Goal: Contribute content: Add original content to the website for others to see

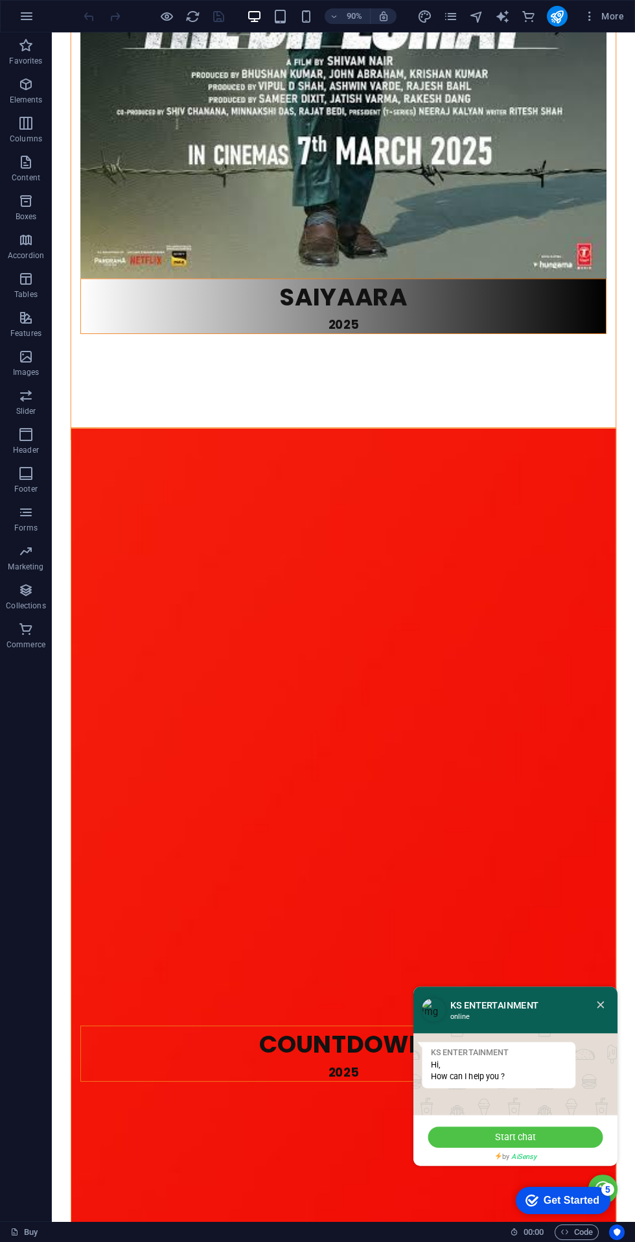
scroll to position [2561, 0]
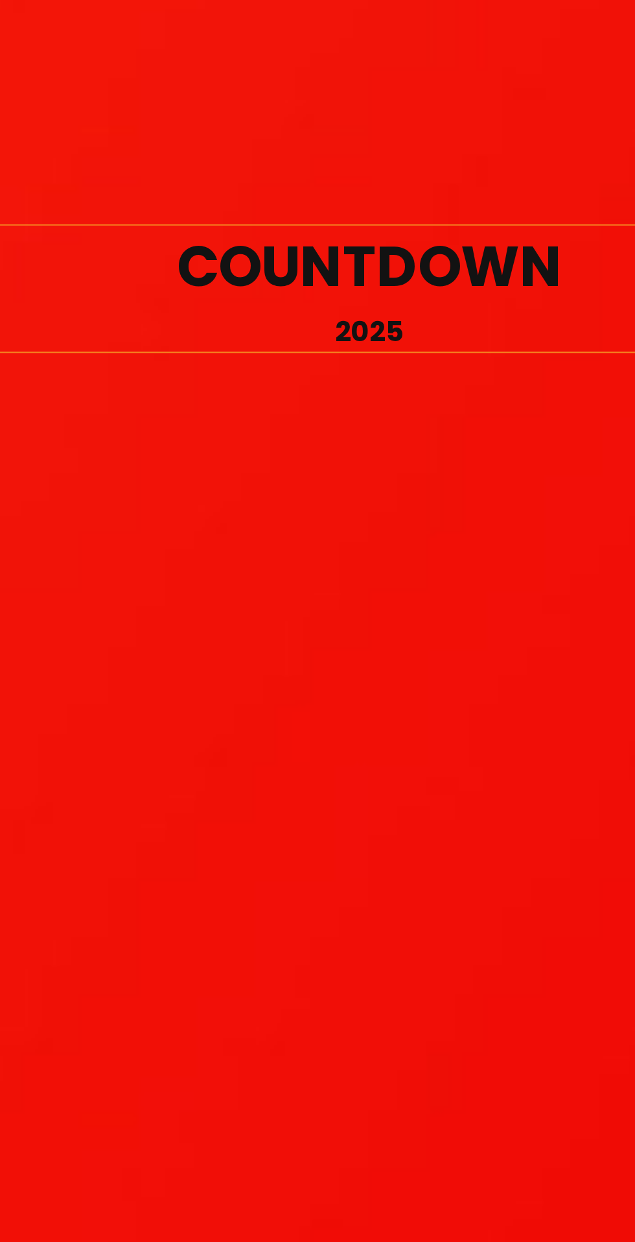
scroll to position [3234, 0]
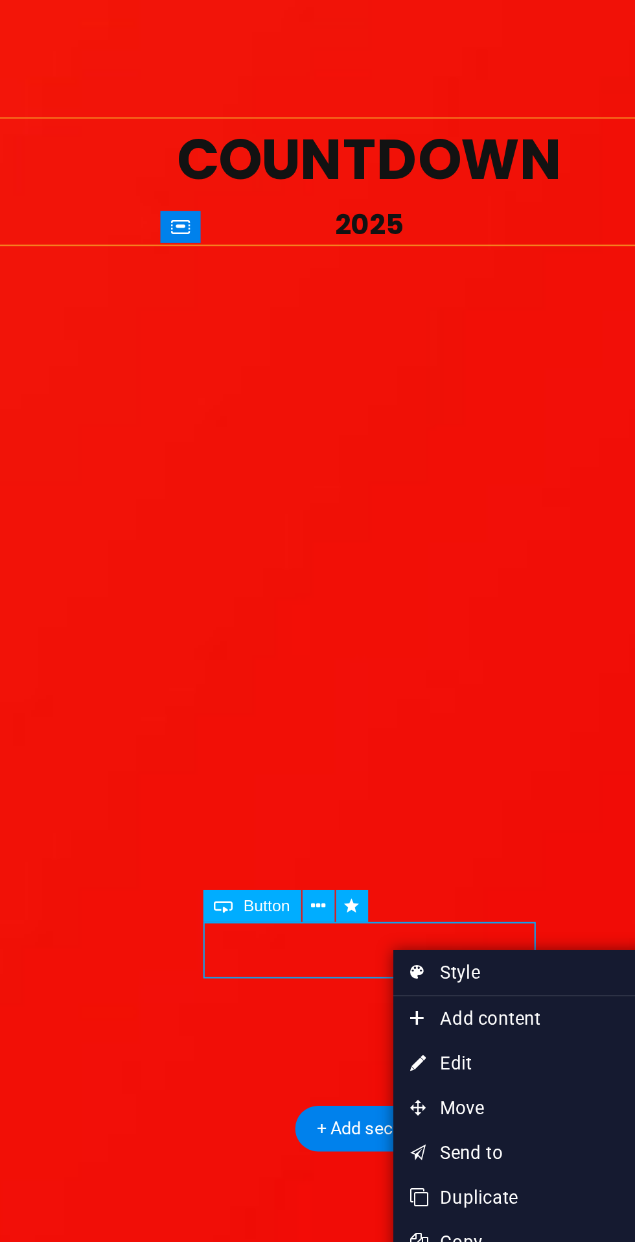
click at [394, 827] on link "⏎ Edit" at bounding box center [397, 827] width 87 height 19
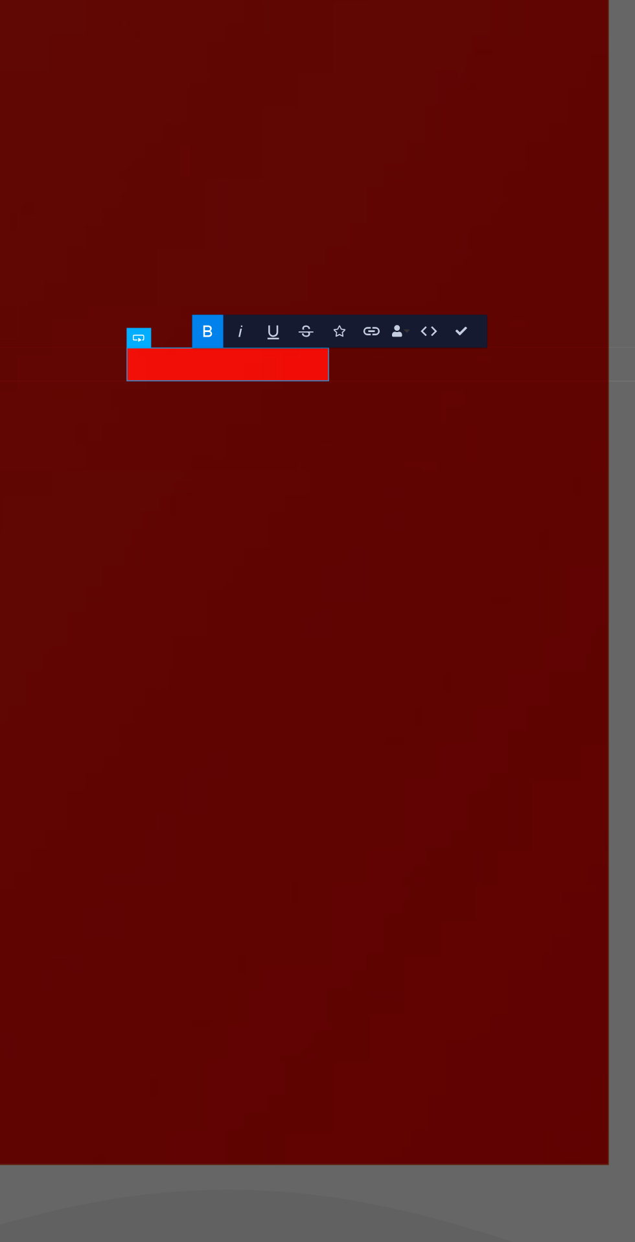
scroll to position [0, 0]
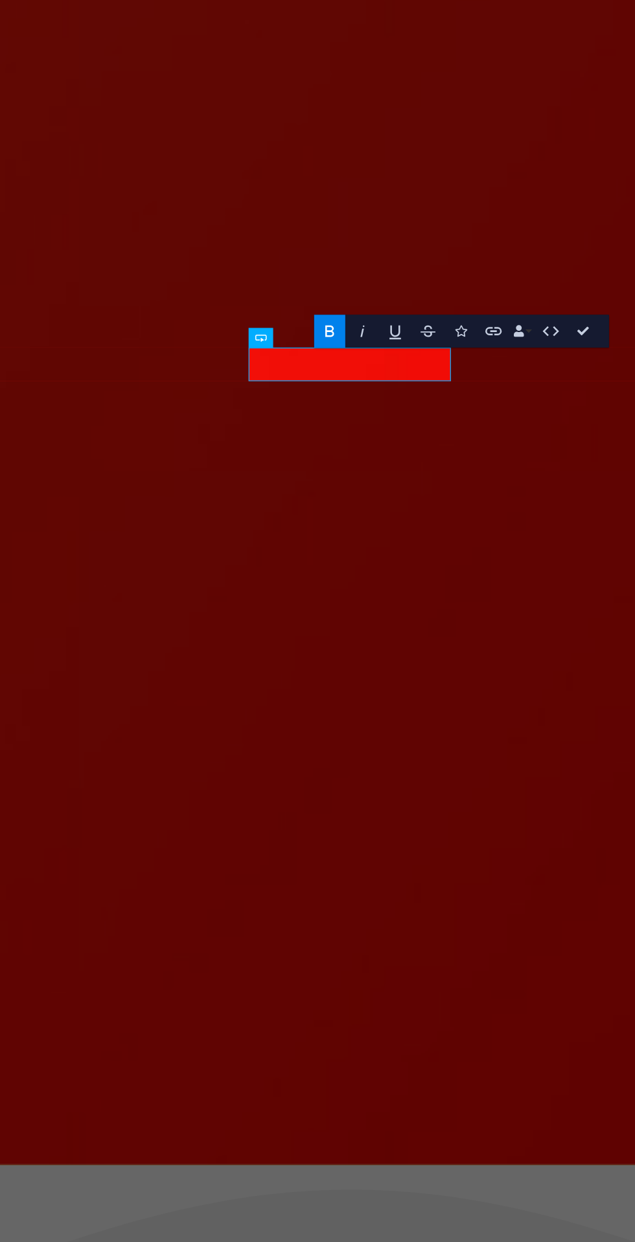
click at [419, 476] on icon at bounding box center [419, 476] width 5 height 8
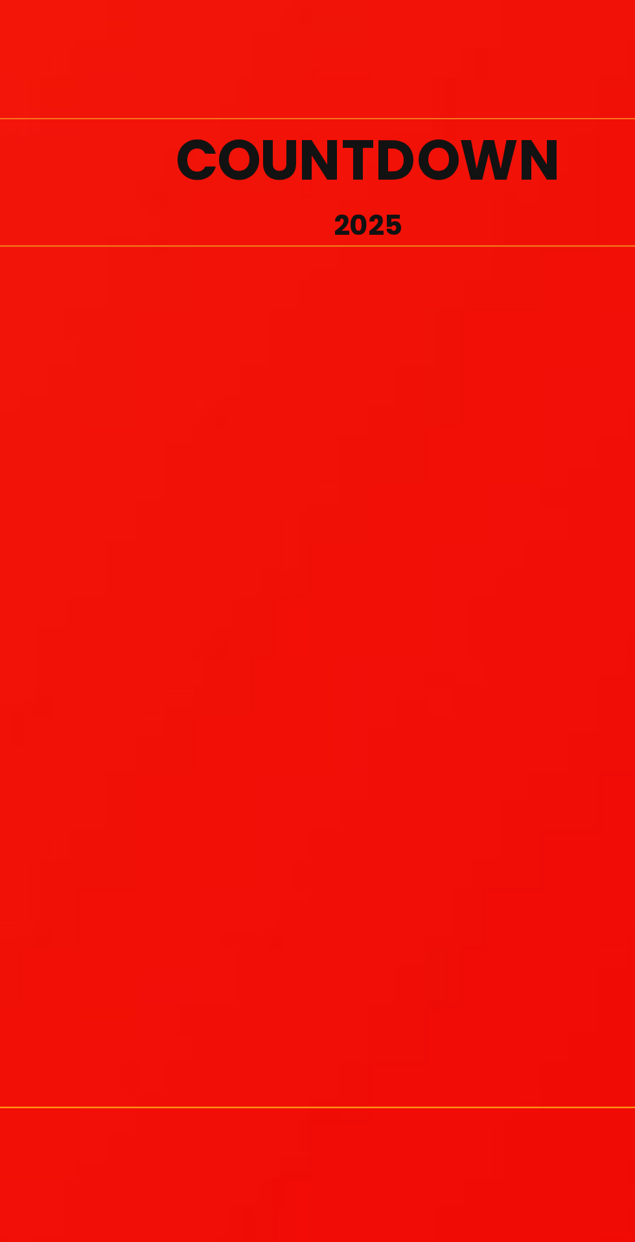
scroll to position [3306, 0]
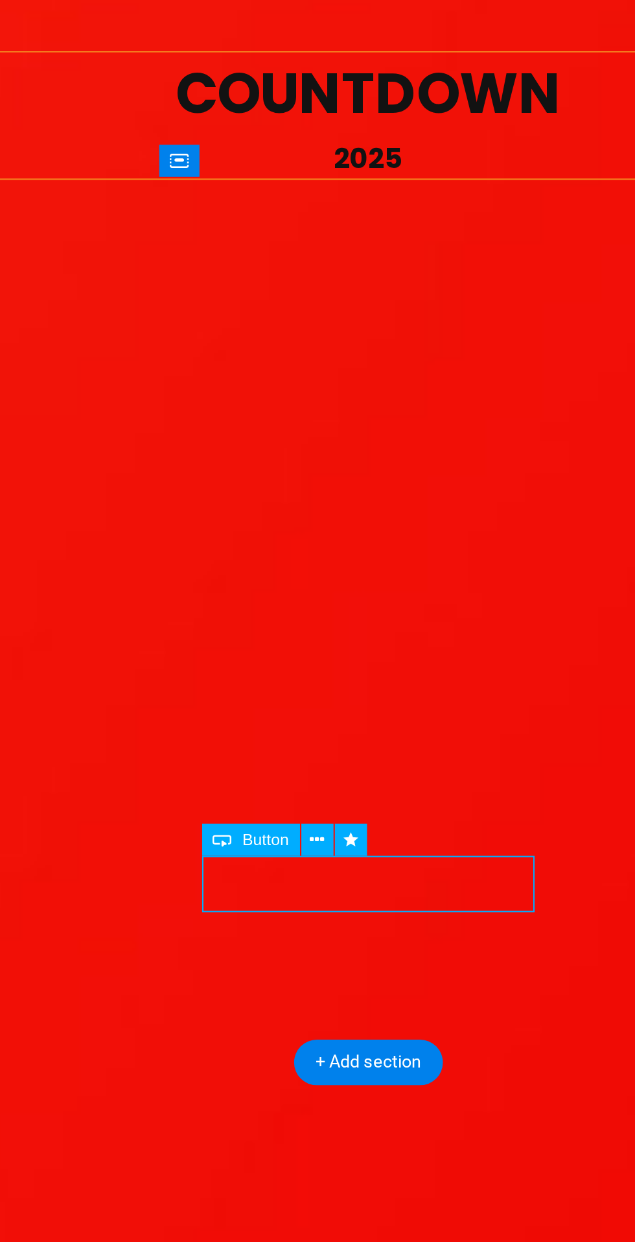
click at [316, 694] on button at bounding box center [321, 695] width 14 height 14
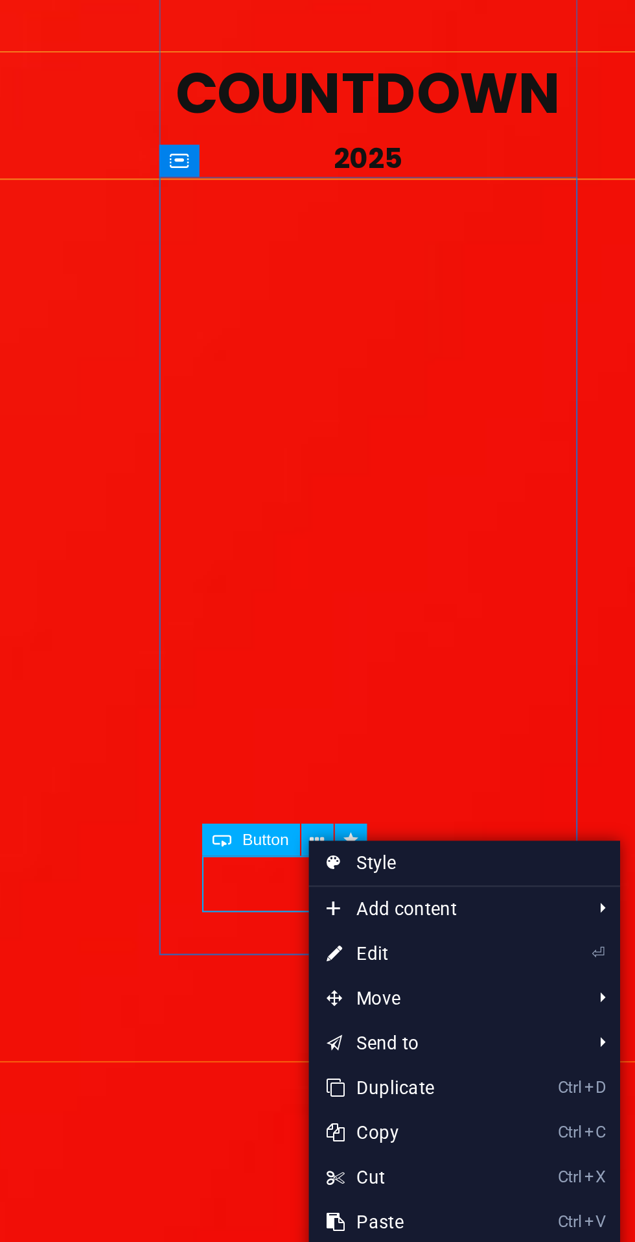
click at [366, 742] on link "⏎ Edit" at bounding box center [361, 744] width 87 height 19
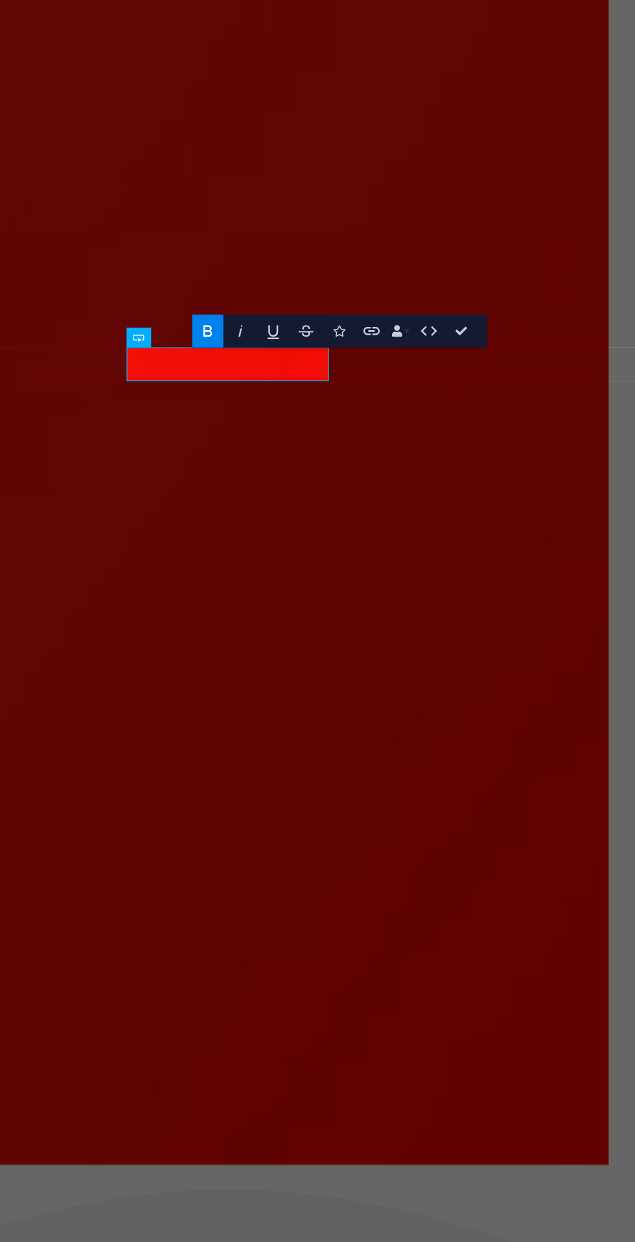
scroll to position [0, 0]
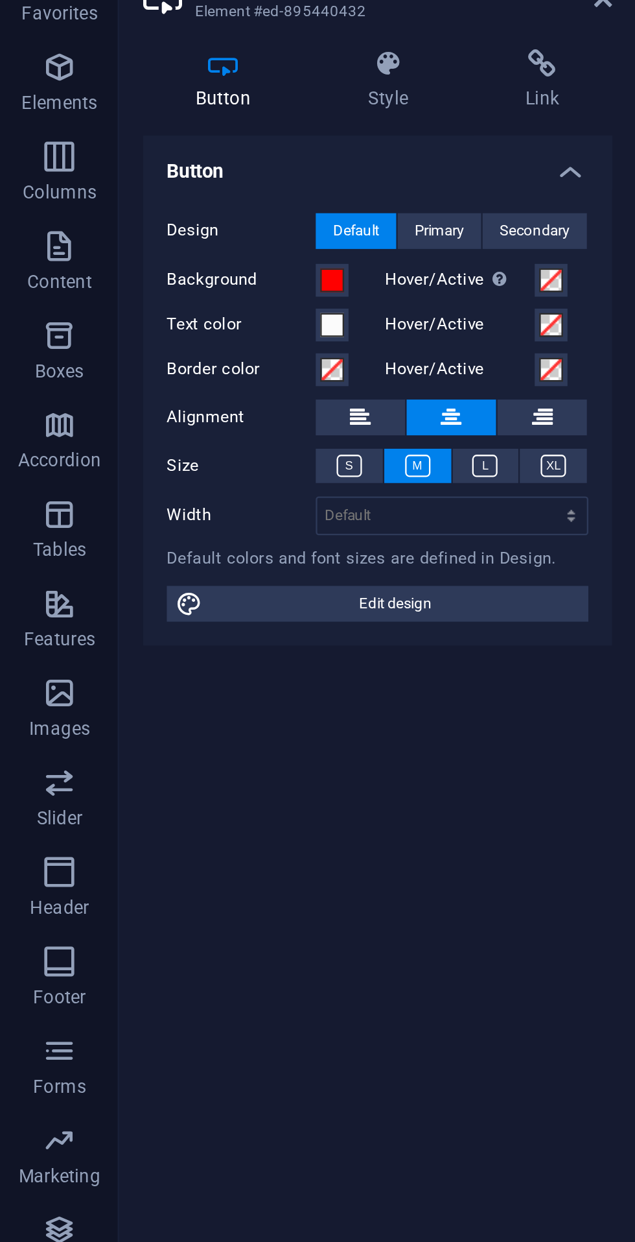
click at [236, 89] on icon at bounding box center [236, 83] width 61 height 13
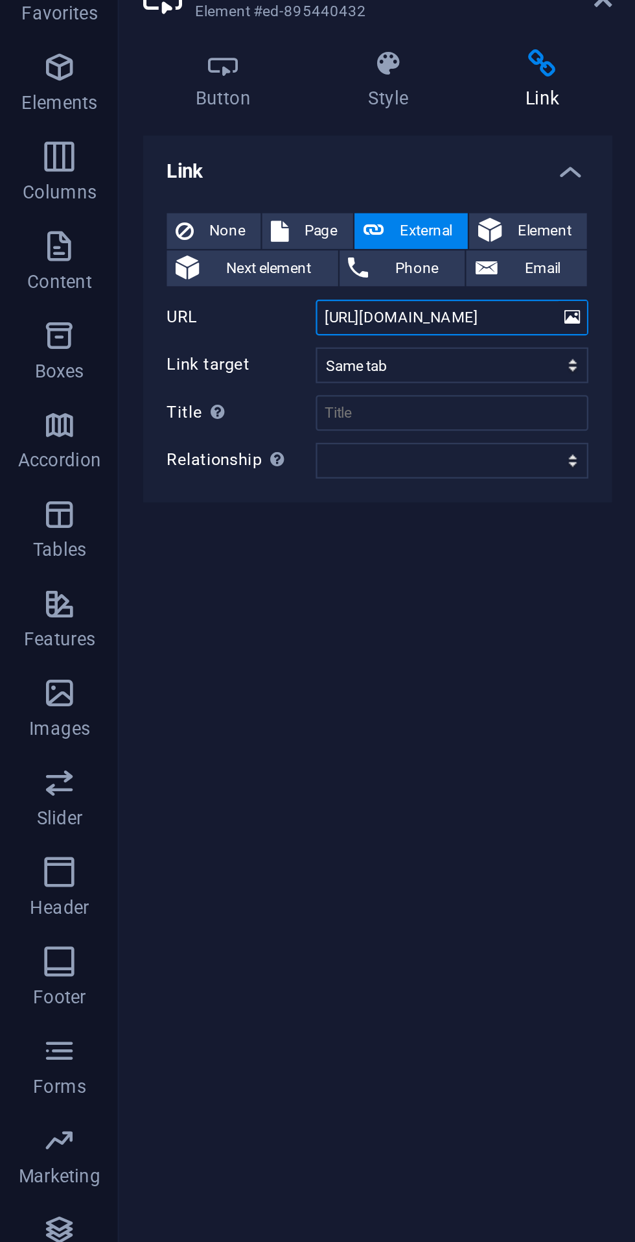
click at [226, 193] on input "[URL][DOMAIN_NAME]" at bounding box center [196, 193] width 119 height 16
type input "h"
click at [193, 194] on input "URL" at bounding box center [196, 193] width 119 height 16
type input "[URL][DOMAIN_NAME]"
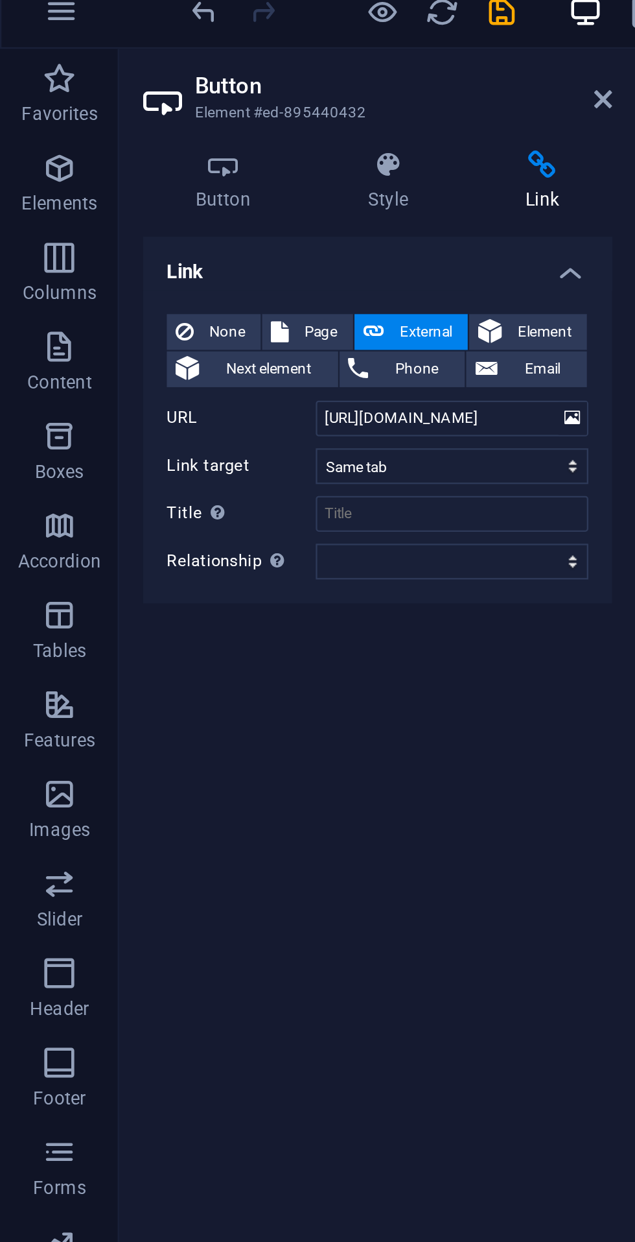
click at [261, 54] on icon at bounding box center [263, 54] width 8 height 10
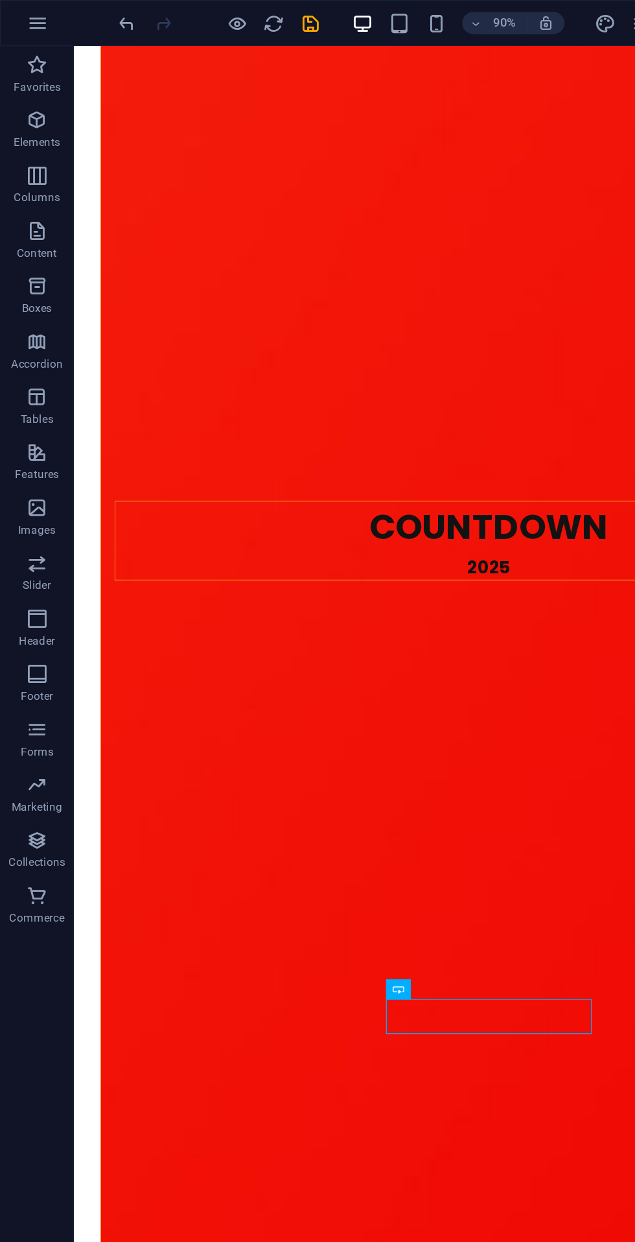
scroll to position [3308, 0]
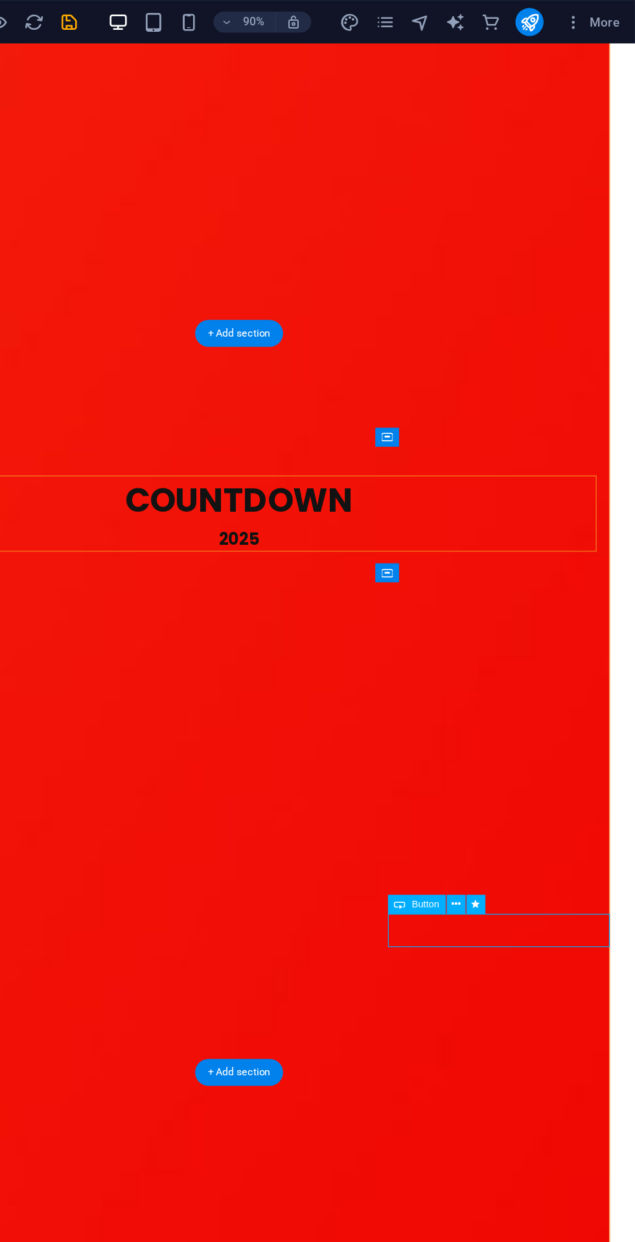
scroll to position [3310, 0]
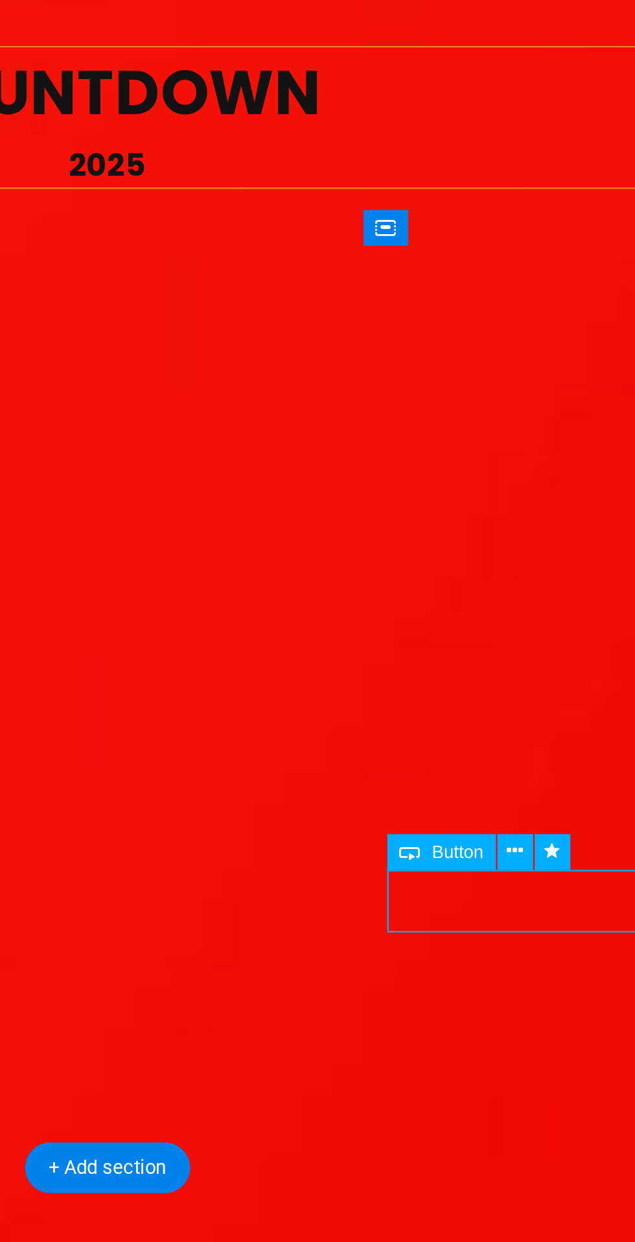
click at [503, 660] on icon at bounding box center [503, 663] width 6 height 12
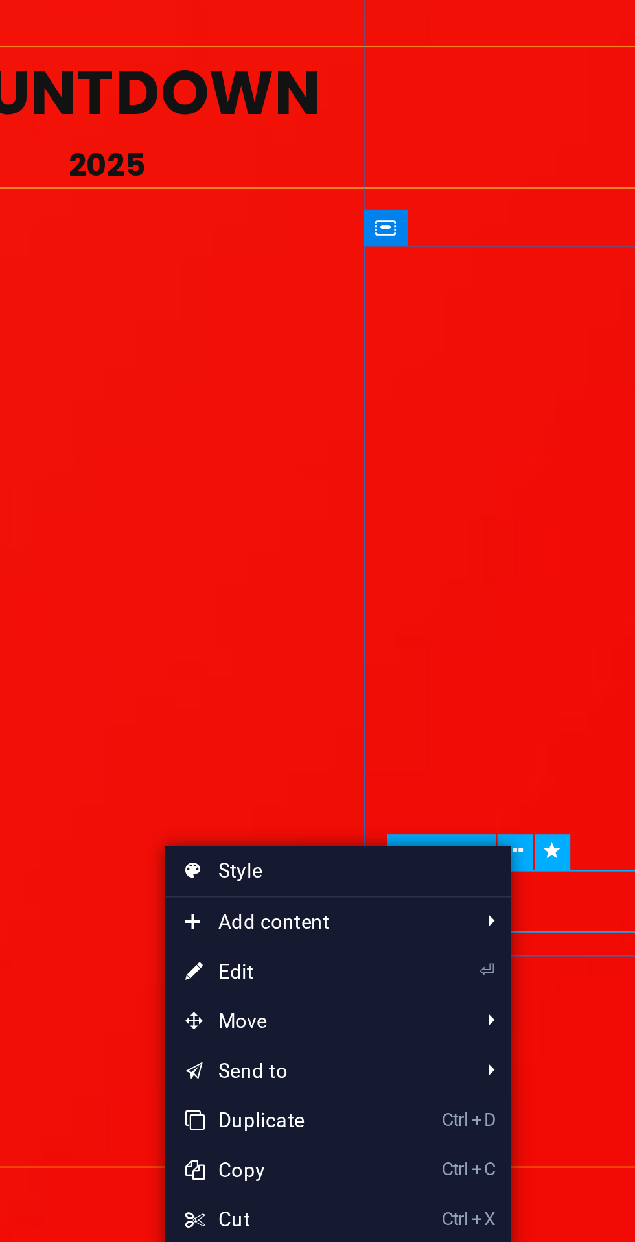
click at [419, 710] on link "⏎ Edit" at bounding box center [409, 710] width 87 height 19
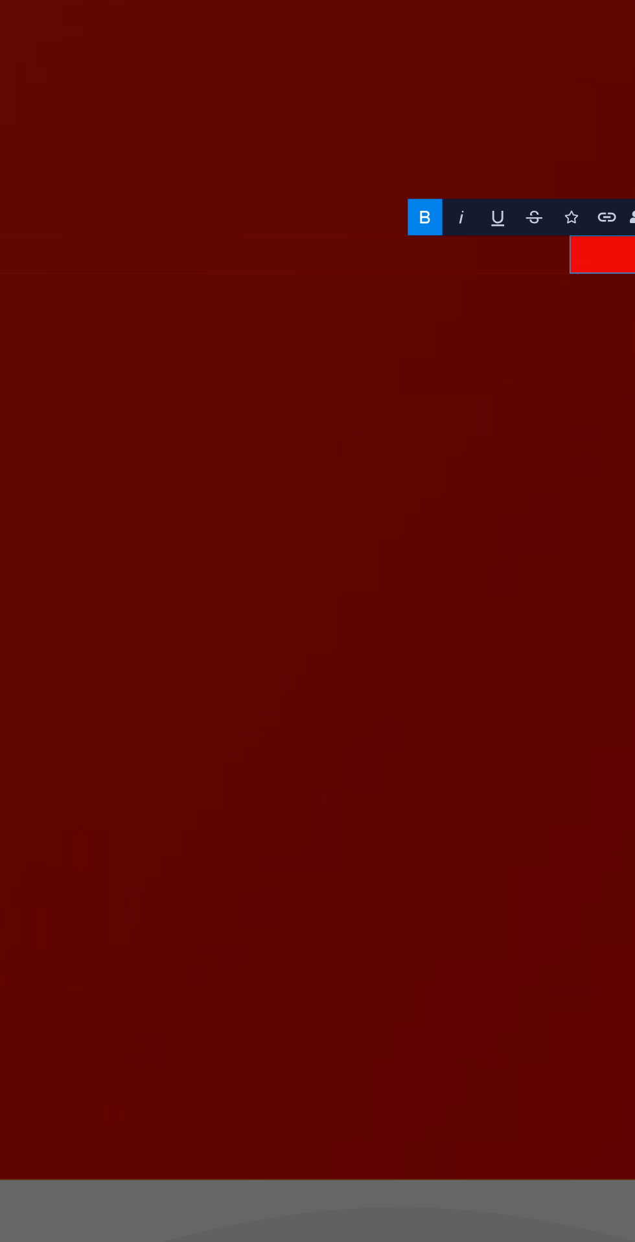
scroll to position [3305, 0]
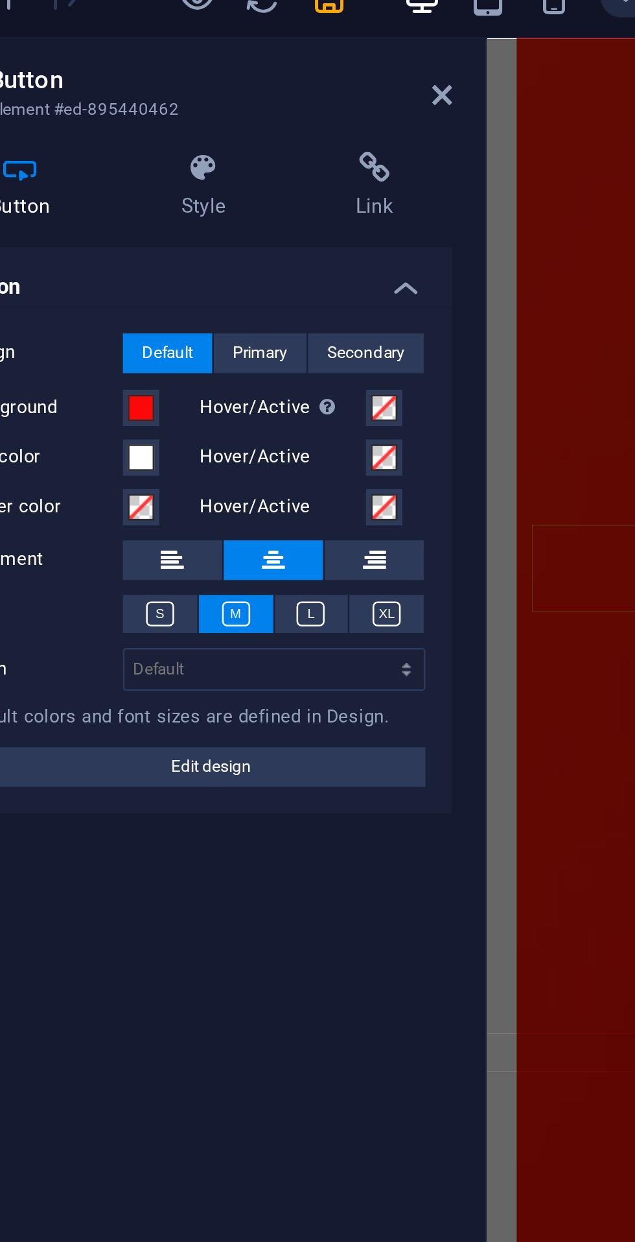
click at [236, 83] on icon at bounding box center [236, 83] width 61 height 13
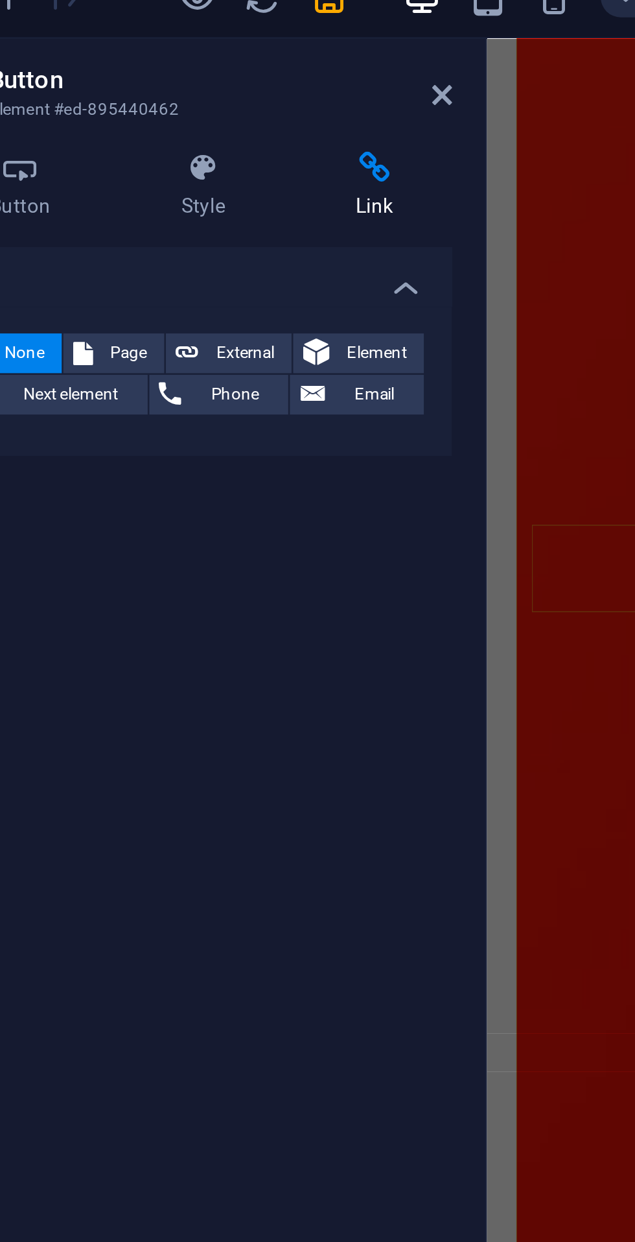
click at [179, 149] on span "External" at bounding box center [185, 156] width 29 height 16
select select "blank"
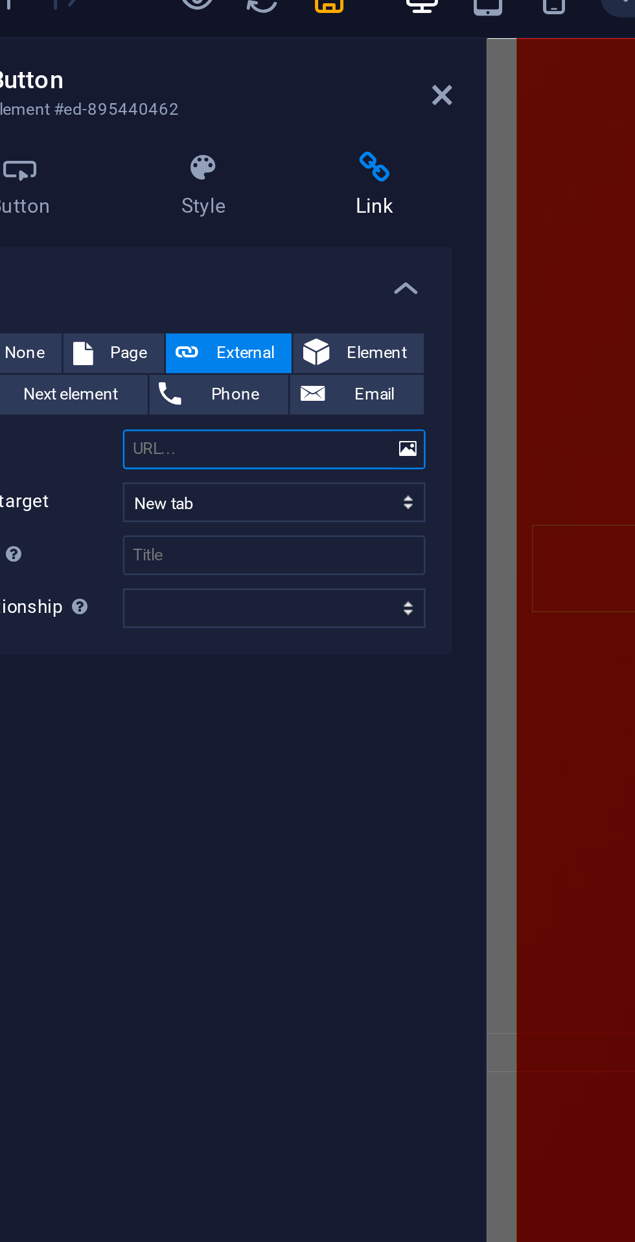
click at [208, 196] on input "URL" at bounding box center [196, 193] width 119 height 16
type input "[URL][DOMAIN_NAME]"
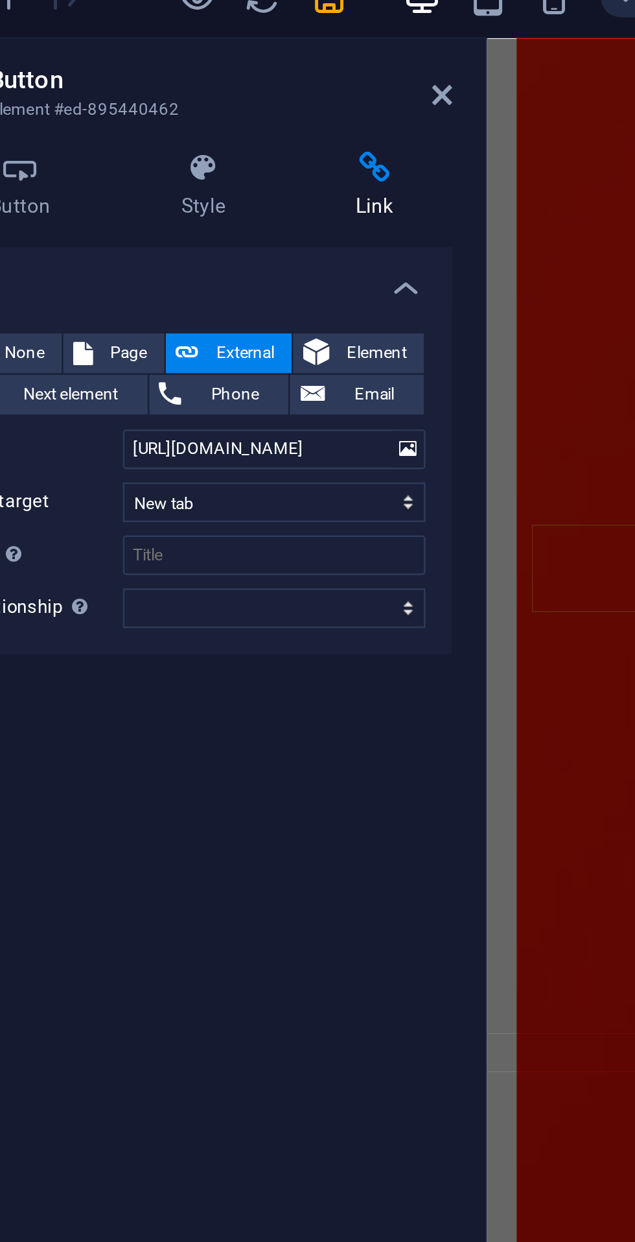
click at [262, 54] on icon at bounding box center [263, 54] width 8 height 10
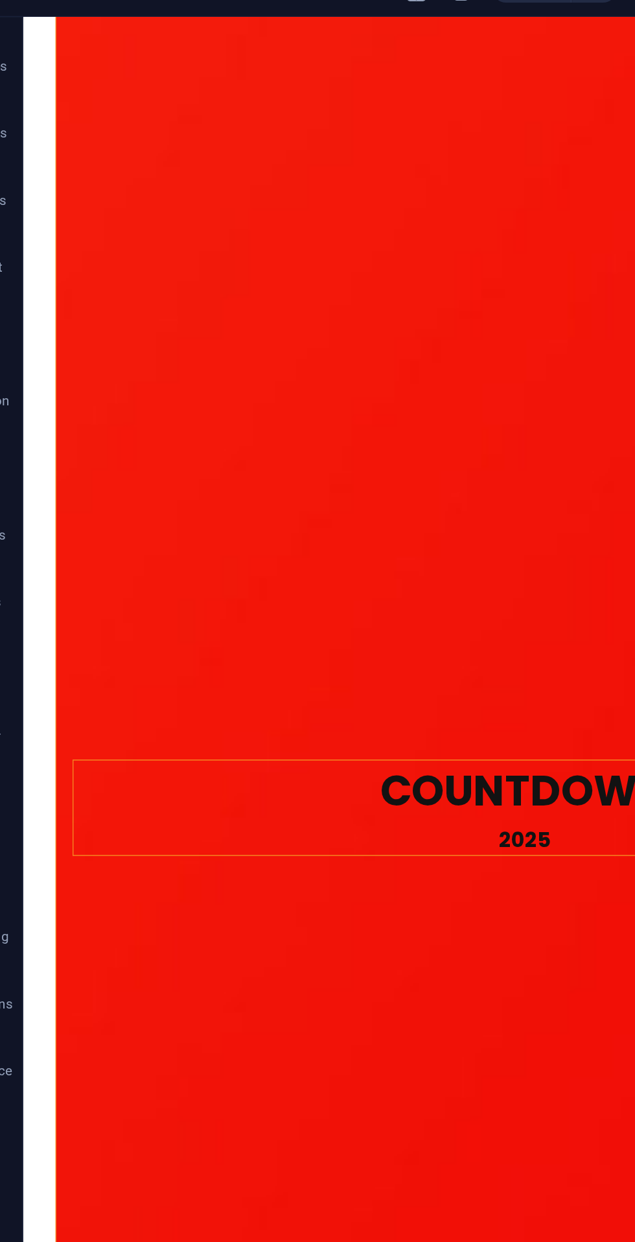
scroll to position [3177, 0]
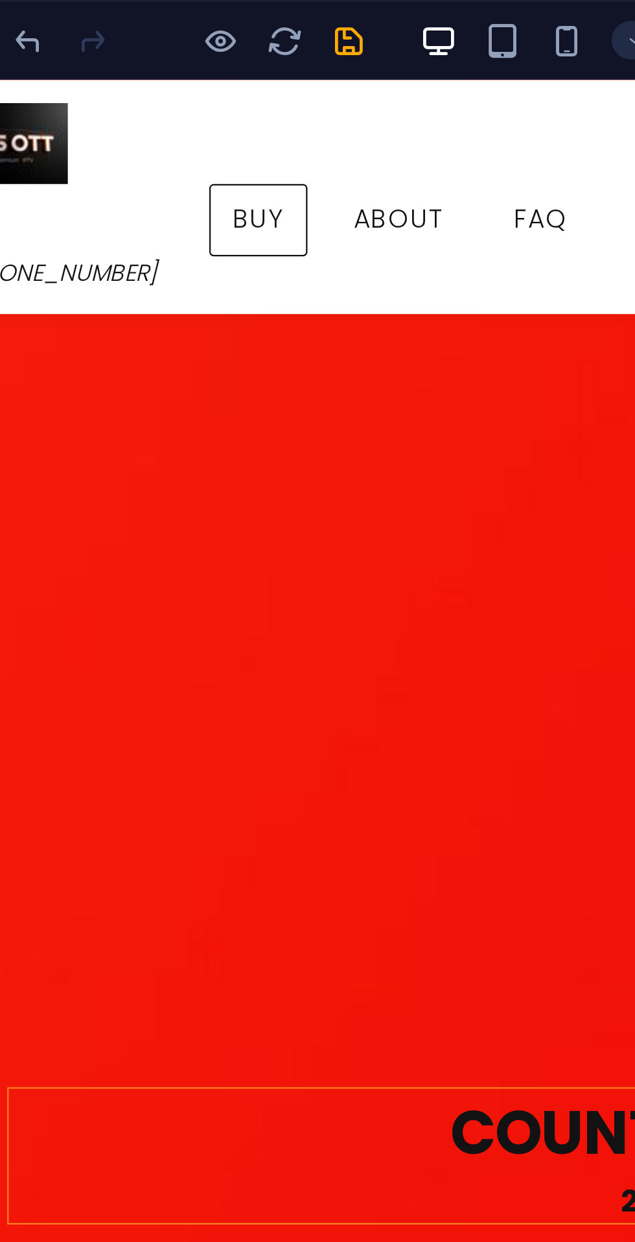
click at [220, 16] on icon "save" at bounding box center [218, 16] width 15 height 15
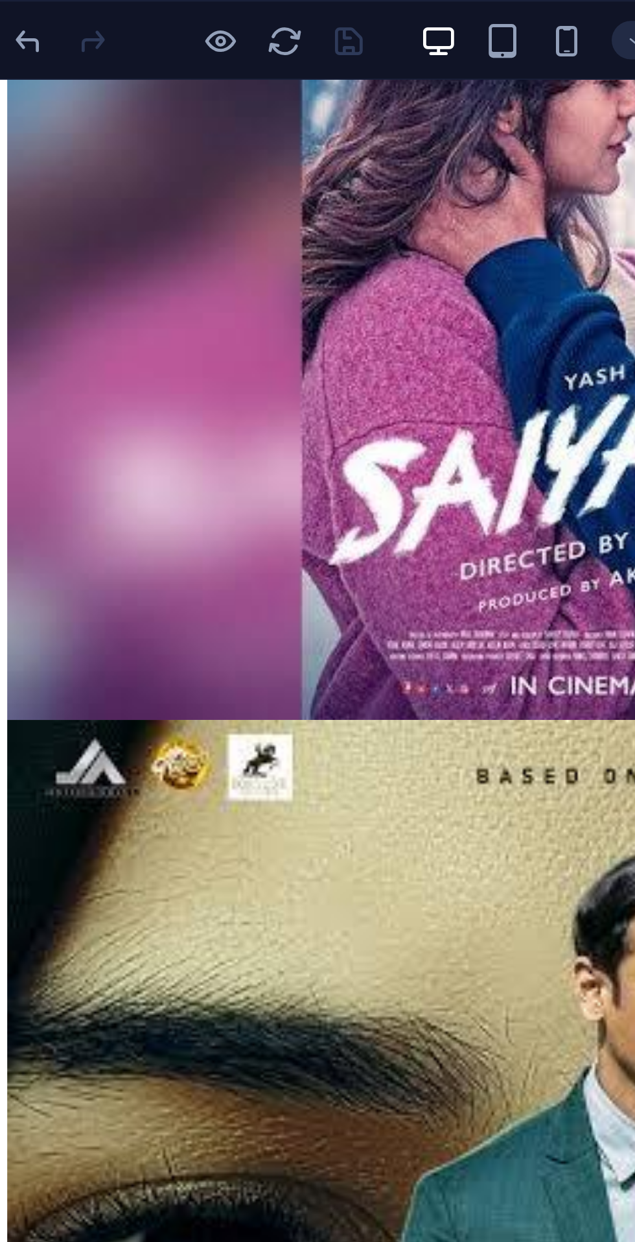
scroll to position [1677, 0]
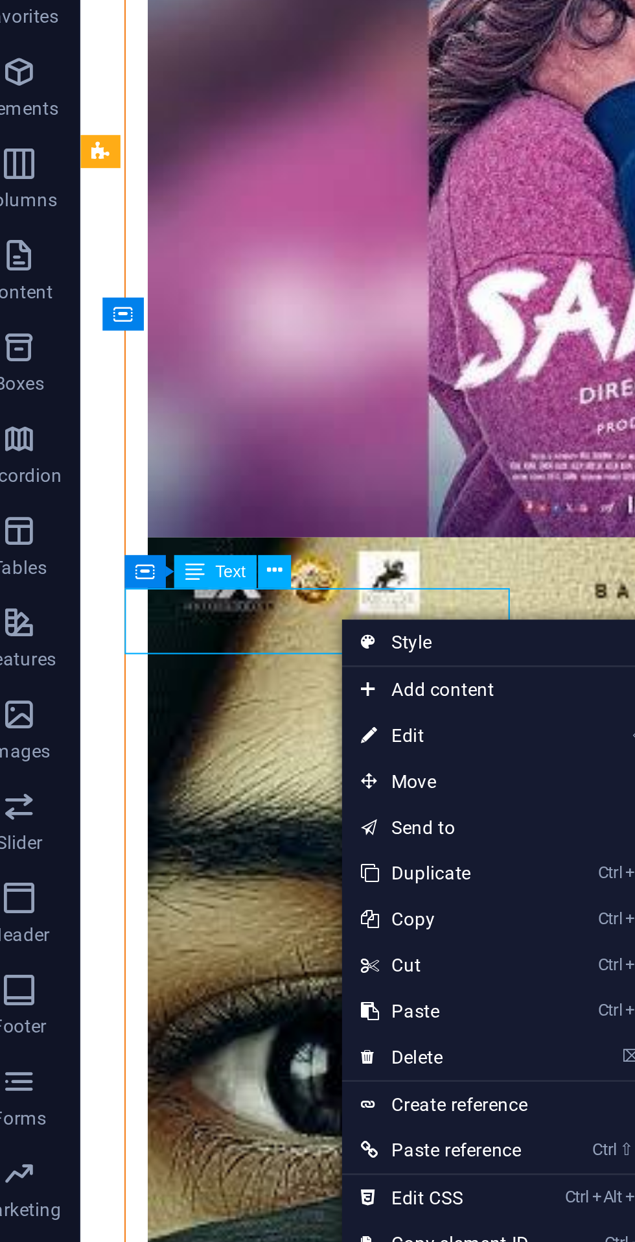
click at [207, 365] on link "⏎ Edit" at bounding box center [206, 365] width 87 height 19
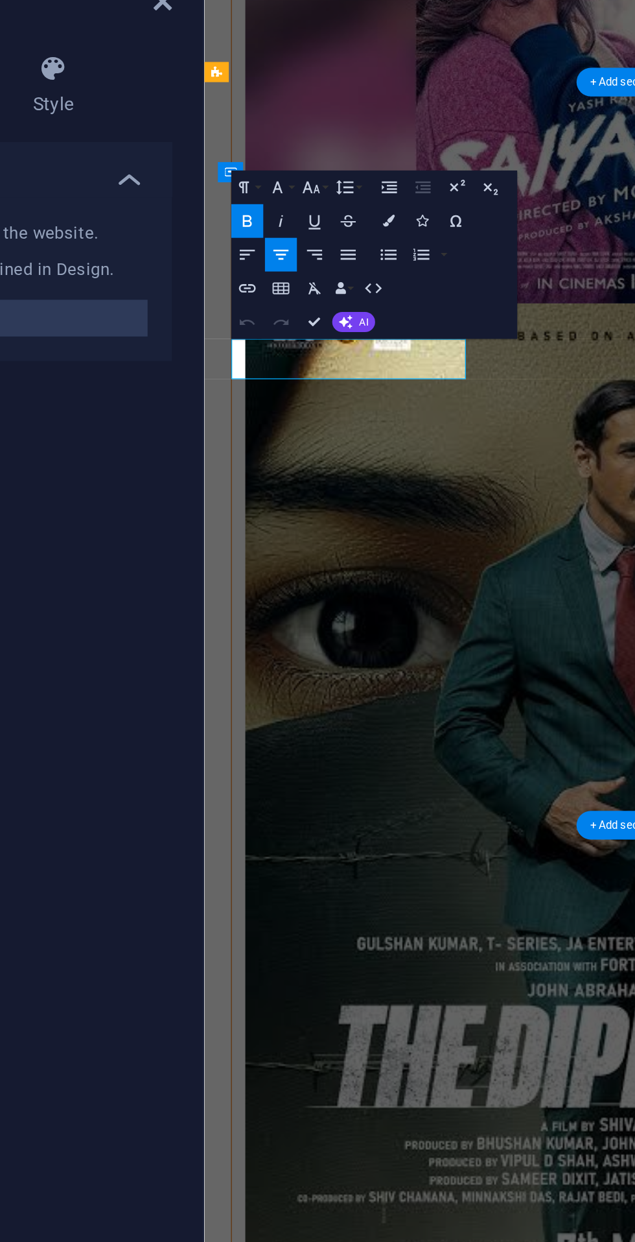
scroll to position [1673, 0]
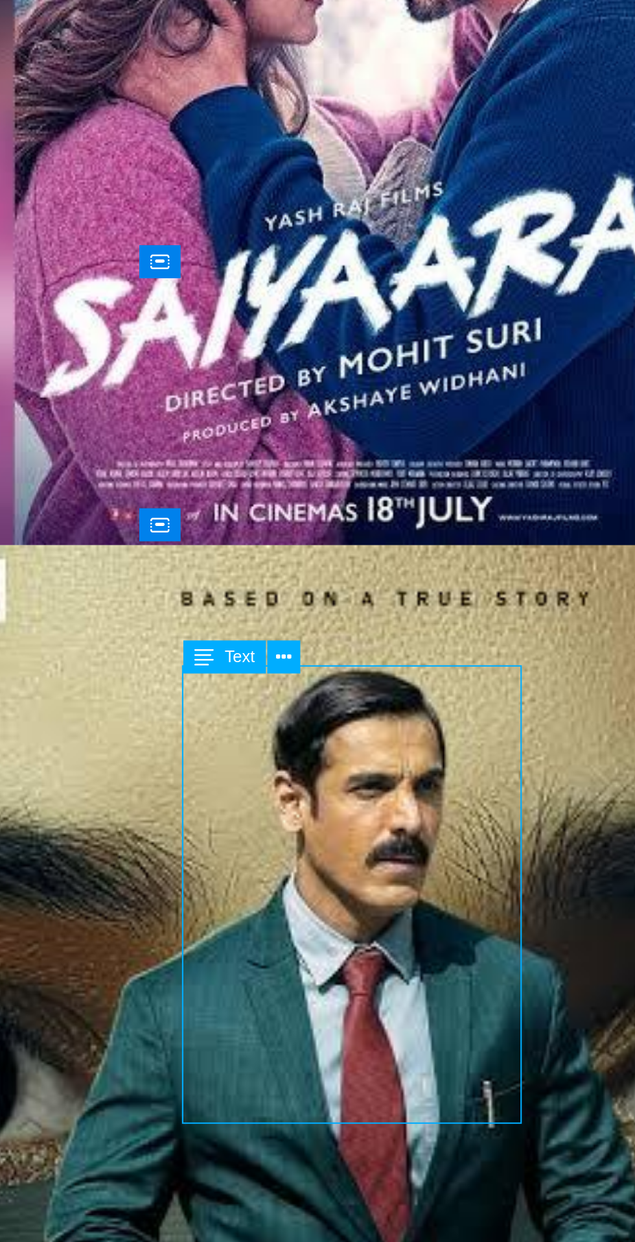
scroll to position [1677, 0]
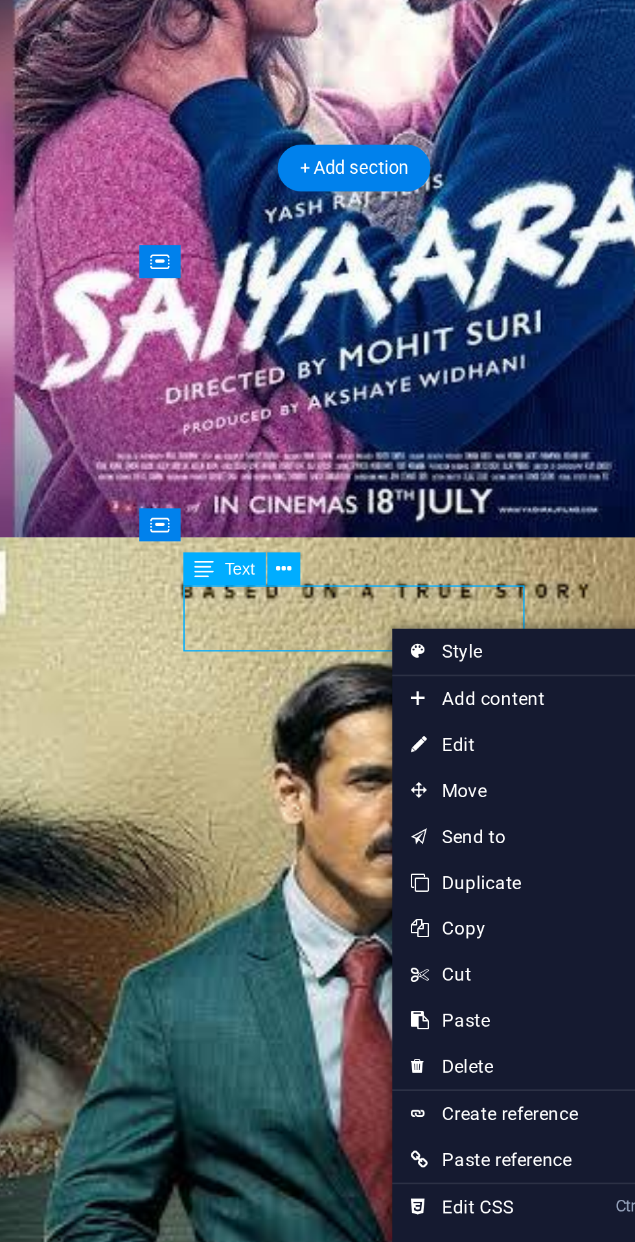
click at [406, 366] on link "⏎ Edit" at bounding box center [403, 369] width 87 height 19
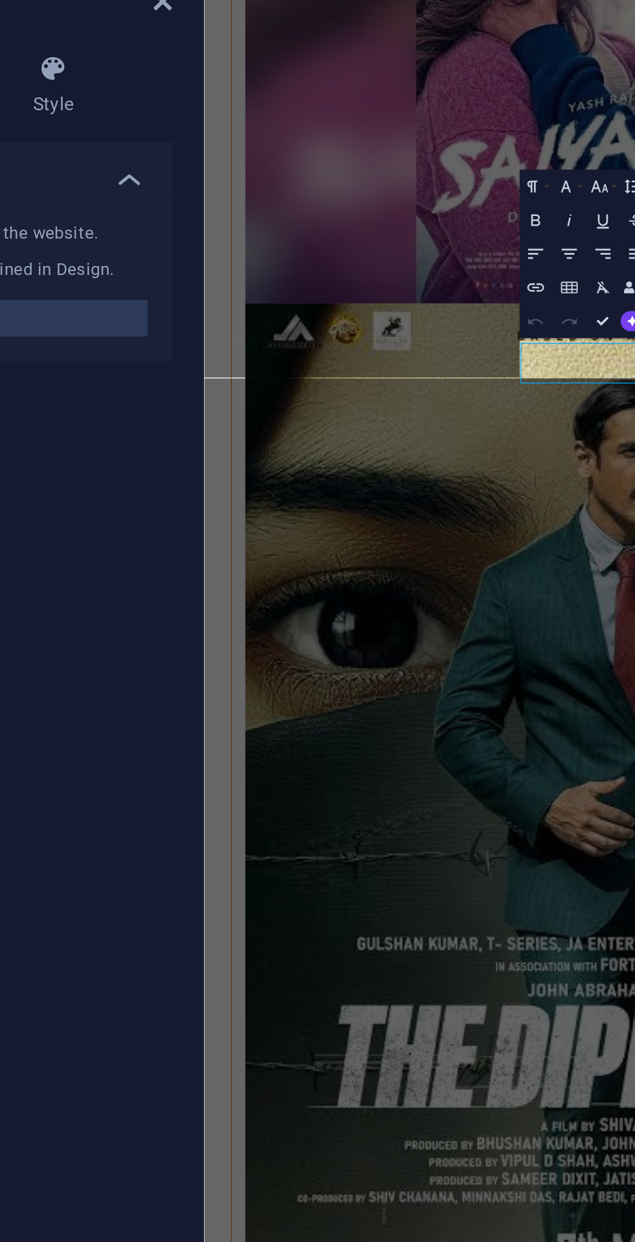
scroll to position [1673, 0]
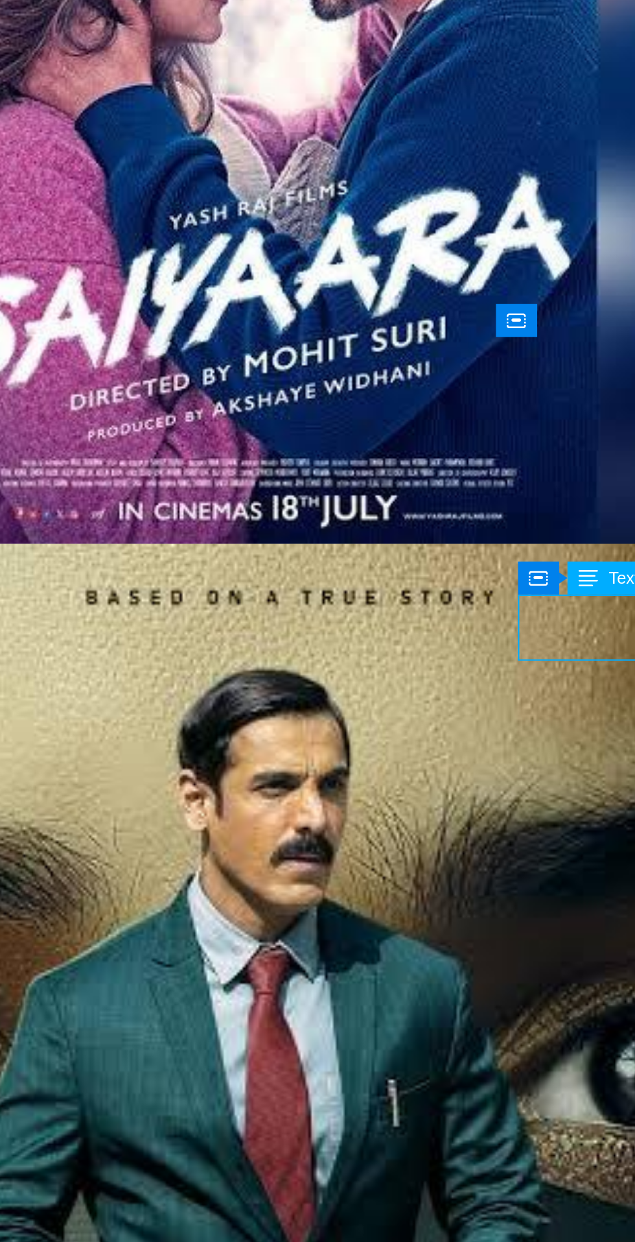
scroll to position [1676, 0]
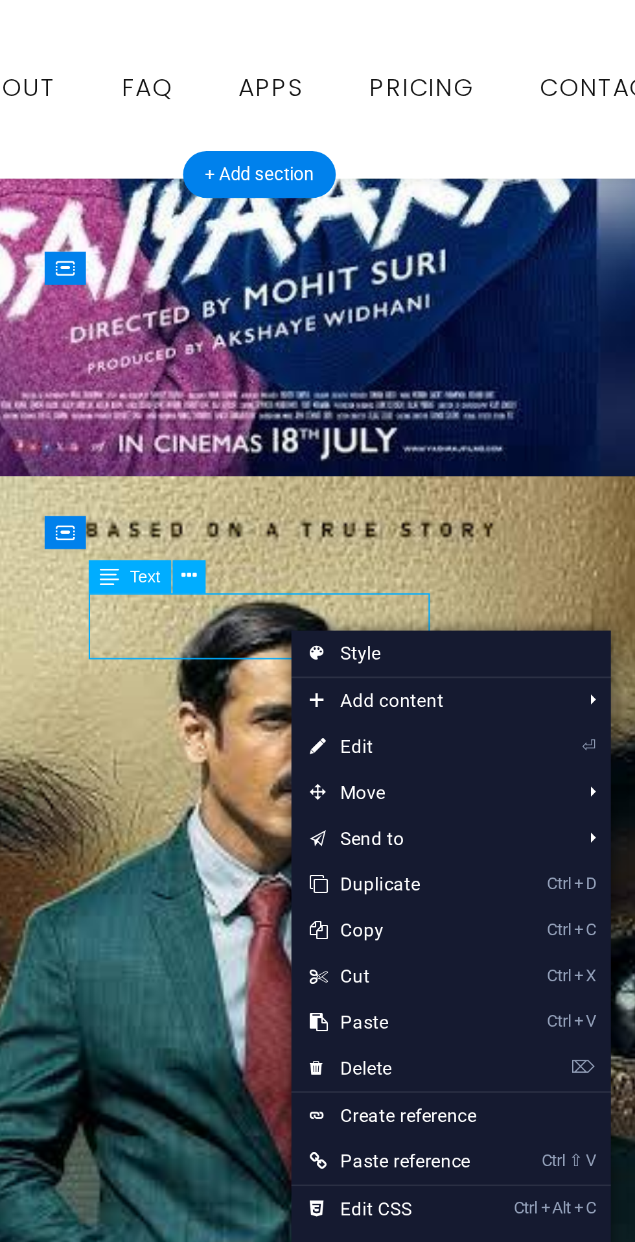
click at [403, 365] on link "⏎ Edit" at bounding box center [400, 367] width 87 height 19
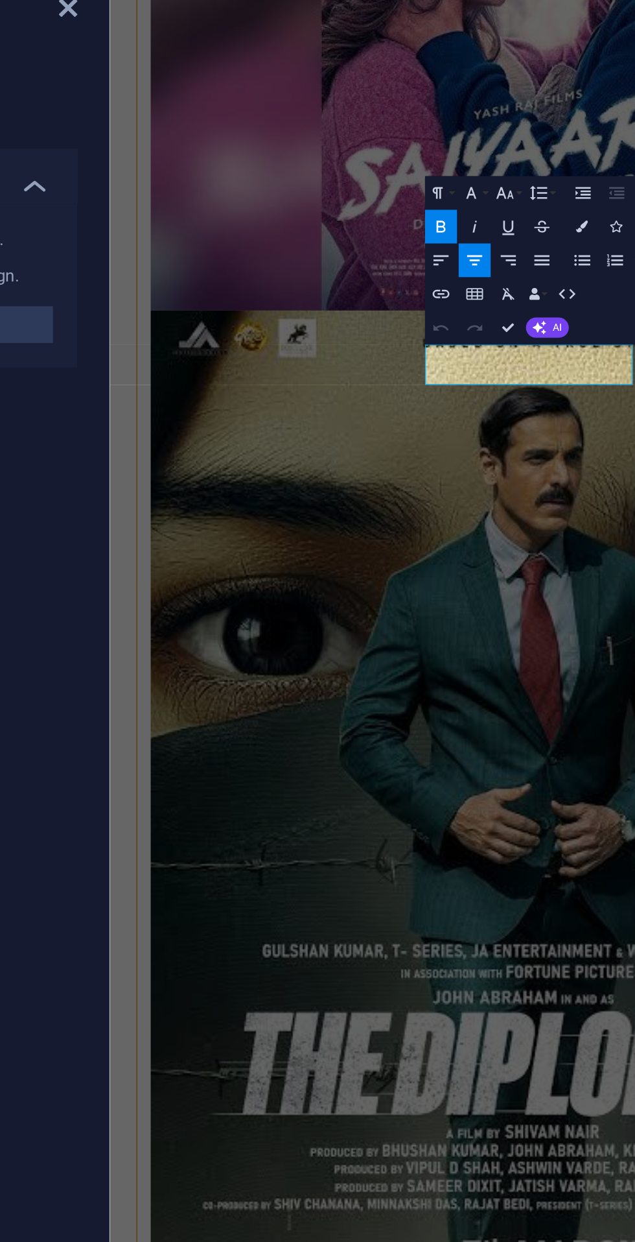
scroll to position [1673, 0]
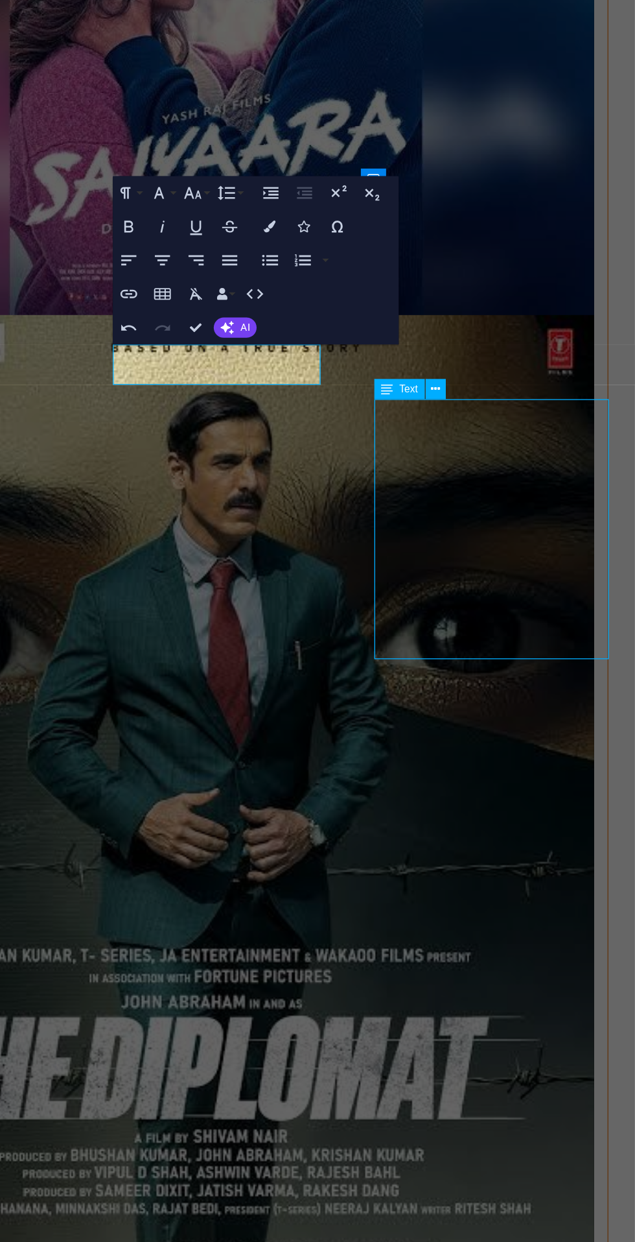
scroll to position [1676, 0]
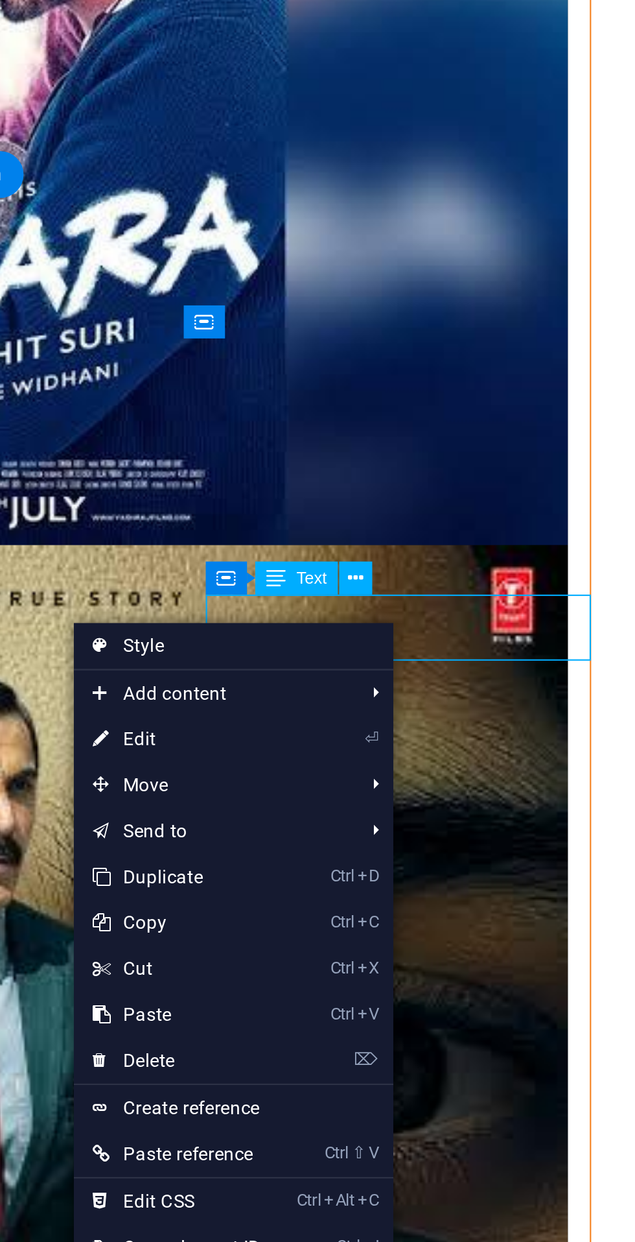
click at [464, 359] on link "⏎ Edit" at bounding box center [440, 364] width 87 height 19
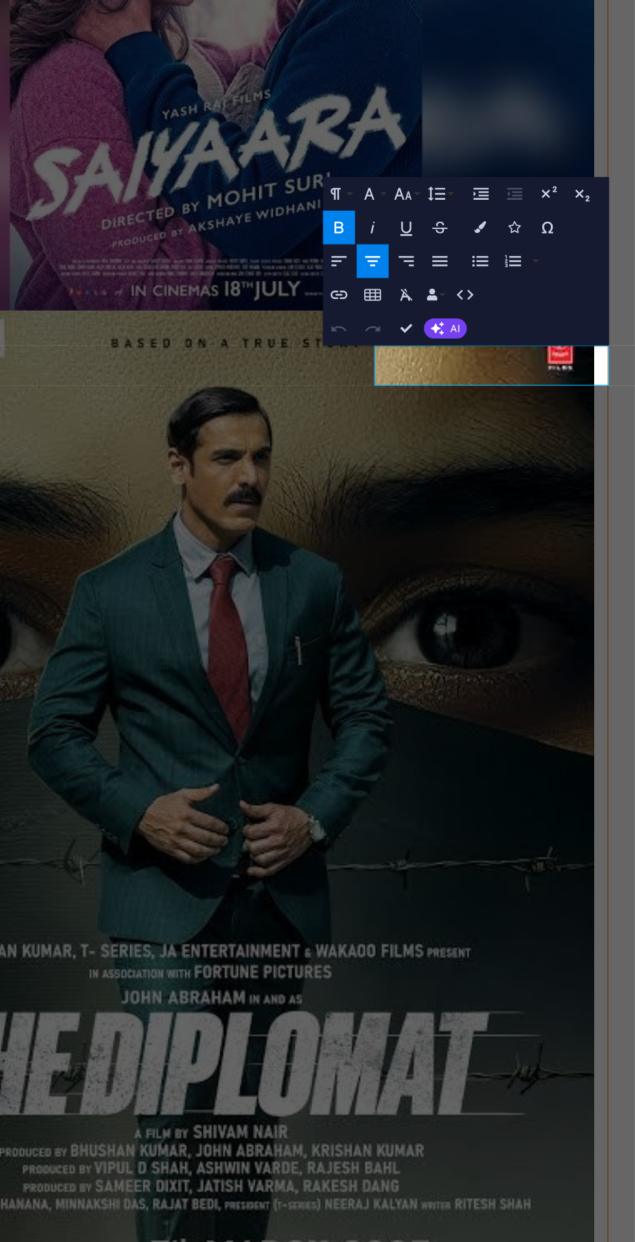
scroll to position [1673, 0]
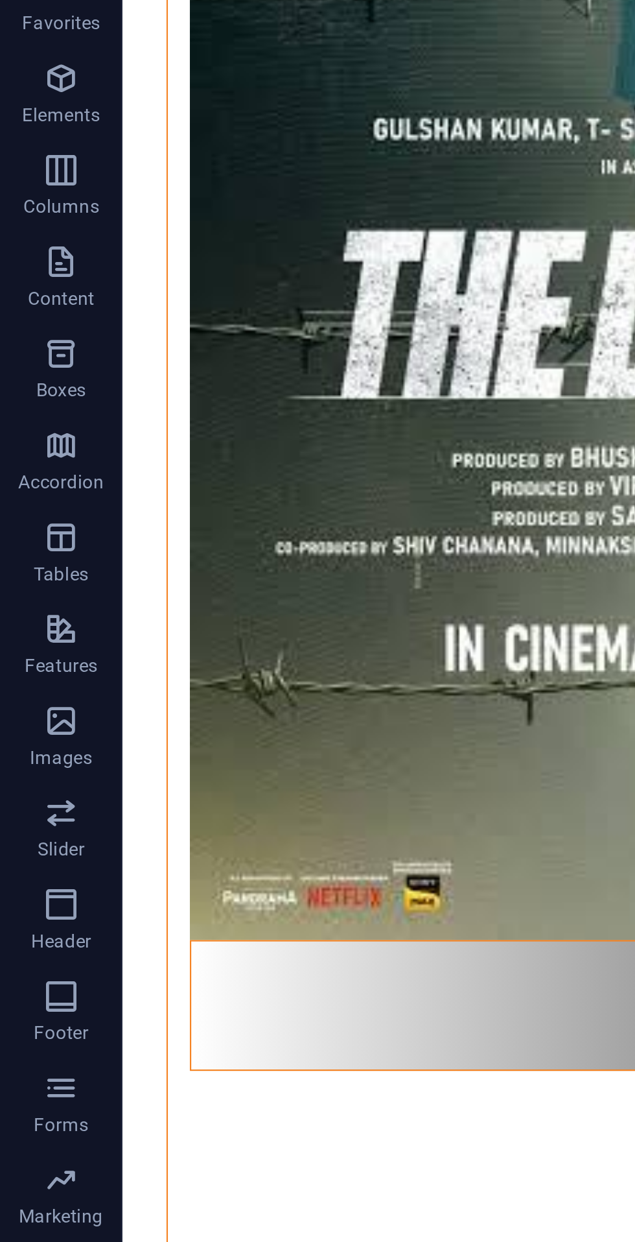
scroll to position [2369, 0]
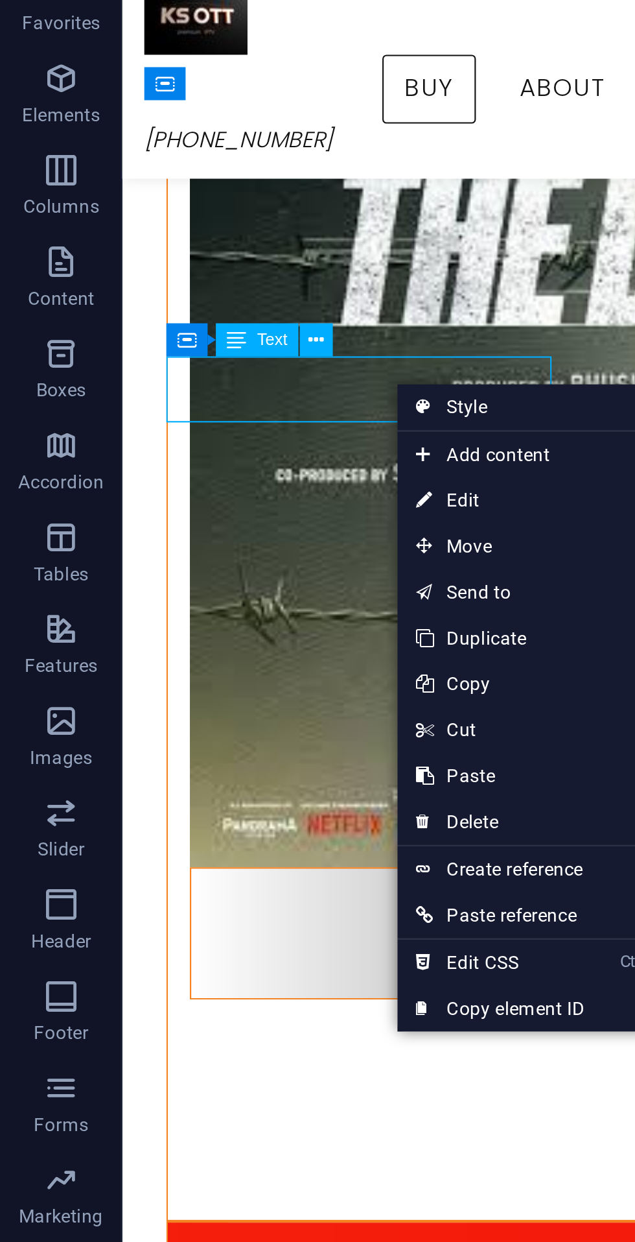
click at [217, 263] on link "⏎ Edit" at bounding box center [212, 262] width 87 height 19
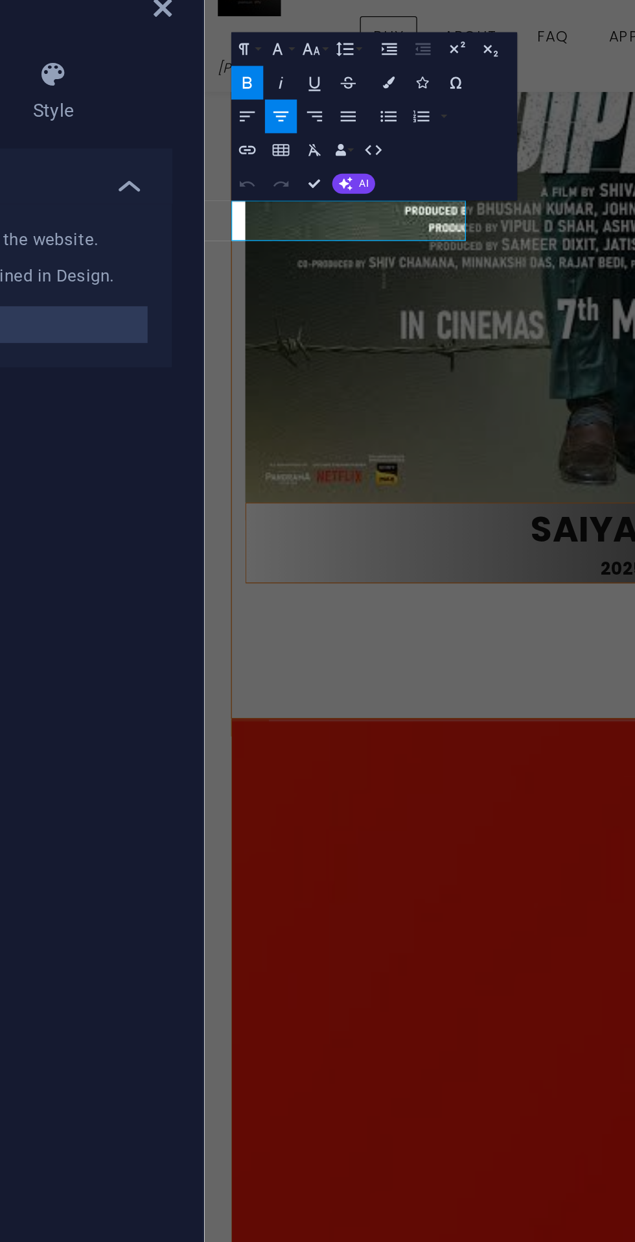
scroll to position [2365, 0]
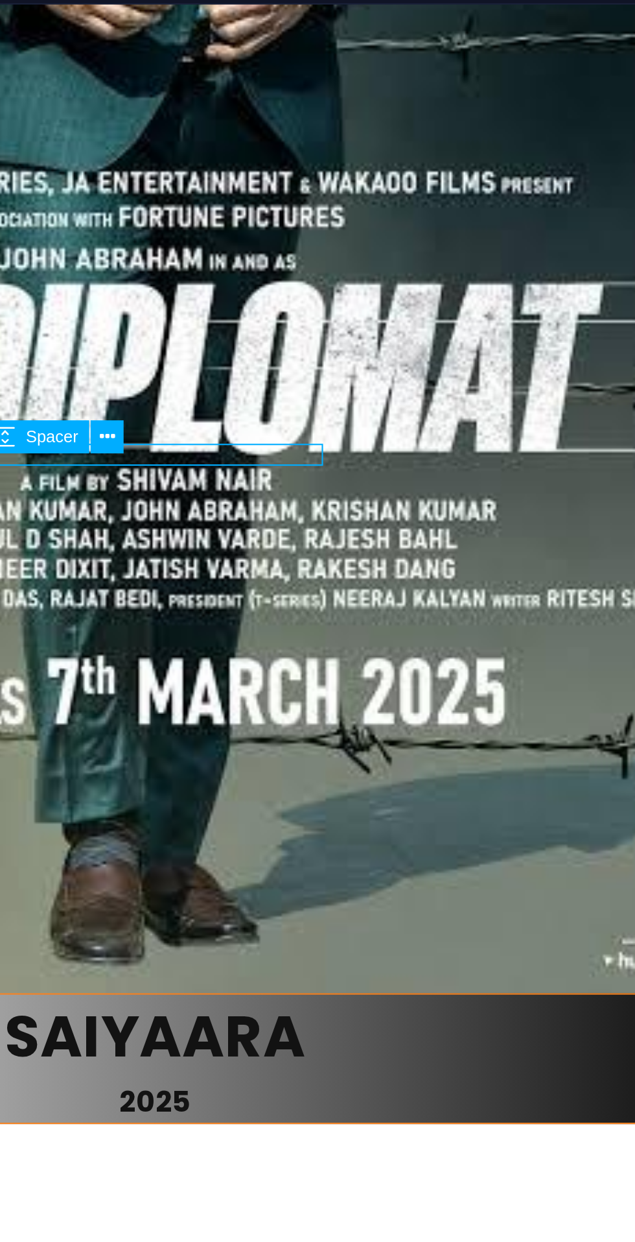
scroll to position [2369, 0]
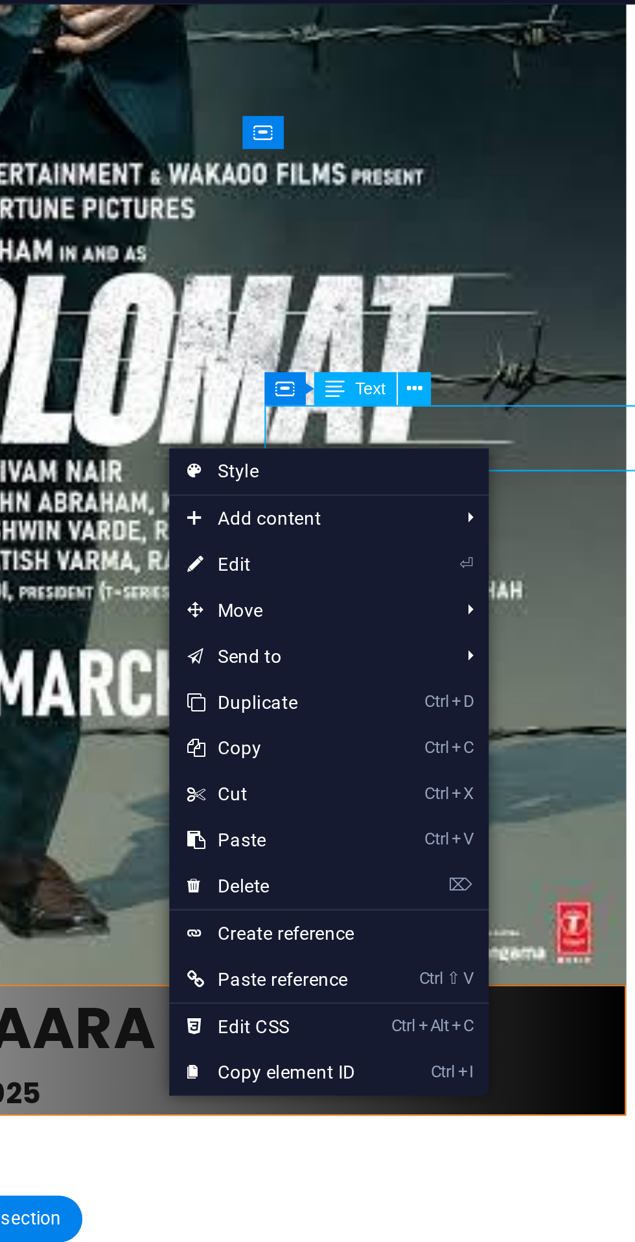
click at [474, 267] on link "⏎ Edit" at bounding box center [456, 269] width 87 height 19
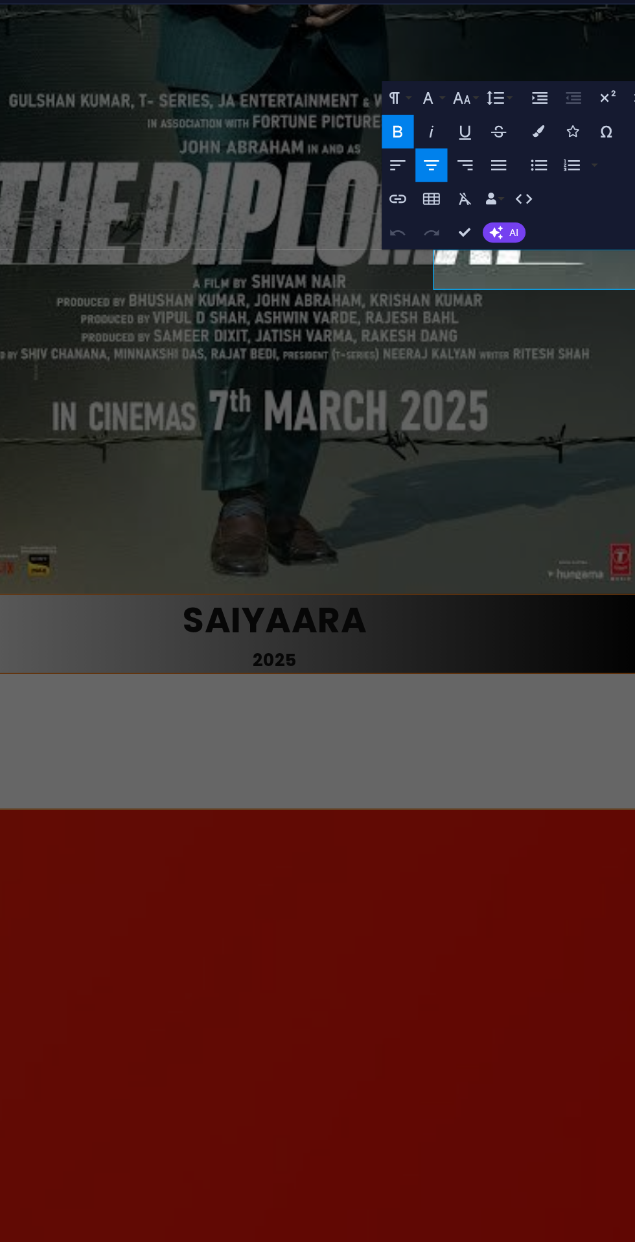
scroll to position [2365, 0]
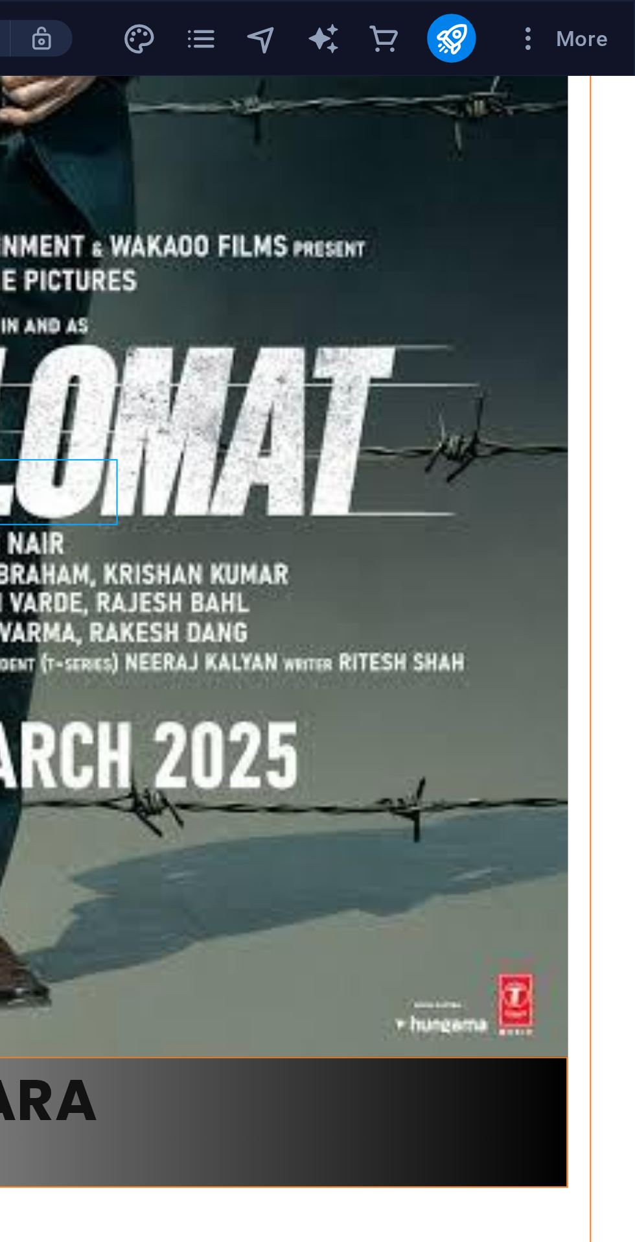
scroll to position [2368, 0]
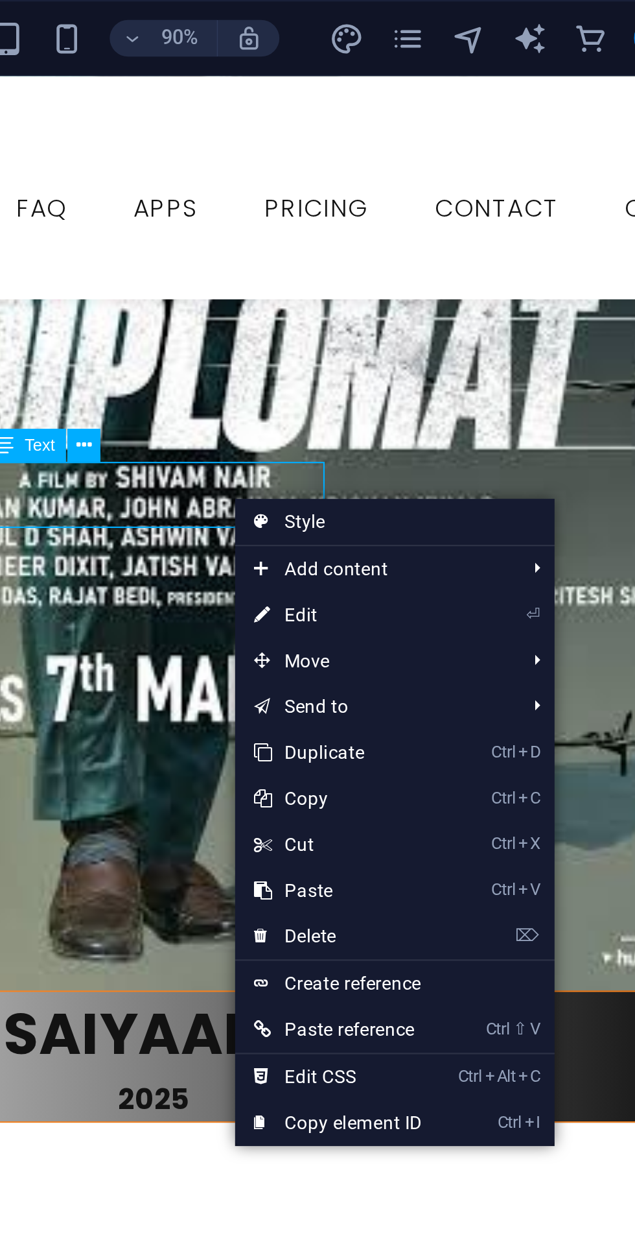
click at [430, 261] on link "⏎ Edit" at bounding box center [421, 260] width 87 height 19
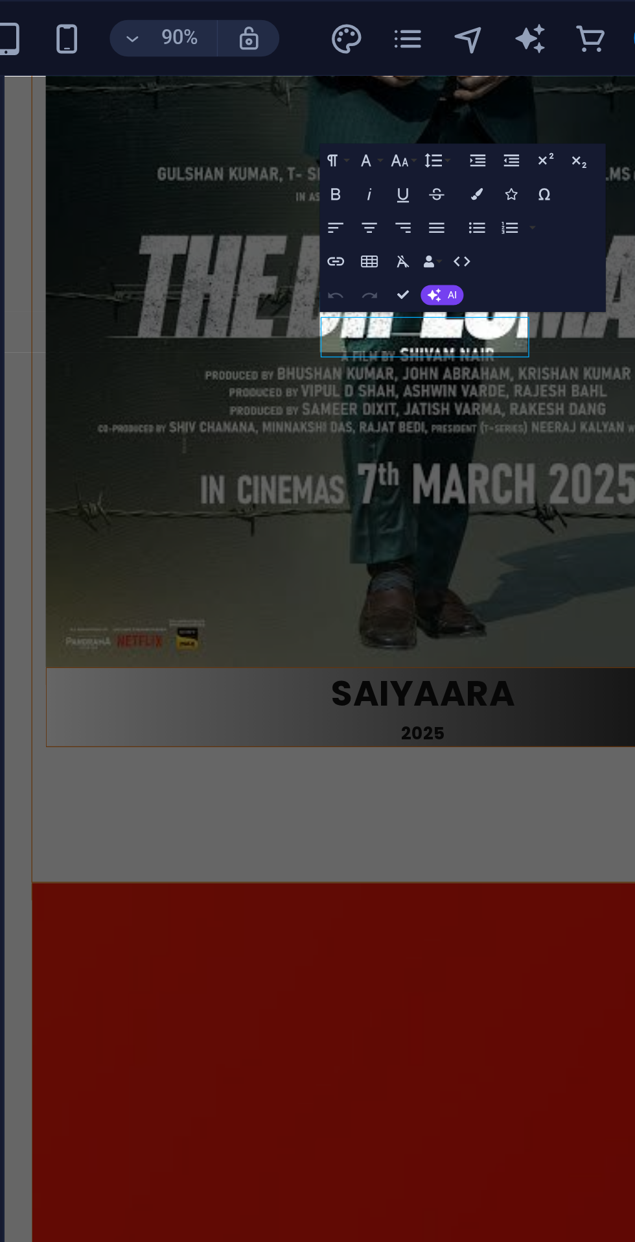
scroll to position [2364, 0]
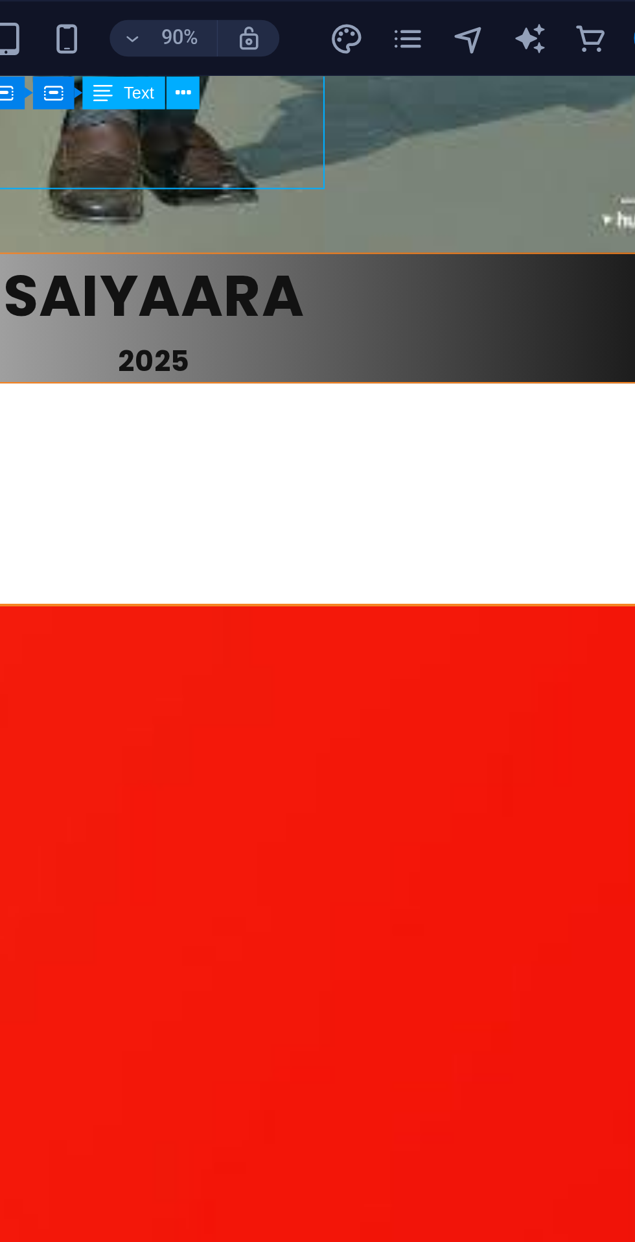
scroll to position [2815, 0]
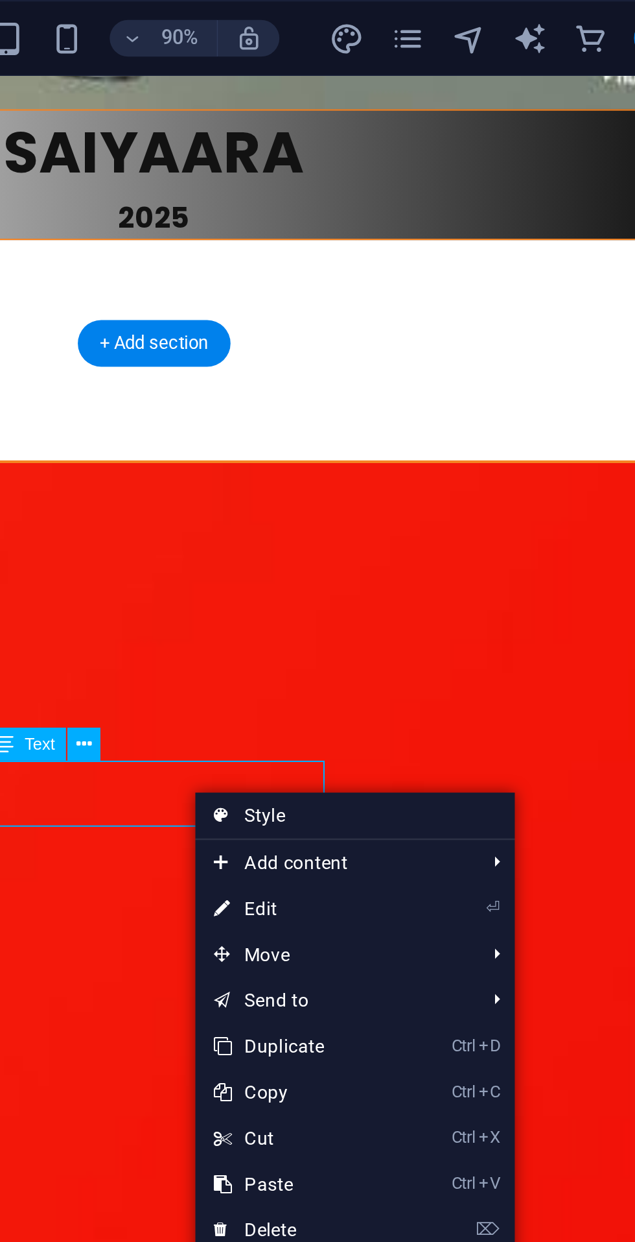
click at [414, 383] on link "⏎ Edit" at bounding box center [404, 384] width 87 height 19
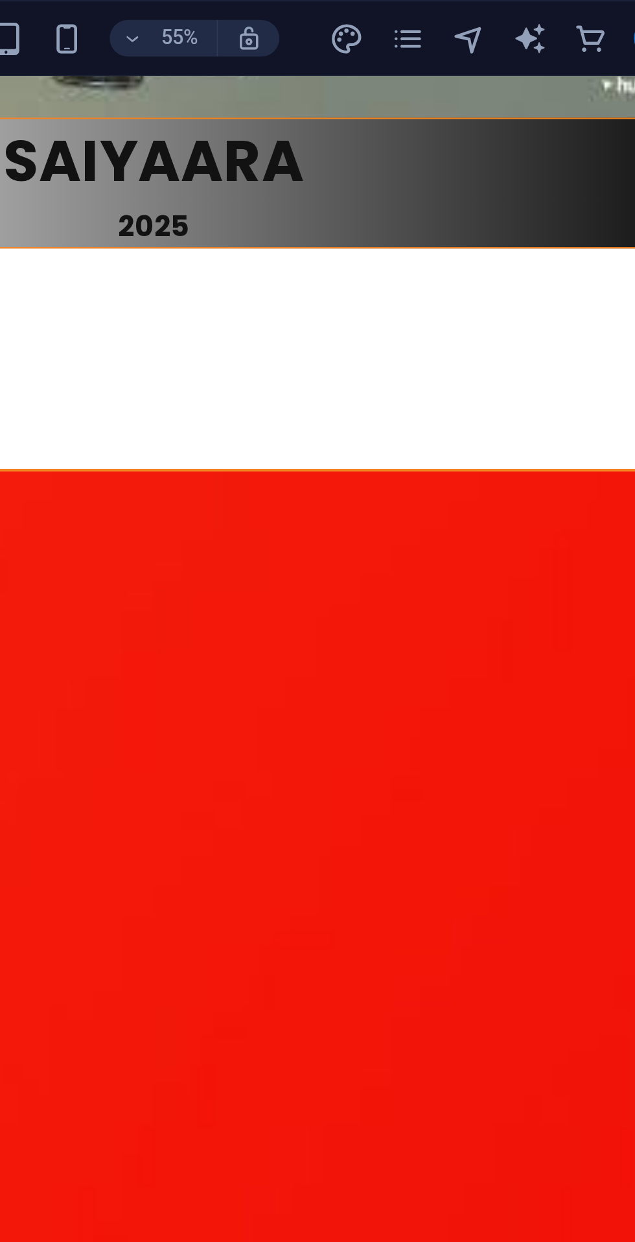
scroll to position [2815, 0]
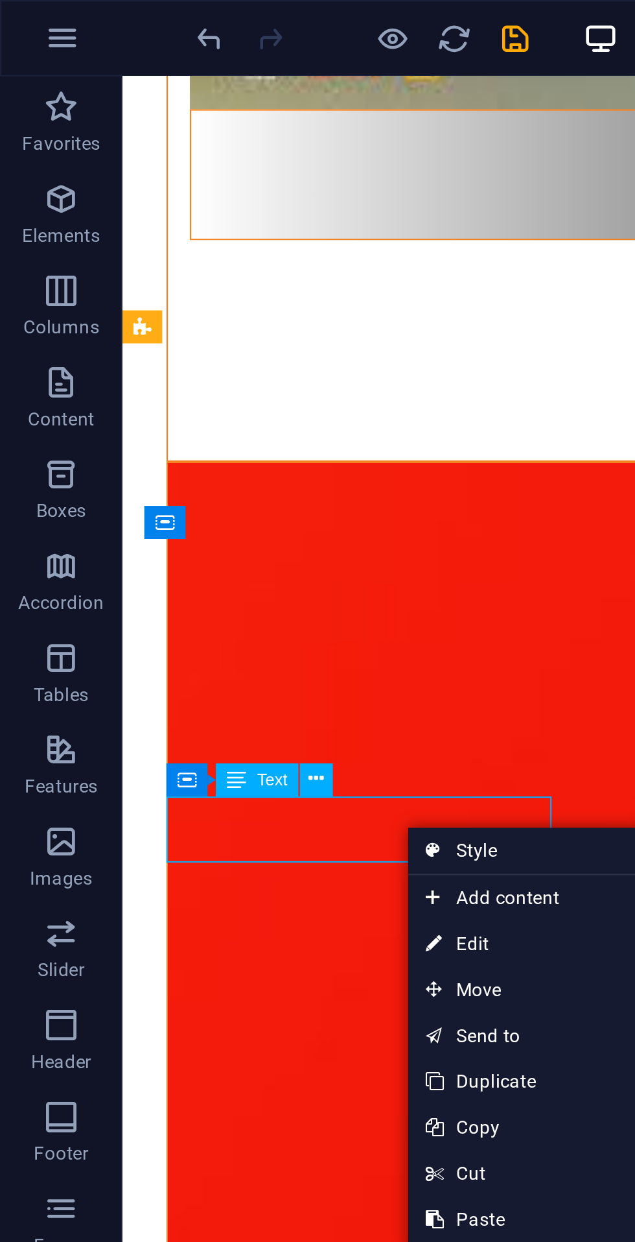
click at [213, 397] on link "⏎ Edit" at bounding box center [216, 399] width 87 height 19
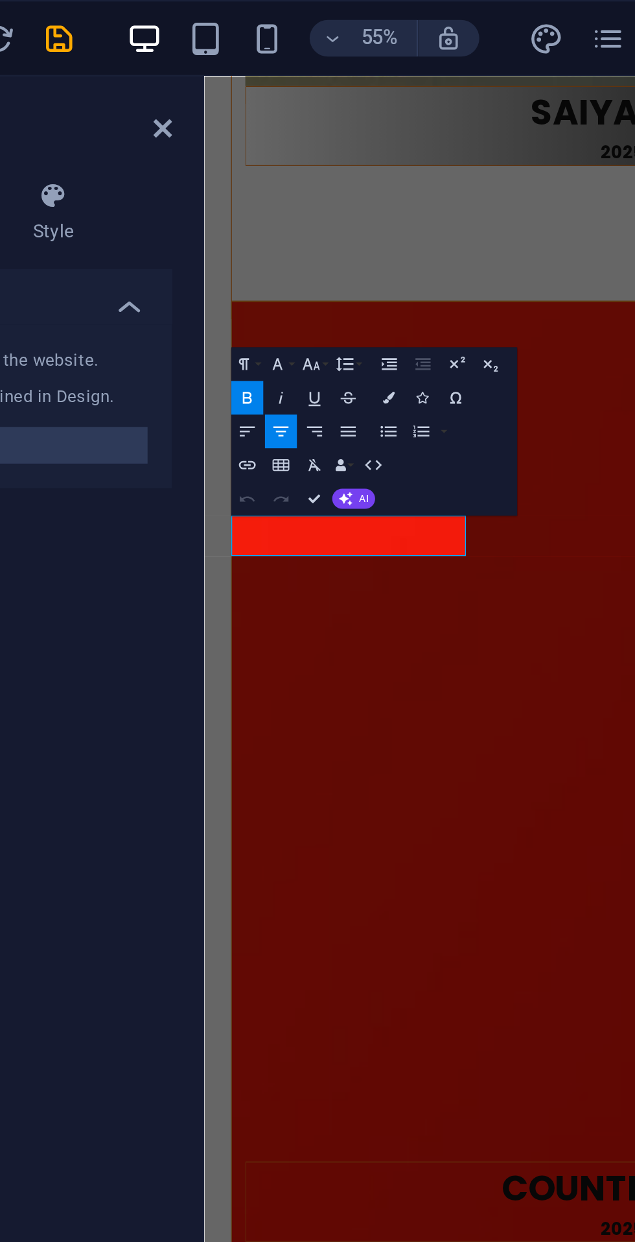
scroll to position [2811, 0]
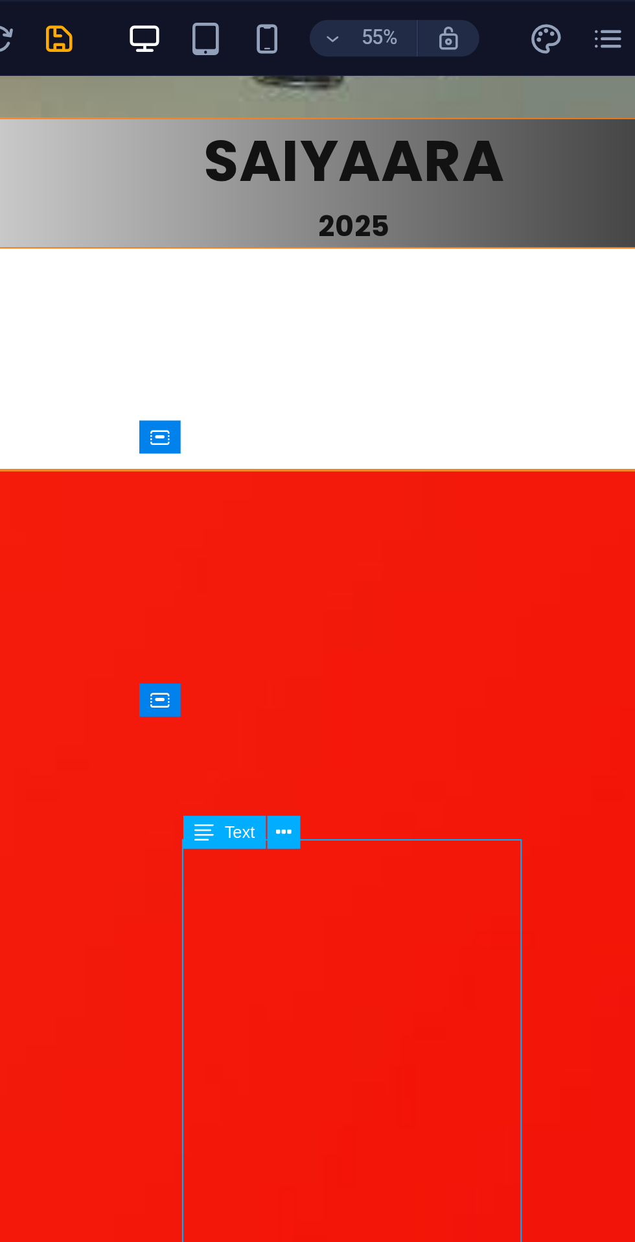
scroll to position [2815, 0]
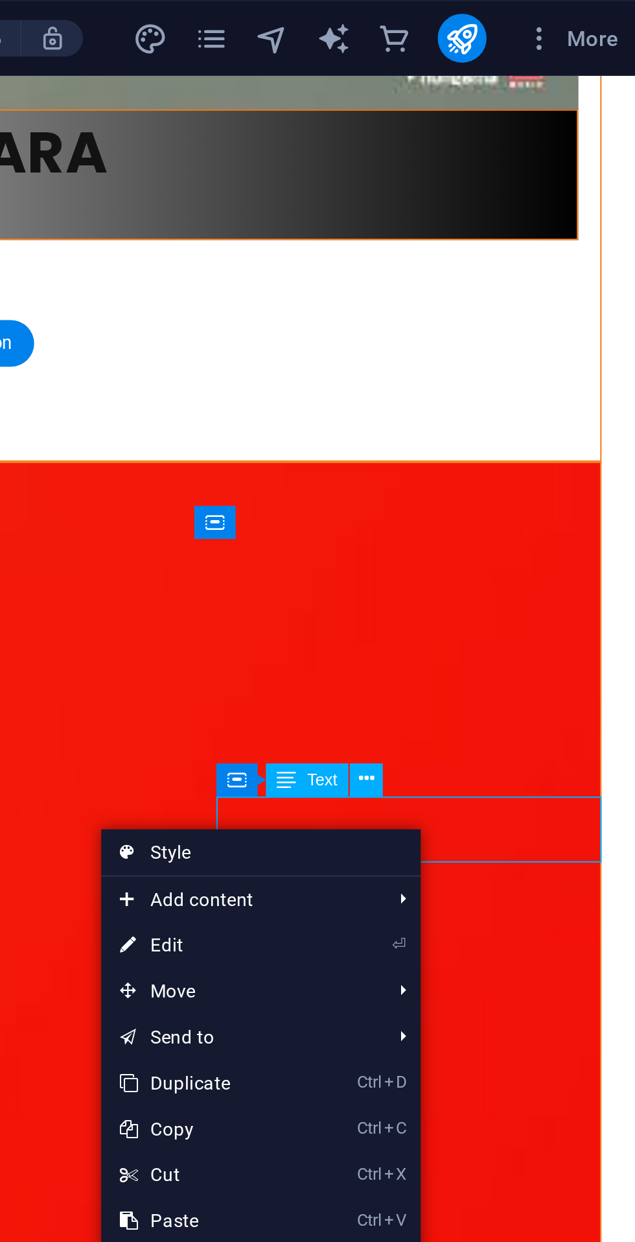
click at [465, 399] on link "⏎ Edit" at bounding box center [448, 400] width 87 height 19
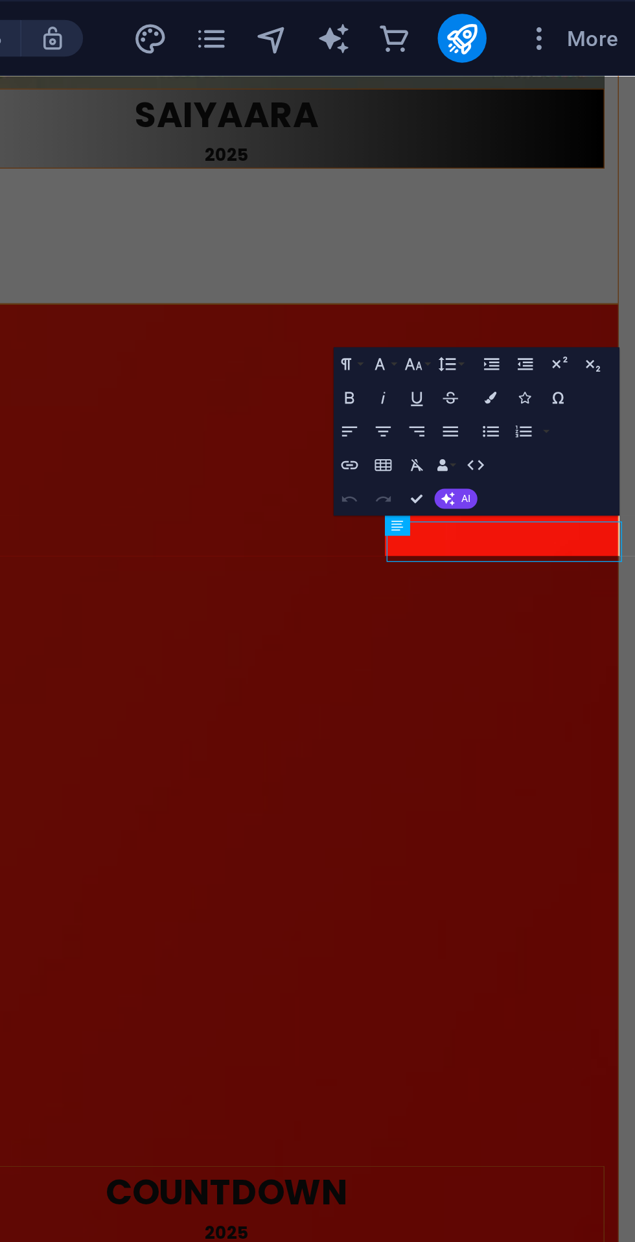
scroll to position [2811, 0]
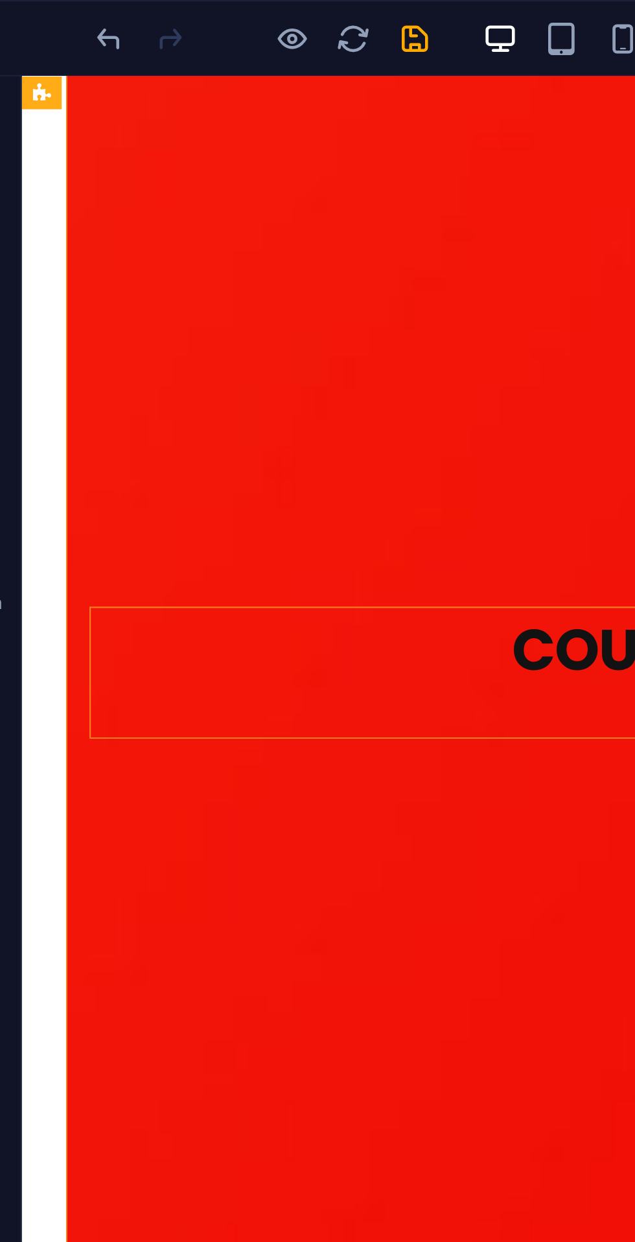
scroll to position [3416, 0]
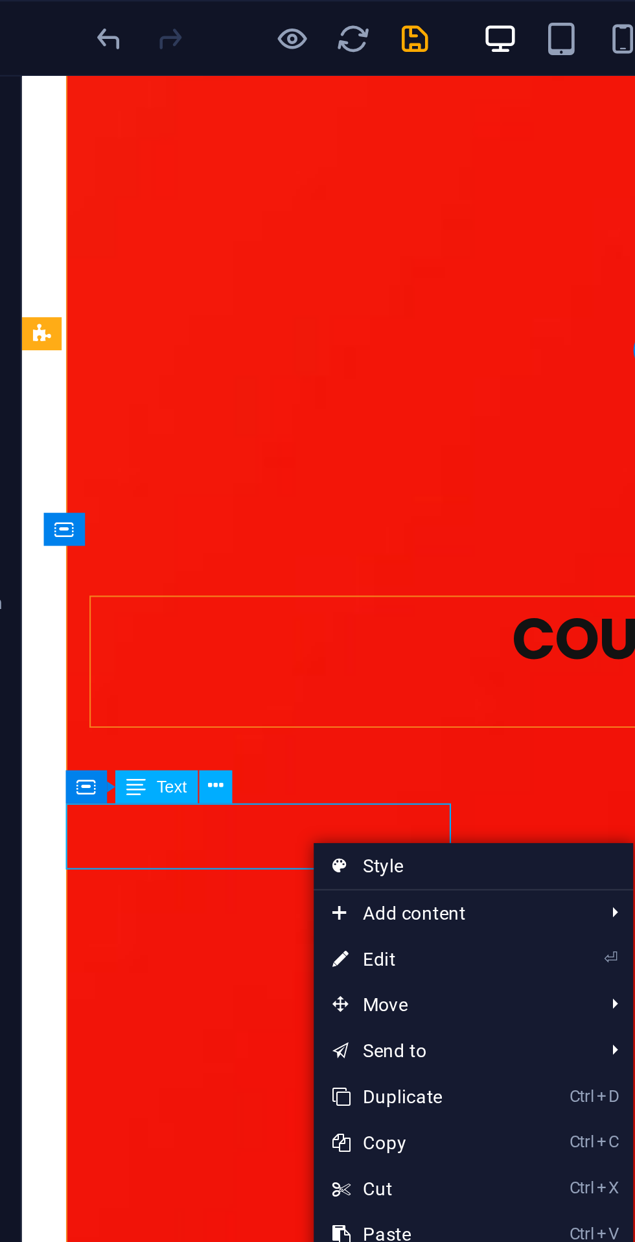
click at [222, 404] on link "⏎ Edit" at bounding box center [219, 406] width 87 height 19
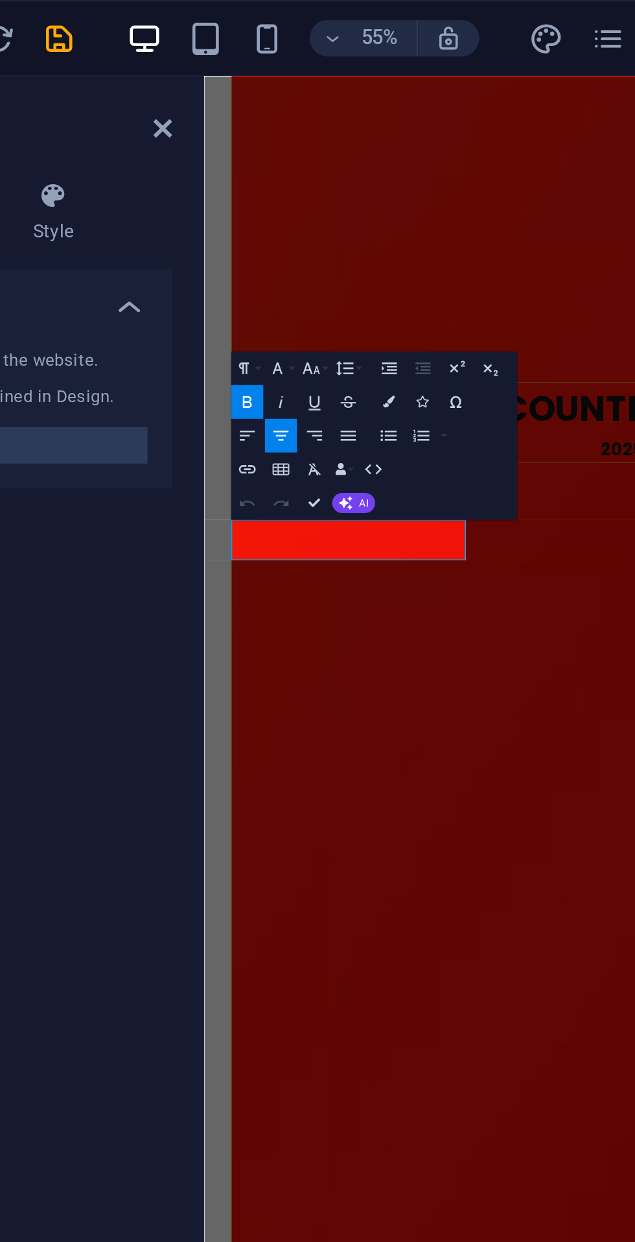
scroll to position [3411, 0]
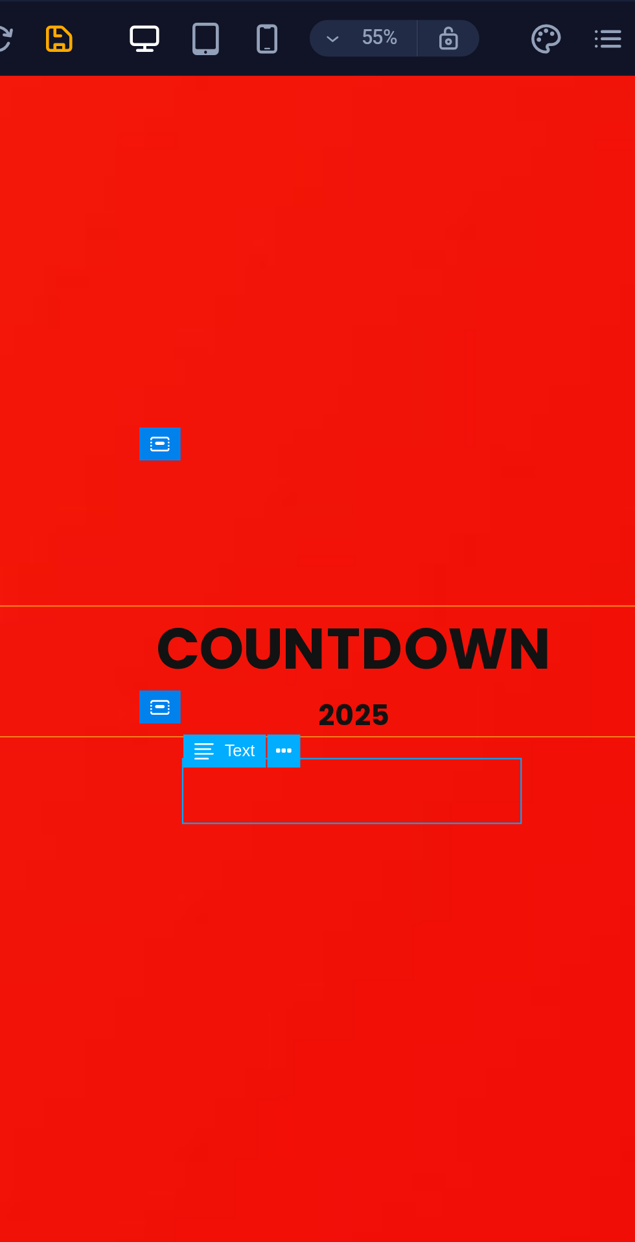
scroll to position [3416, 0]
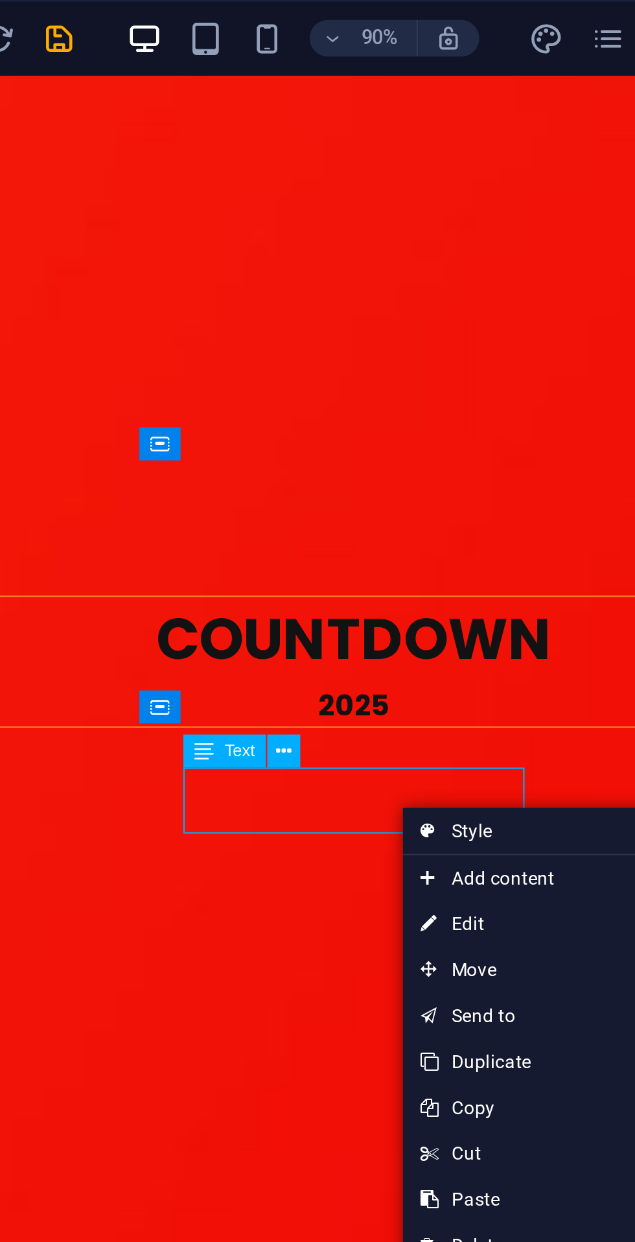
click at [410, 388] on link "⏎ Edit" at bounding box center [407, 391] width 87 height 19
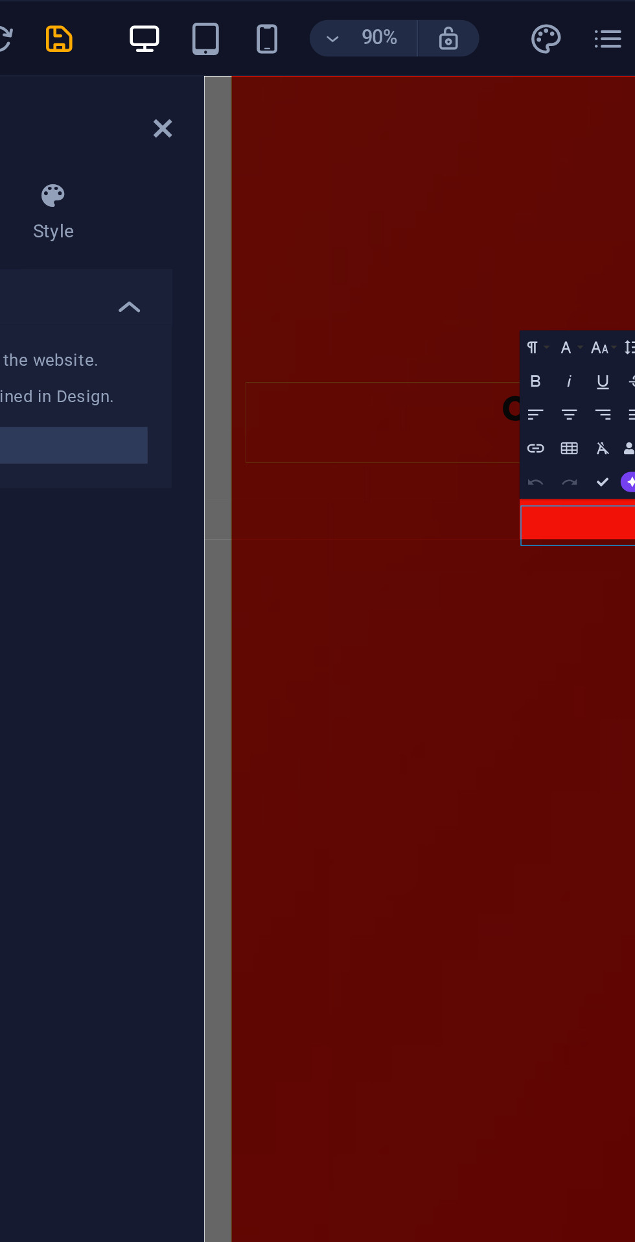
scroll to position [3411, 0]
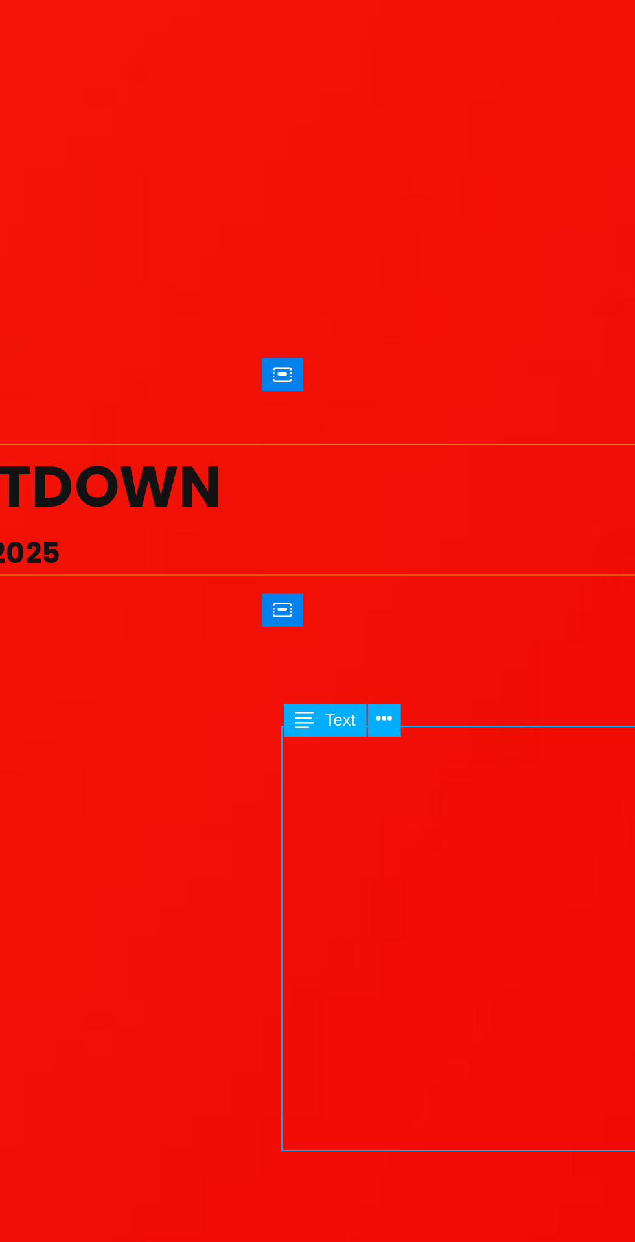
scroll to position [3416, 0]
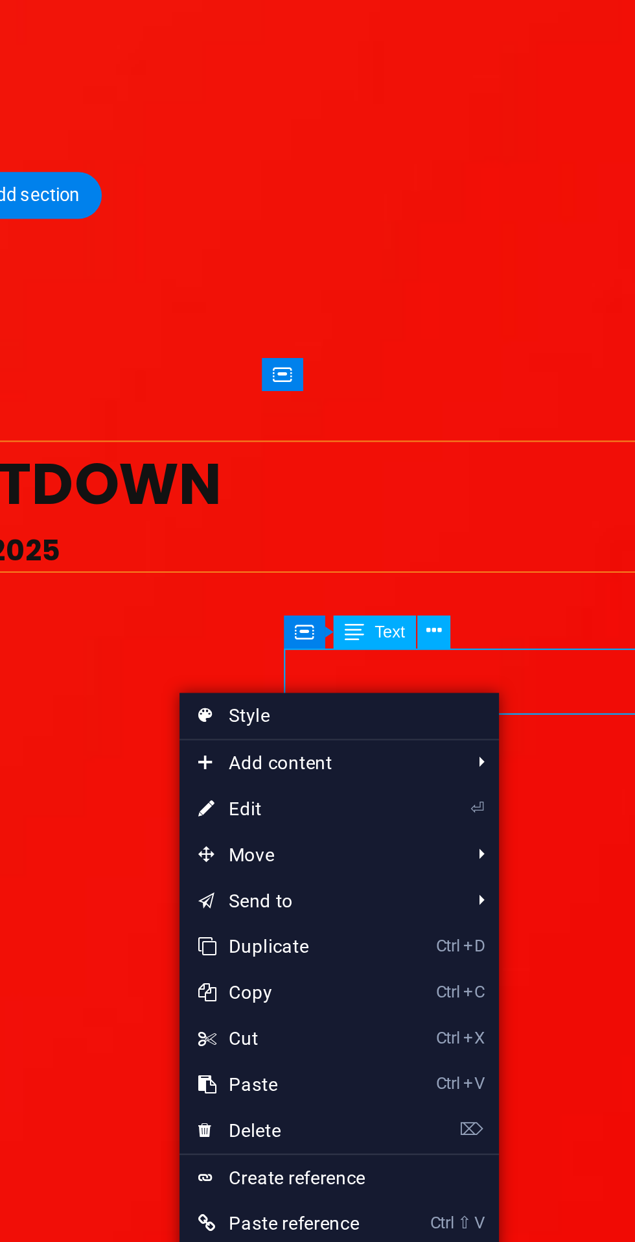
click at [469, 408] on link "⏎ Edit" at bounding box center [452, 408] width 87 height 19
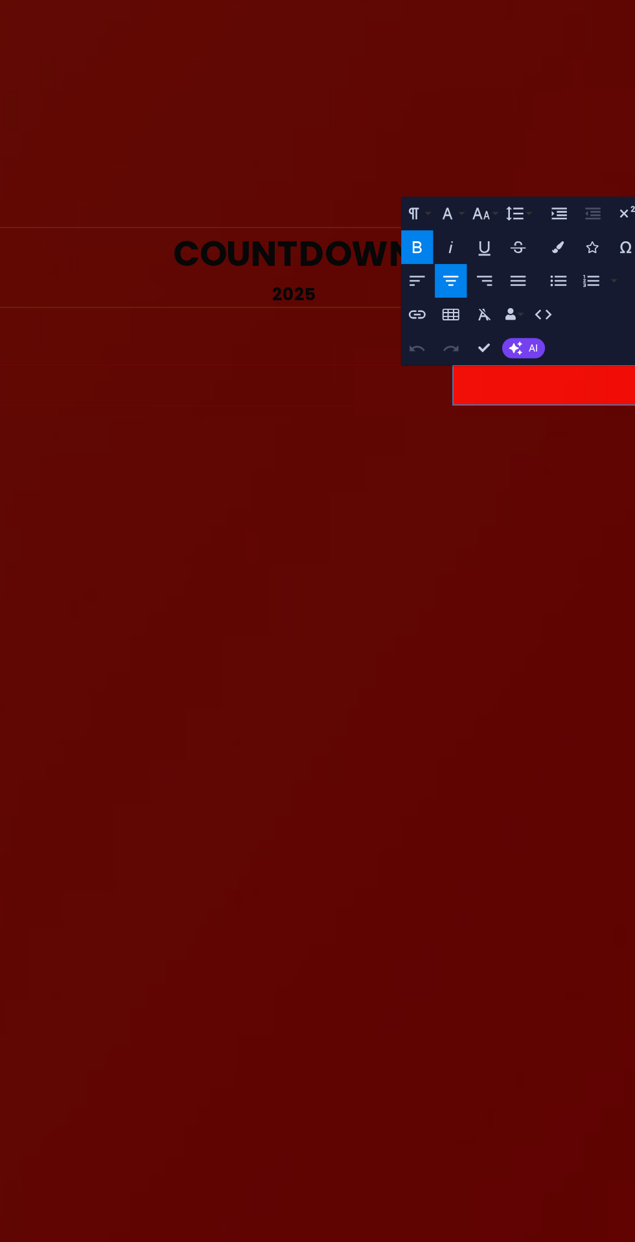
scroll to position [3411, 0]
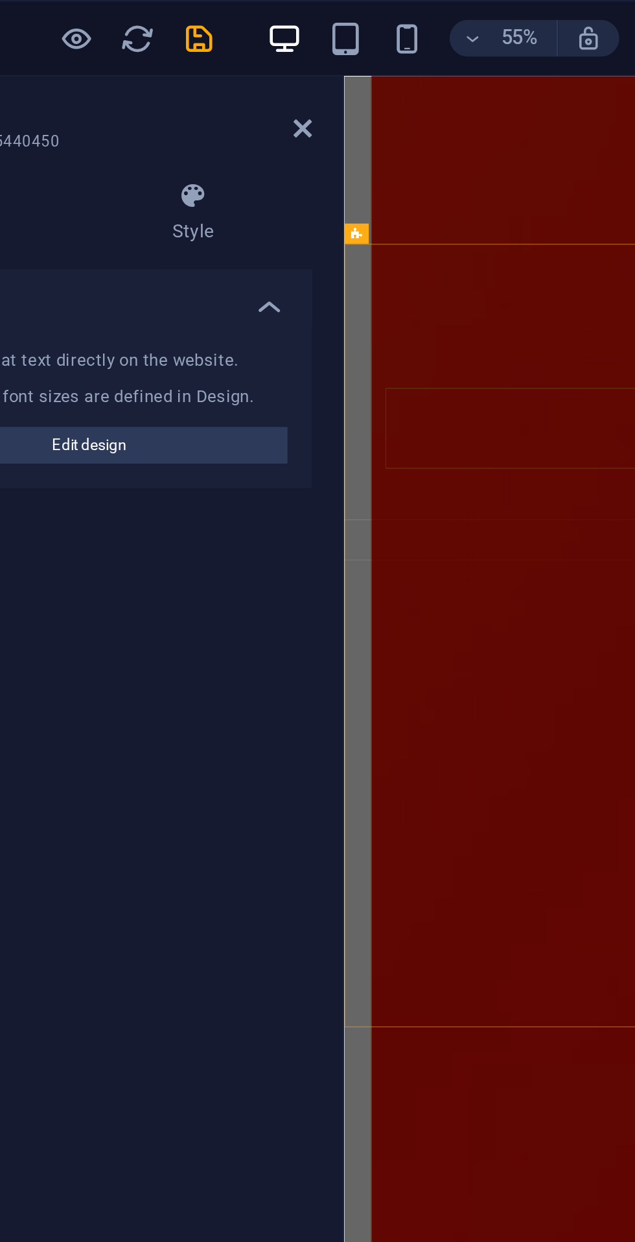
click at [216, 13] on icon "save" at bounding box center [218, 16] width 15 height 15
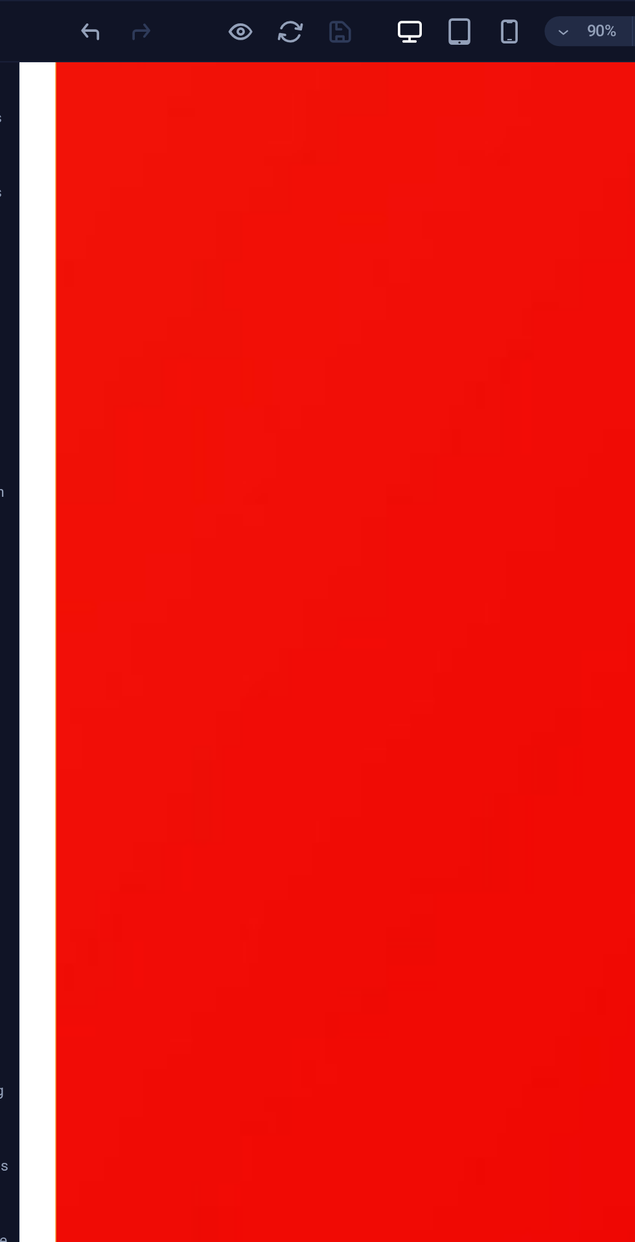
scroll to position [4004, 0]
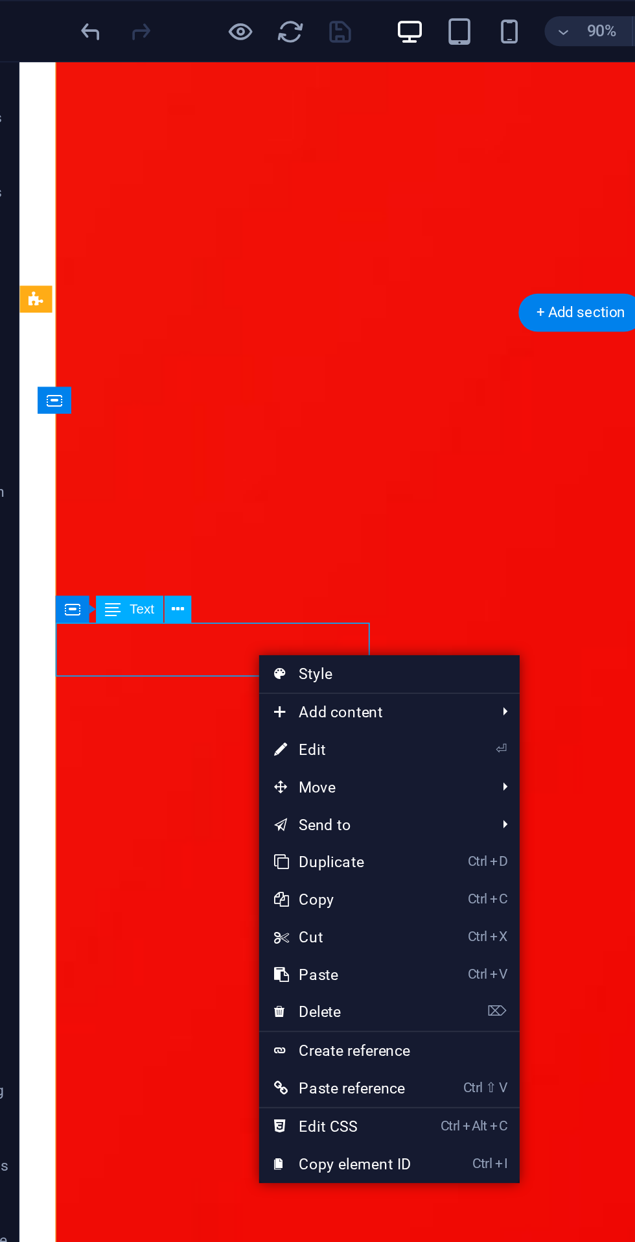
click at [230, 390] on link "⏎ Edit" at bounding box center [219, 389] width 87 height 19
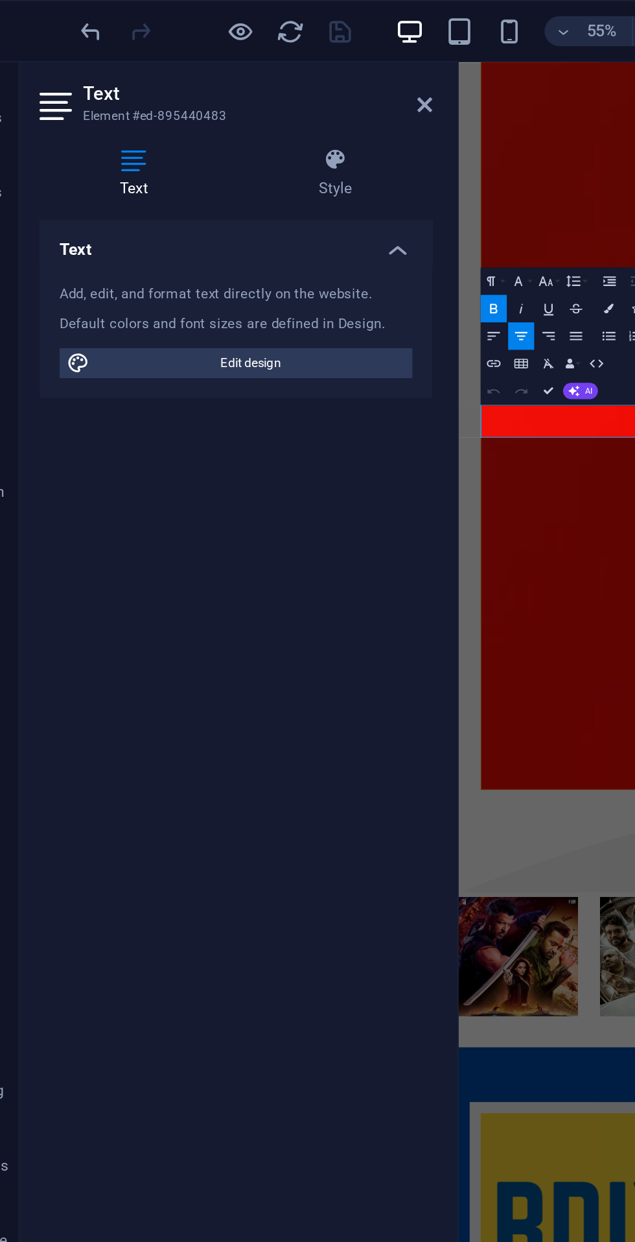
scroll to position [3999, 0]
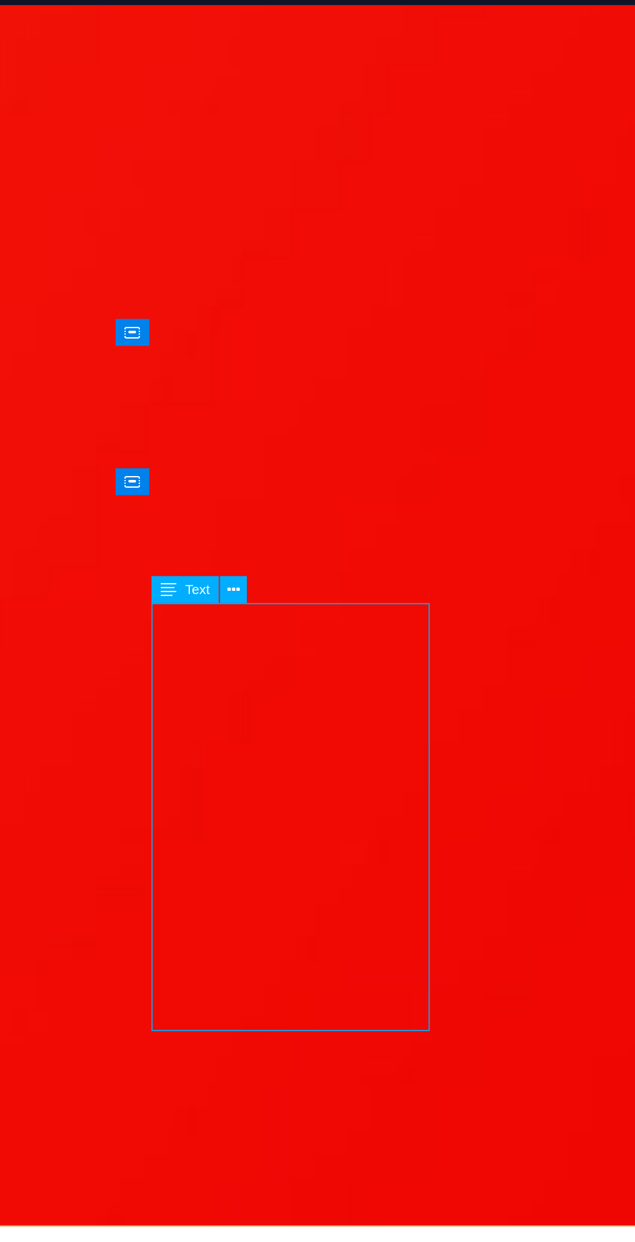
scroll to position [4004, 0]
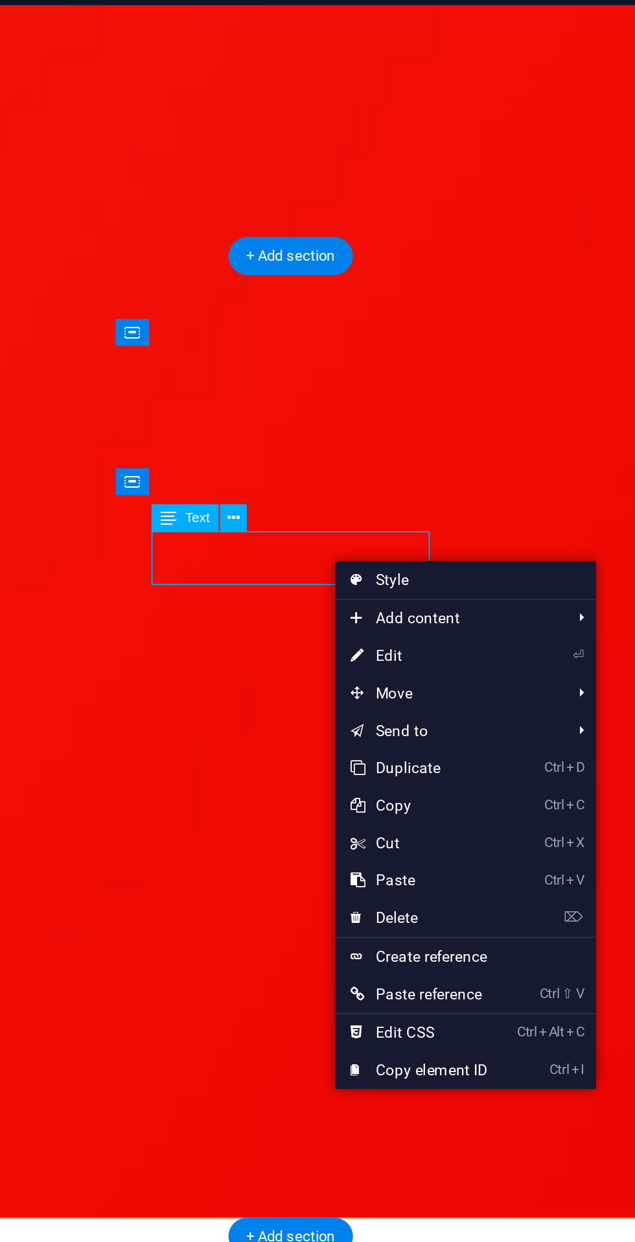
click at [424, 368] on link "⏎ Edit" at bounding box center [410, 369] width 87 height 19
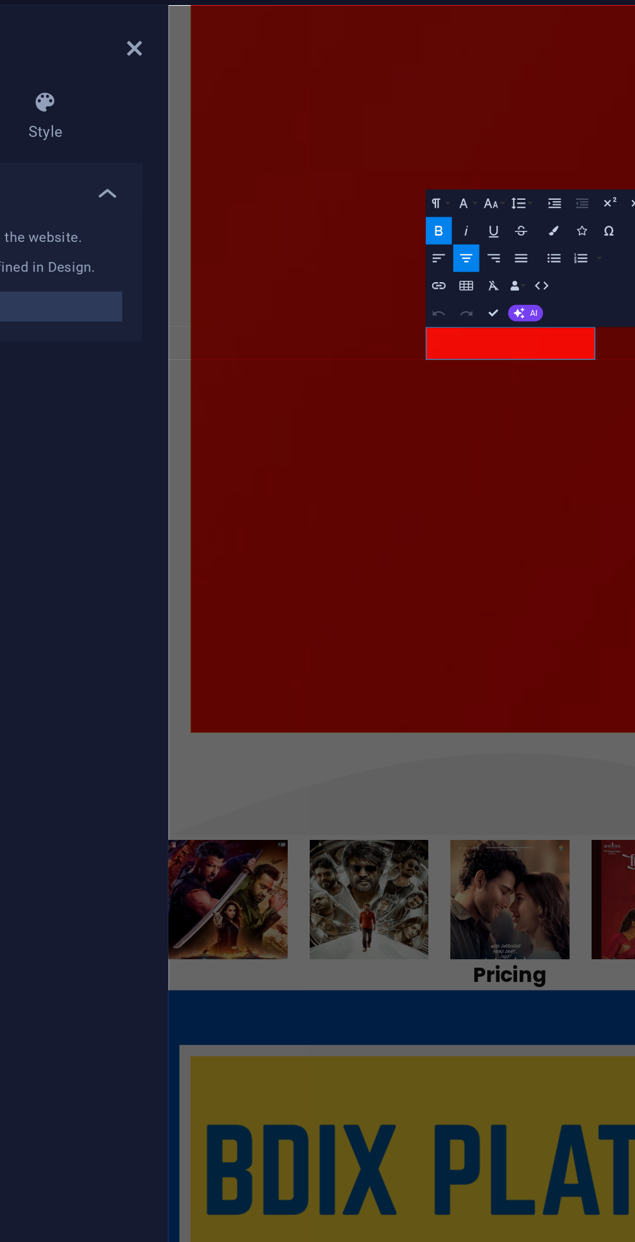
scroll to position [3999, 0]
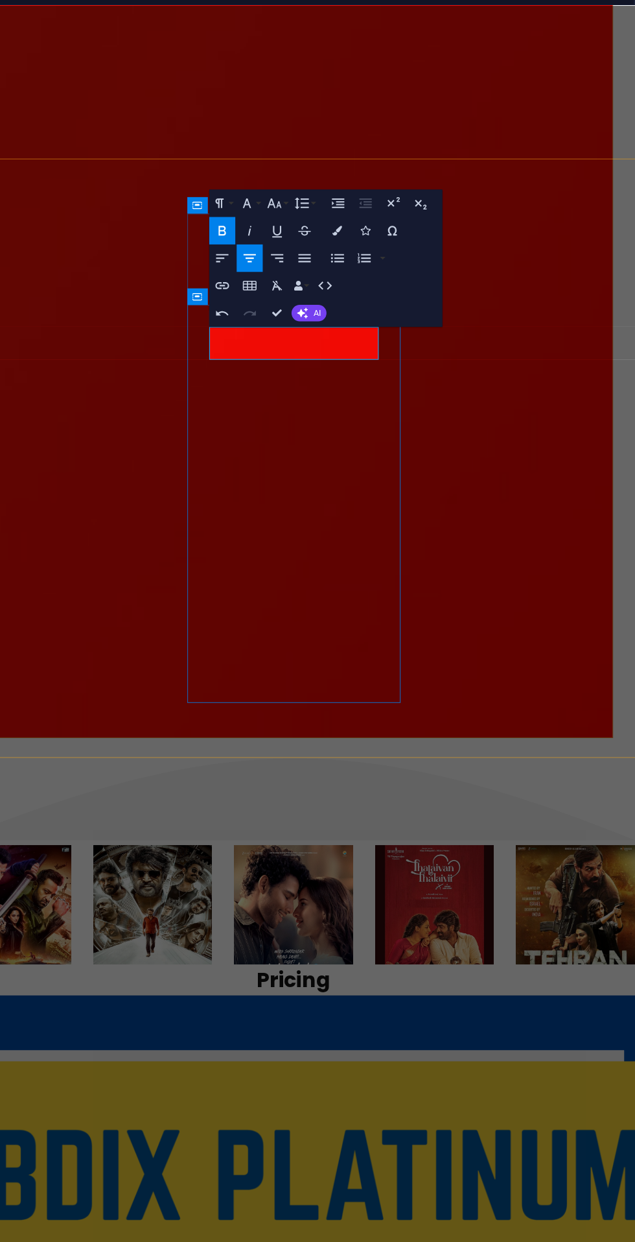
scroll to position [0, 0]
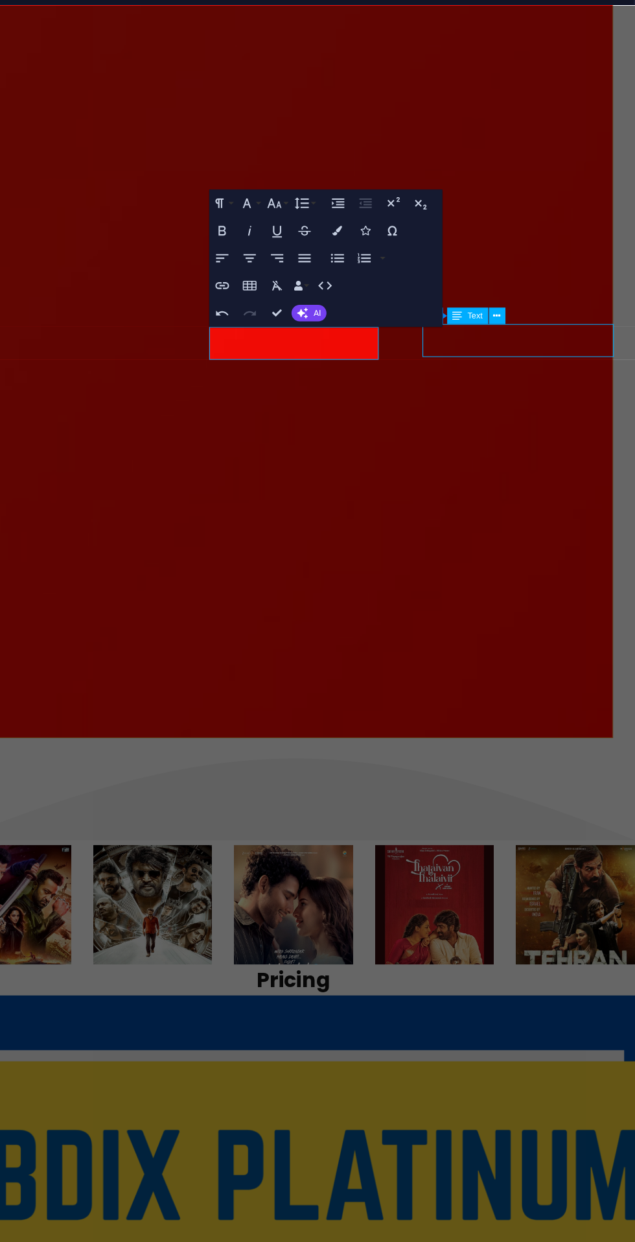
scroll to position [4004, 0]
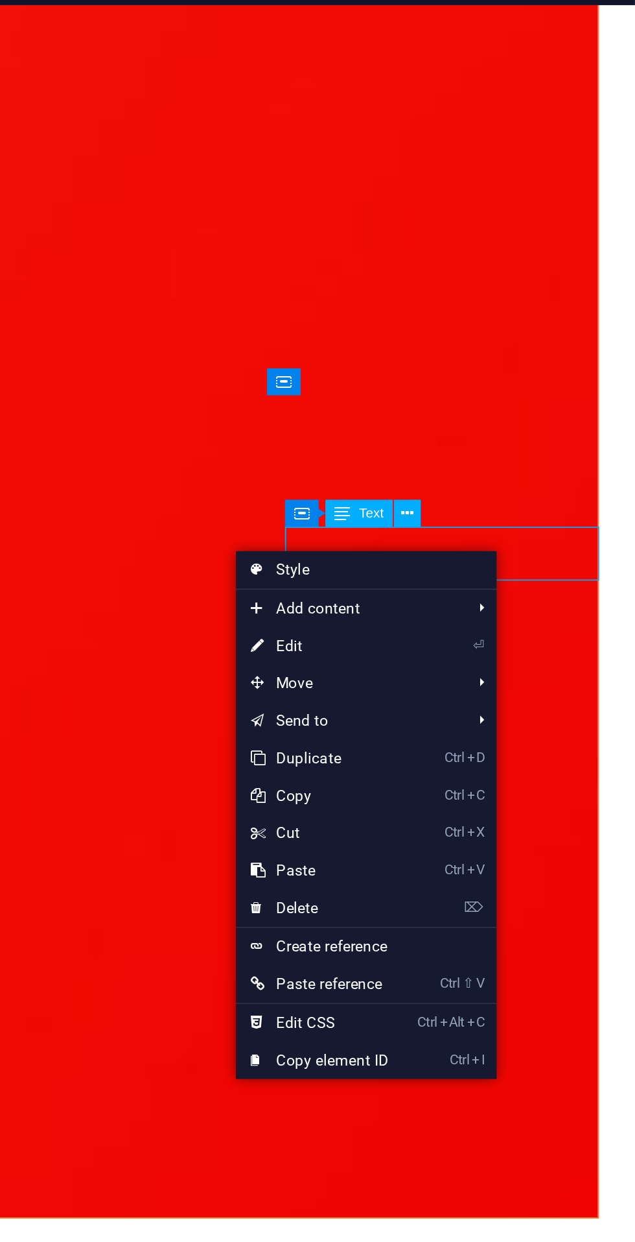
click at [482, 362] on link "⏎ Edit" at bounding box center [471, 364] width 87 height 19
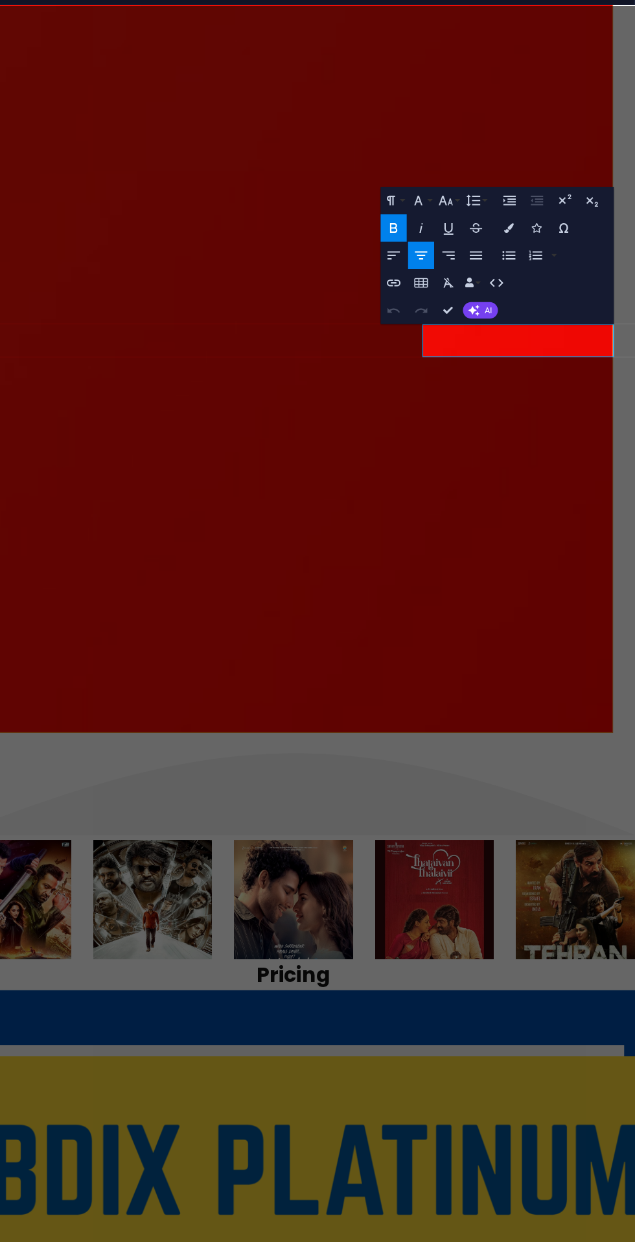
scroll to position [3999, 0]
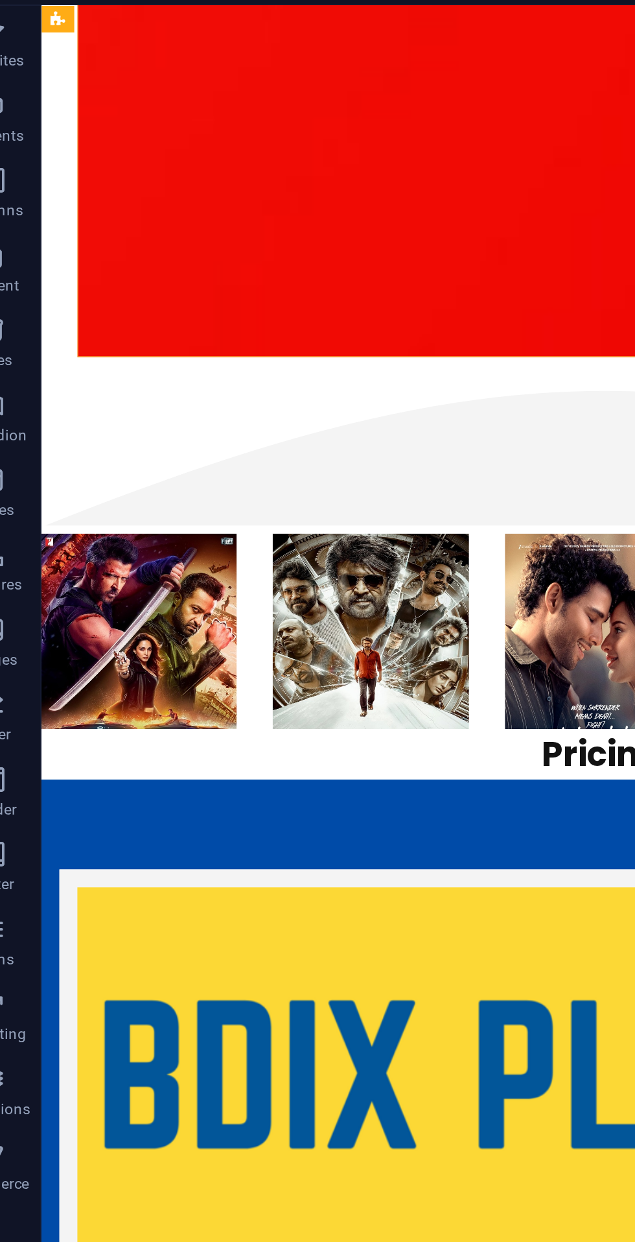
scroll to position [4574, 0]
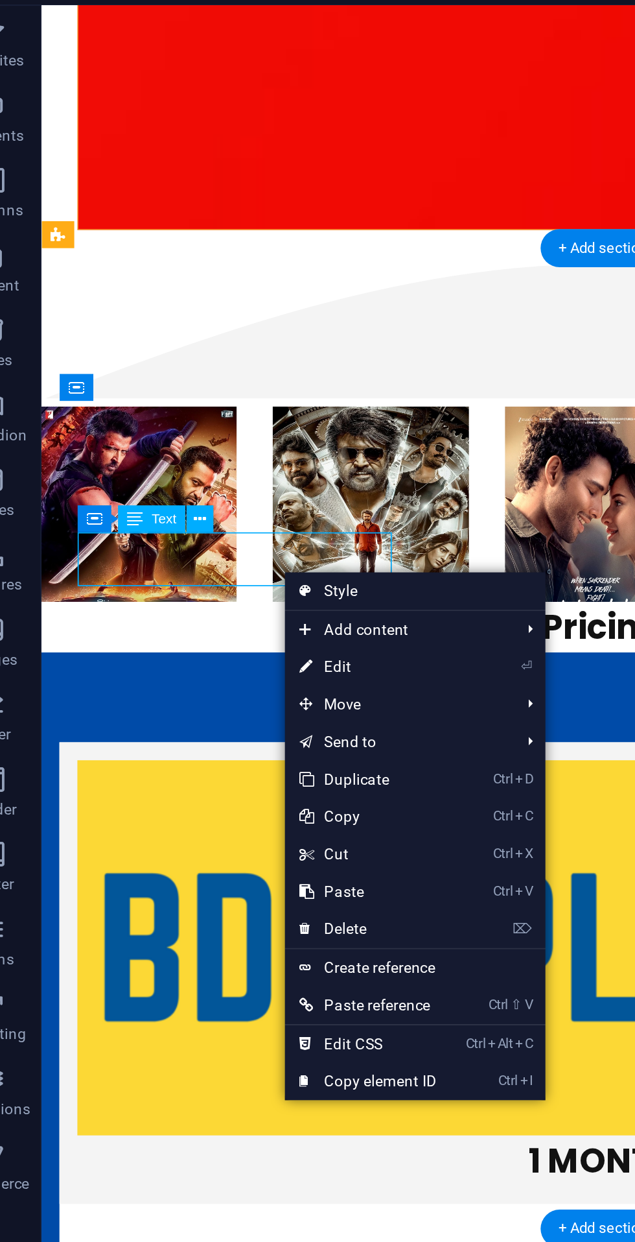
click at [230, 377] on link "⏎ Edit" at bounding box center [221, 375] width 87 height 19
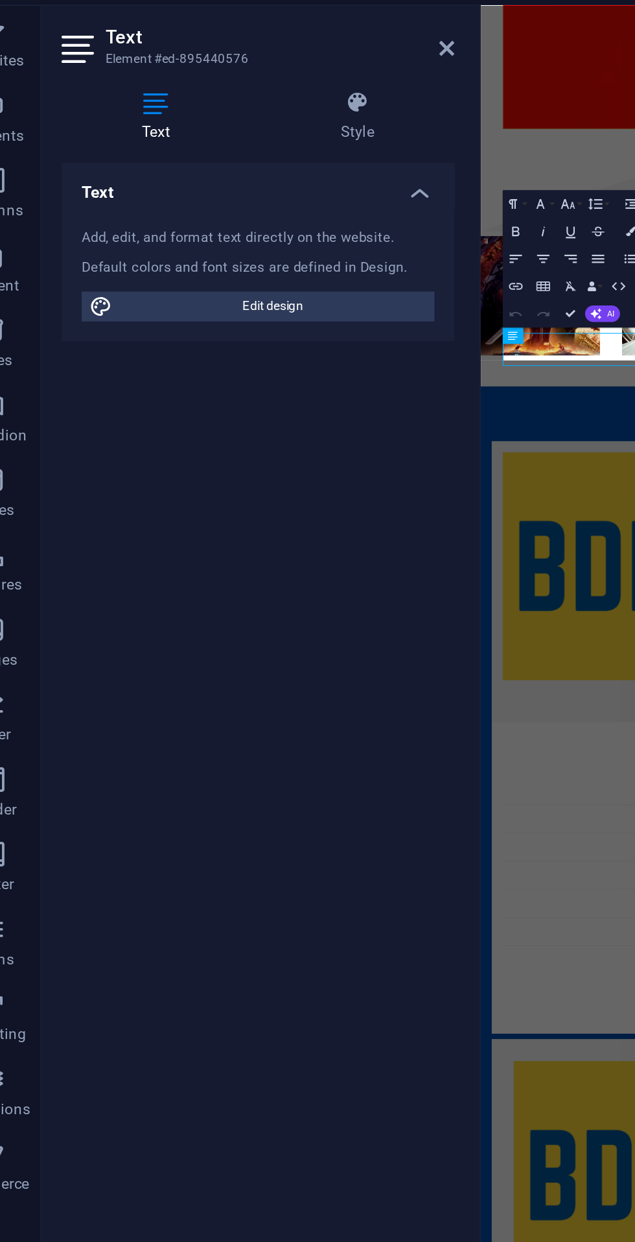
scroll to position [4570, 0]
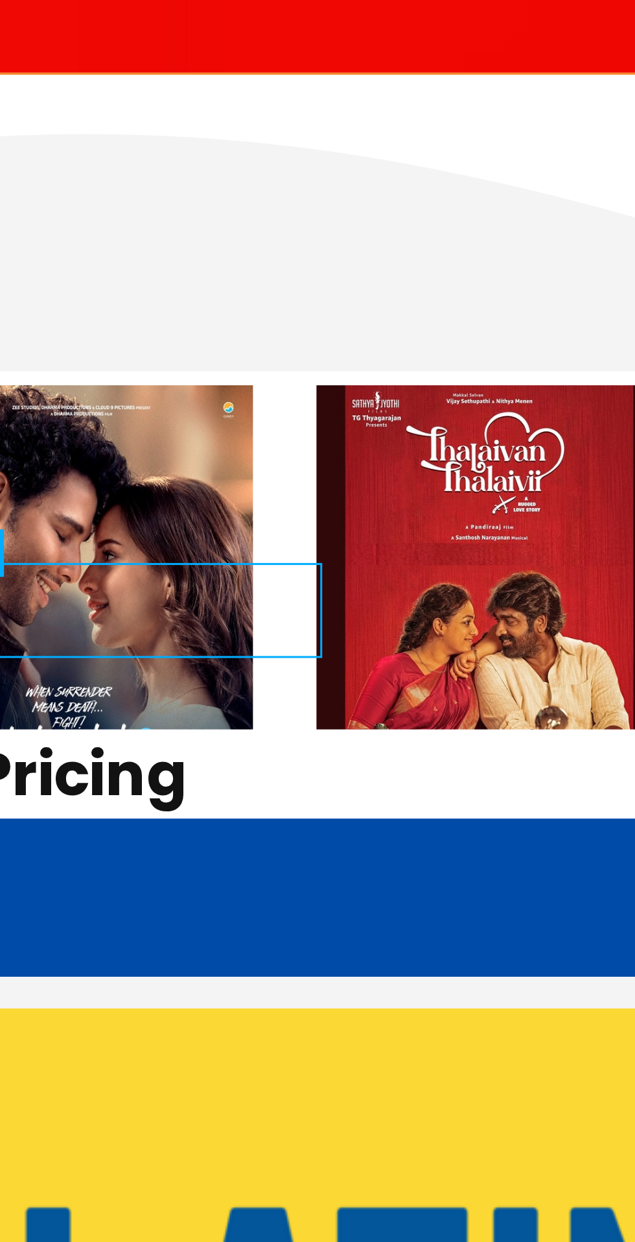
scroll to position [4574, 0]
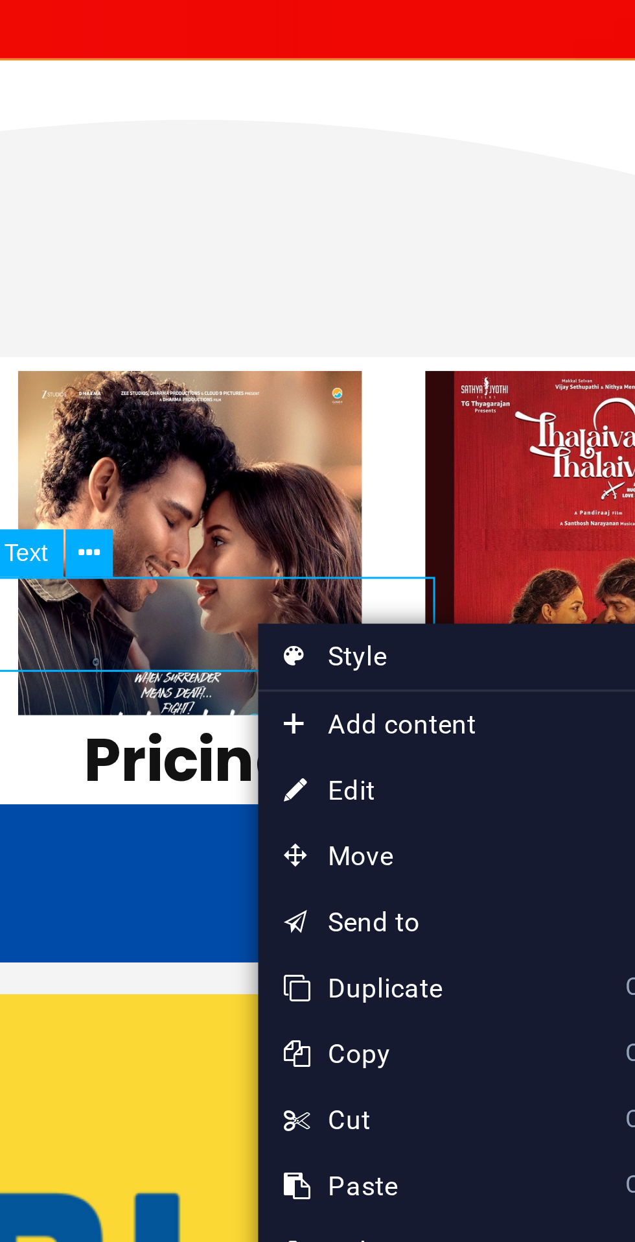
click at [406, 360] on link "⏎ Edit" at bounding box center [407, 364] width 87 height 19
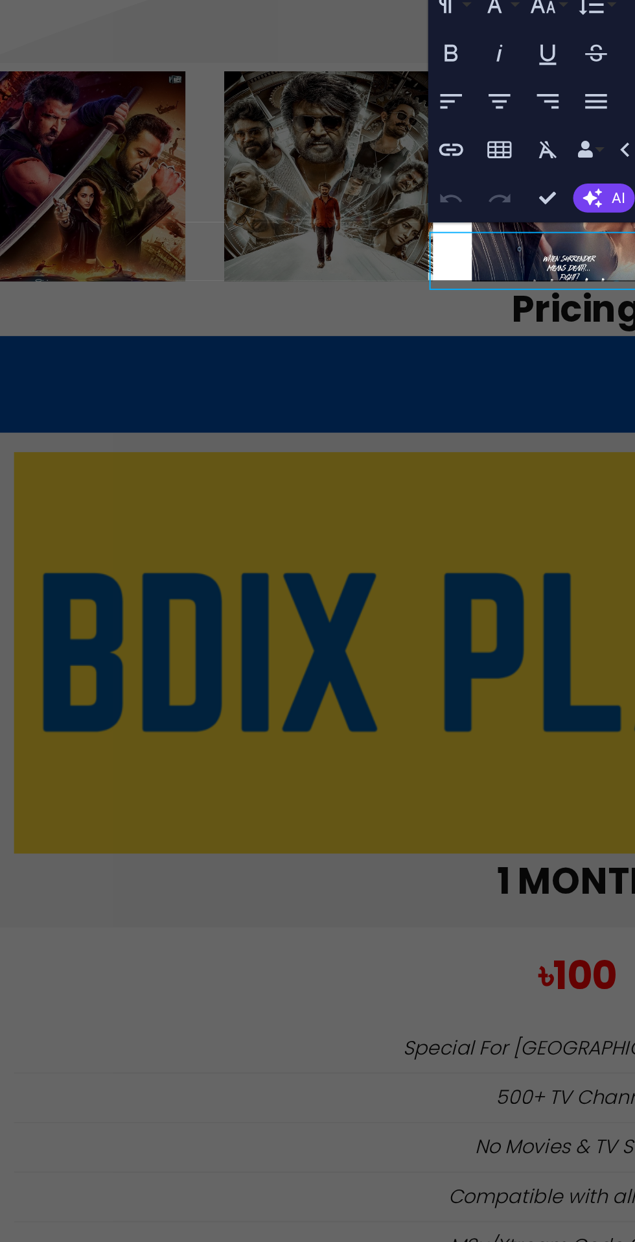
scroll to position [4570, 0]
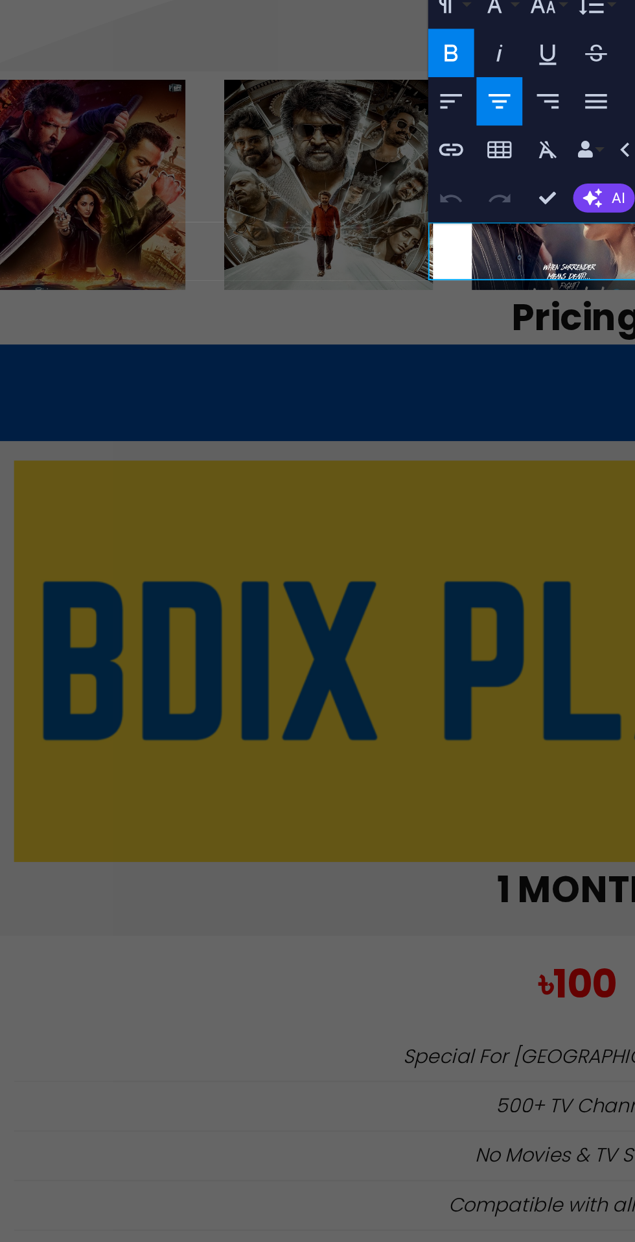
click at [508, 176] on div "Paragraph Format Normal Heading 1 Heading 2 Heading 3 Heading 4 Heading 5 Headi…" at bounding box center [474, 161] width 121 height 71
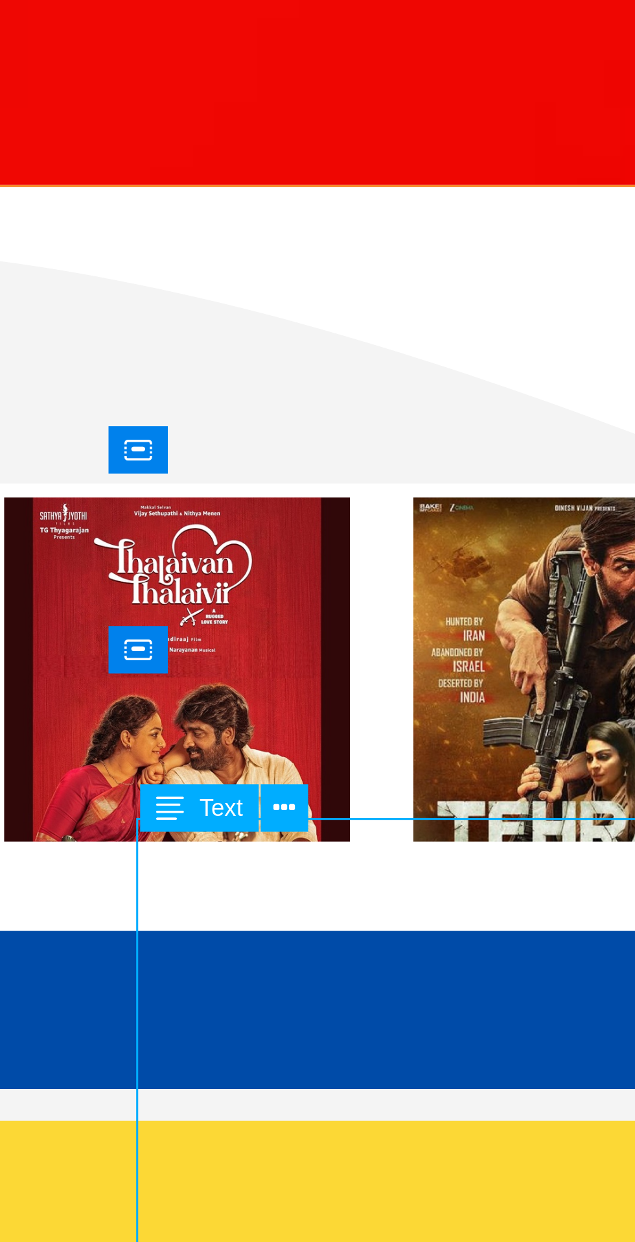
scroll to position [4574, 0]
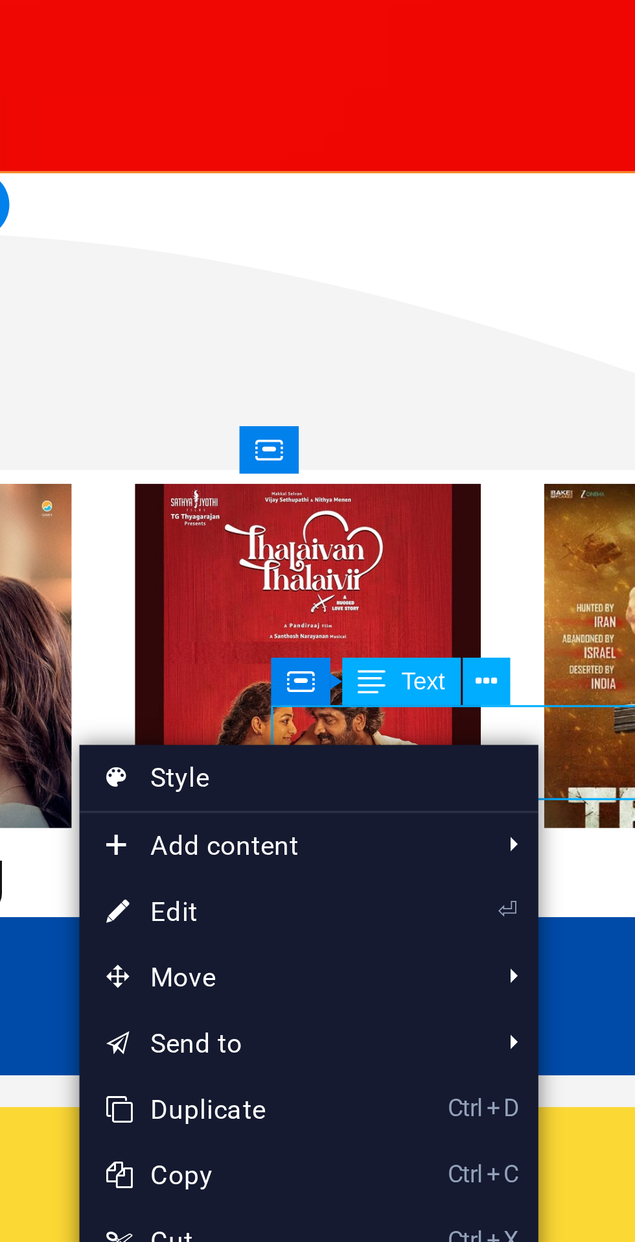
click at [450, 366] on link "⏎ Edit" at bounding box center [440, 366] width 87 height 19
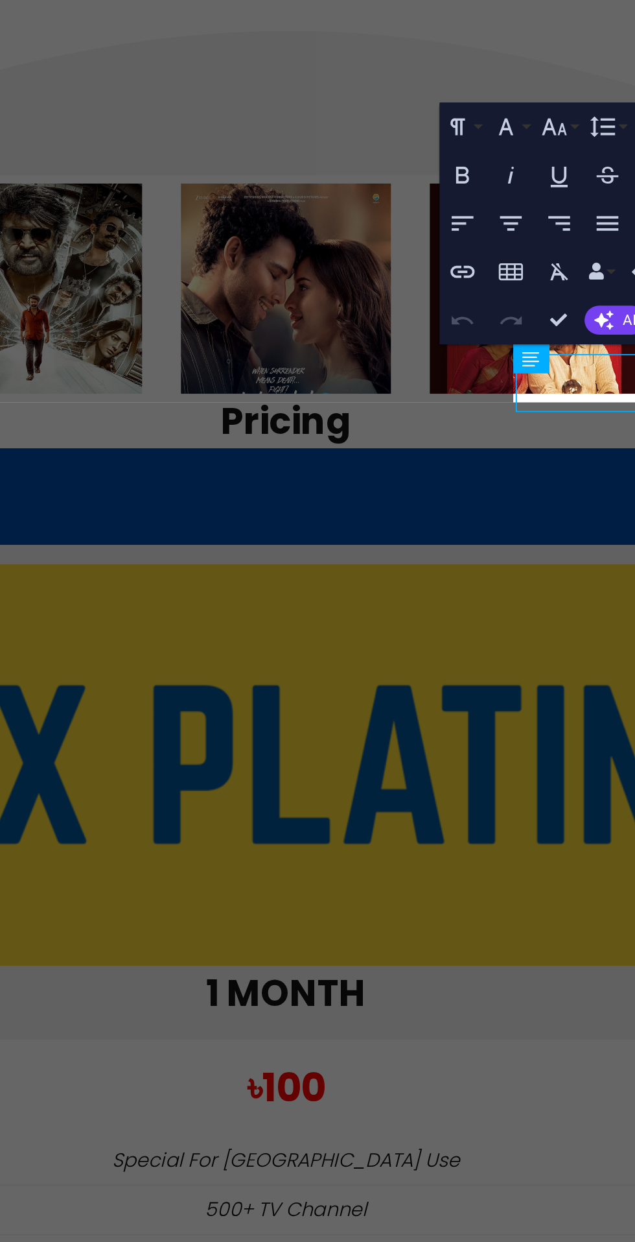
scroll to position [4570, 0]
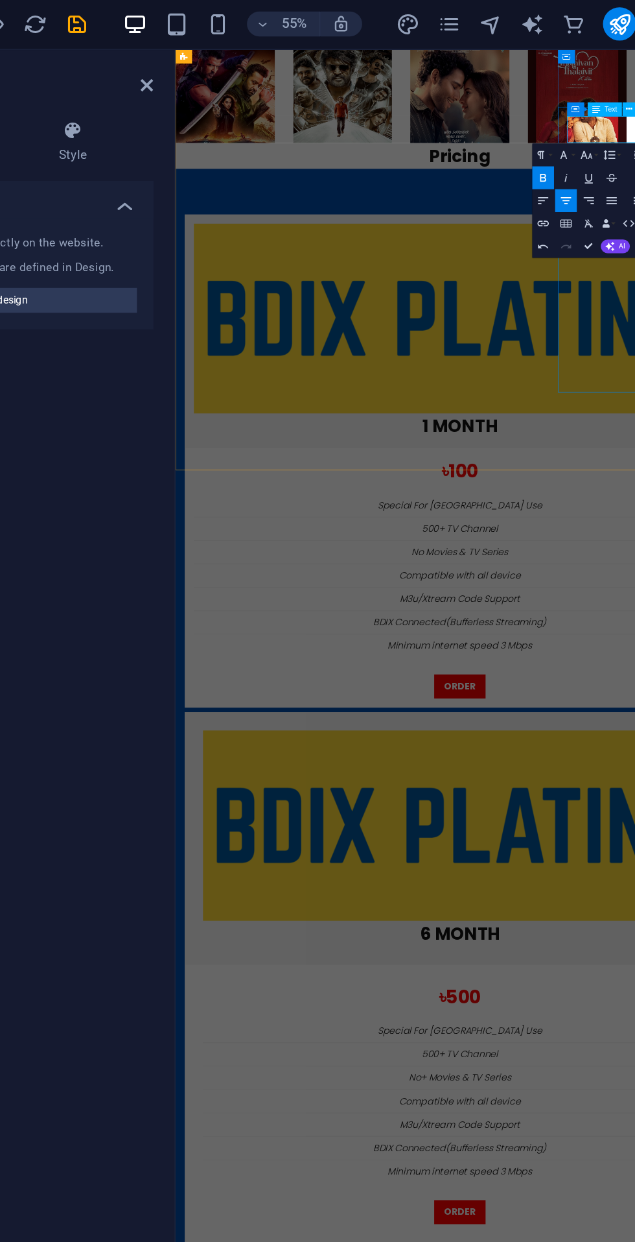
scroll to position [4807, 0]
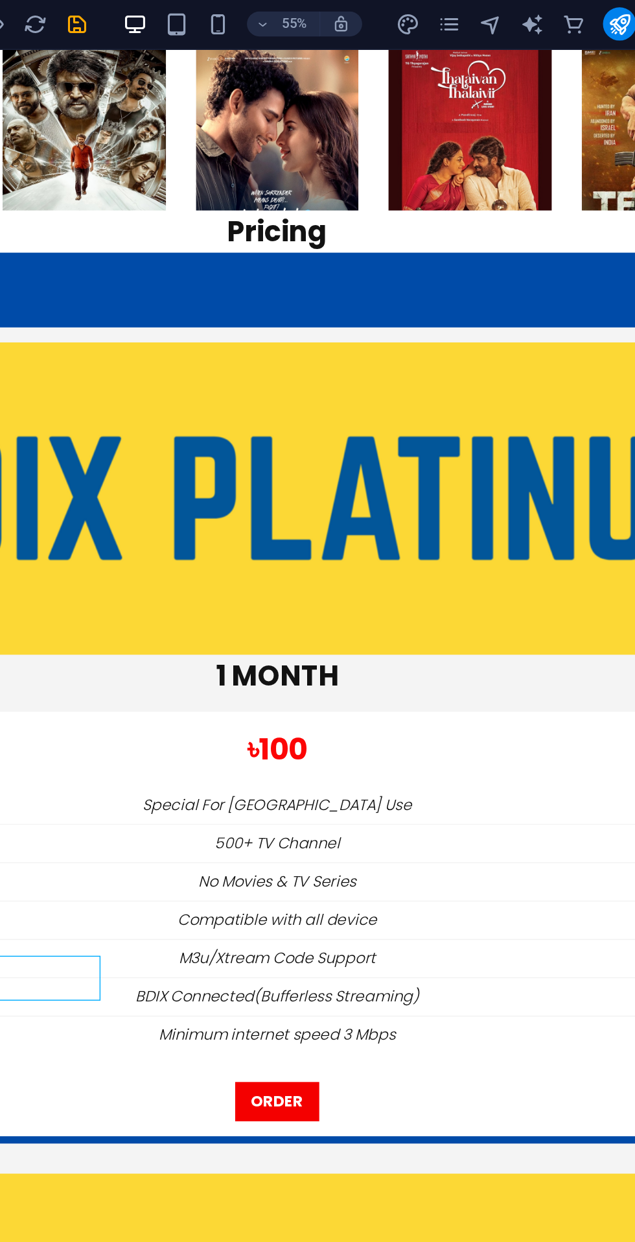
scroll to position [4812, 0]
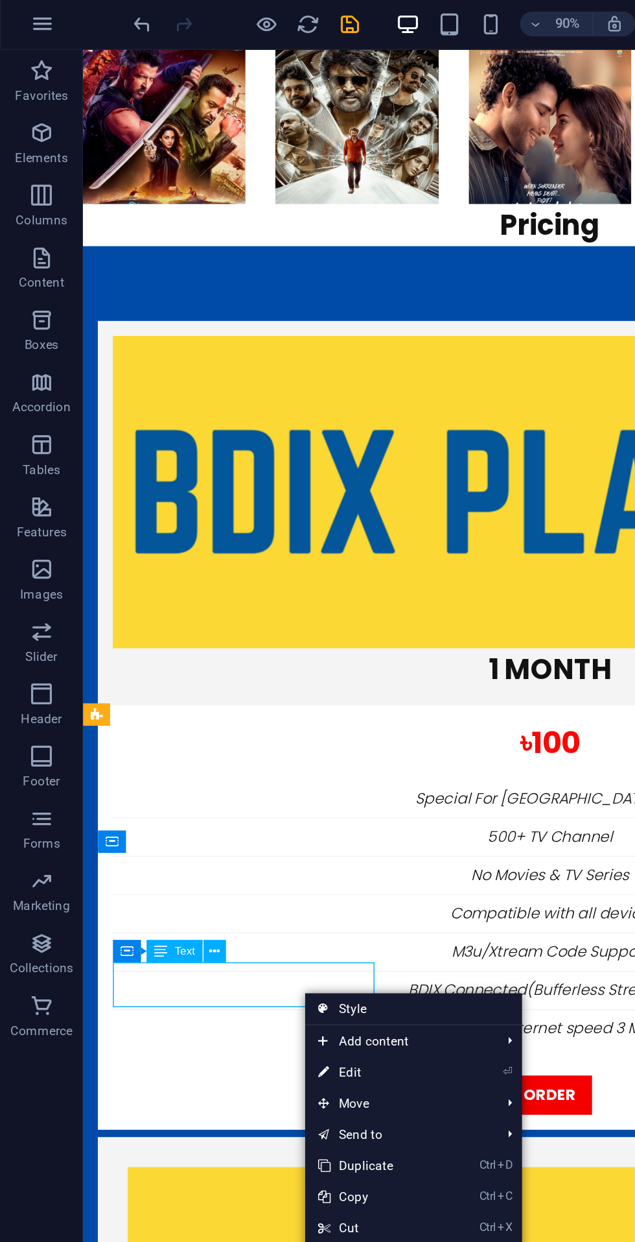
click at [252, 665] on link "⏎ Edit" at bounding box center [234, 670] width 87 height 19
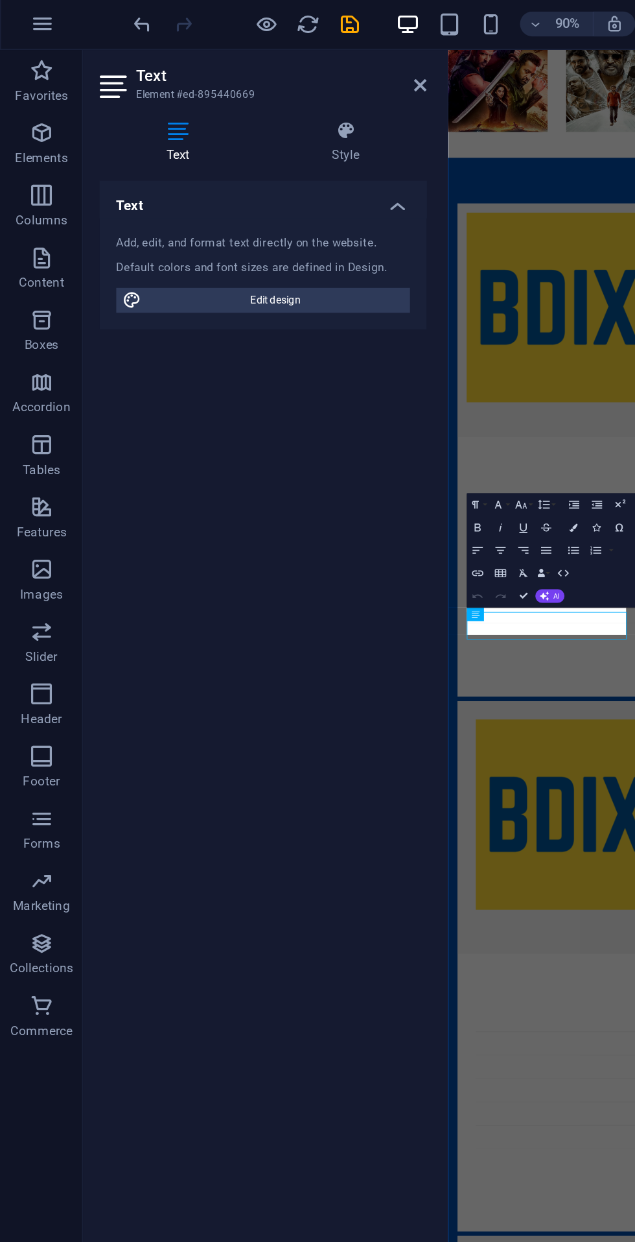
scroll to position [4807, 0]
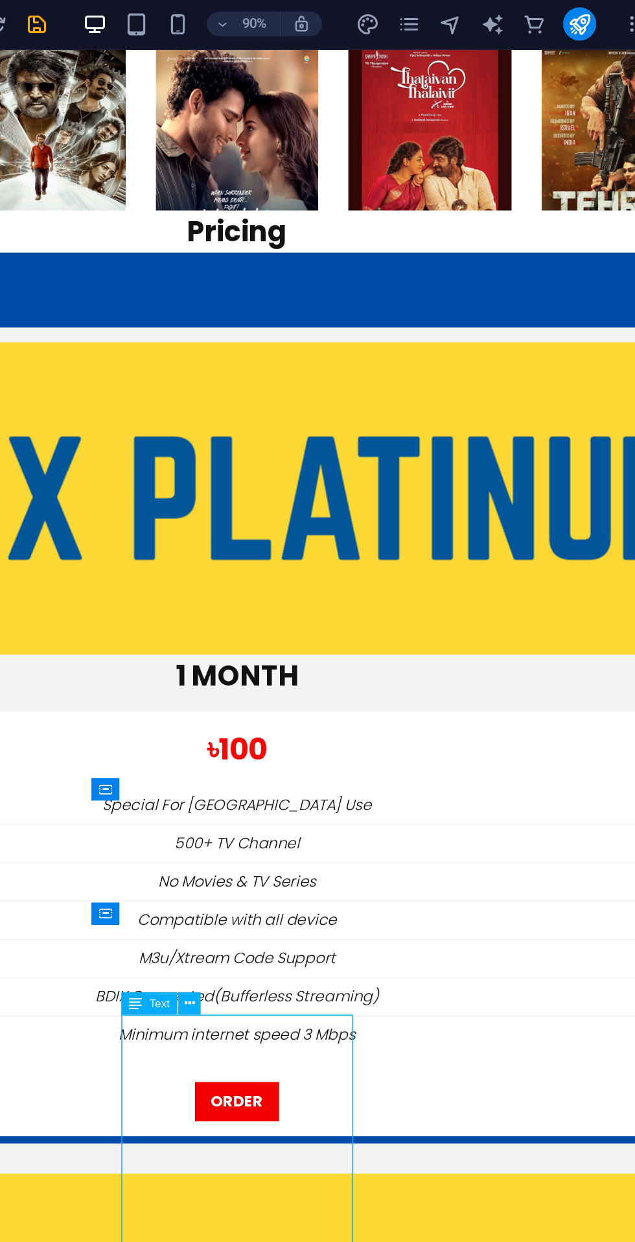
scroll to position [4812, 0]
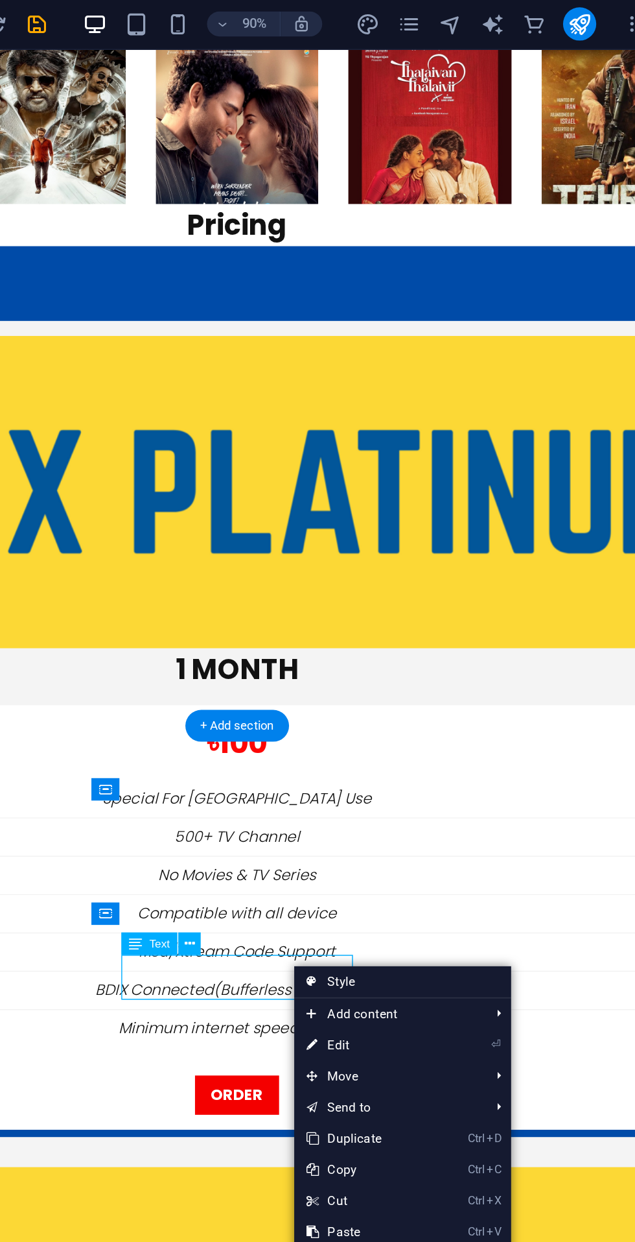
click at [446, 648] on link "⏎ Edit" at bounding box center [422, 653] width 87 height 19
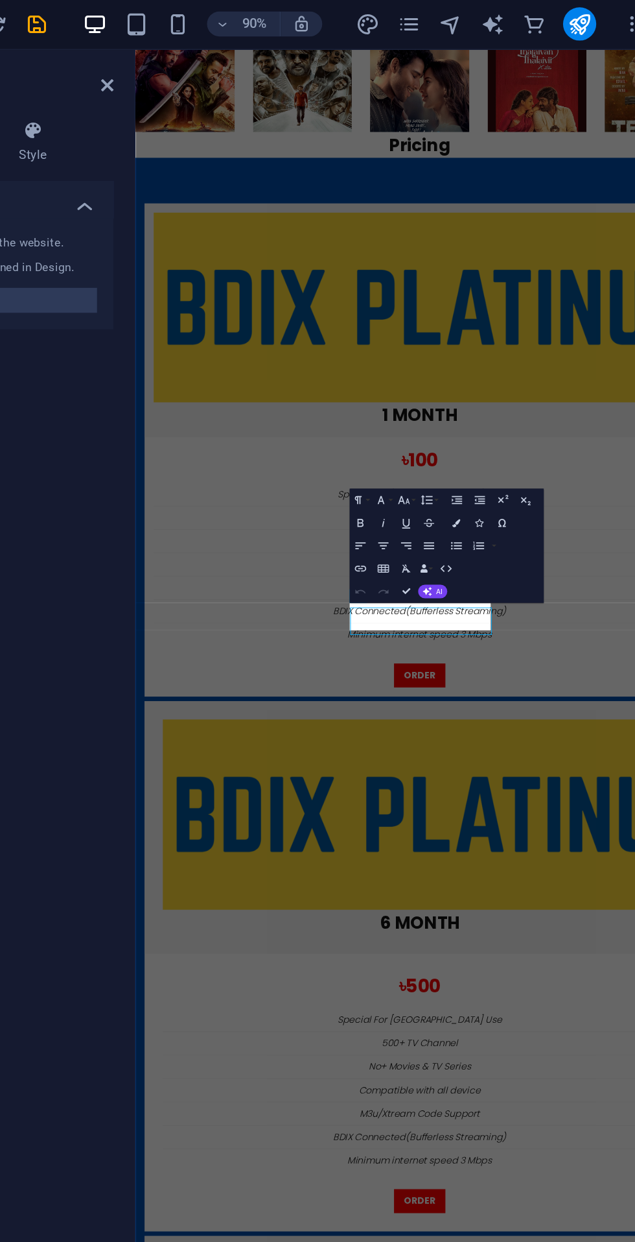
scroll to position [4807, 0]
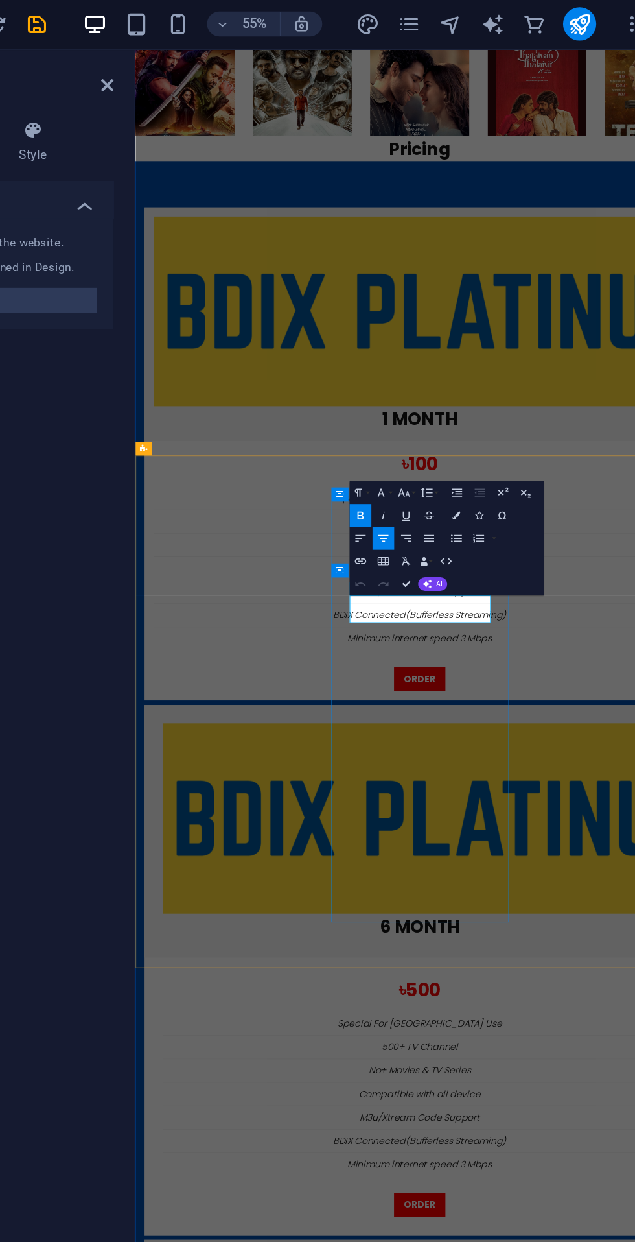
scroll to position [4816, 0]
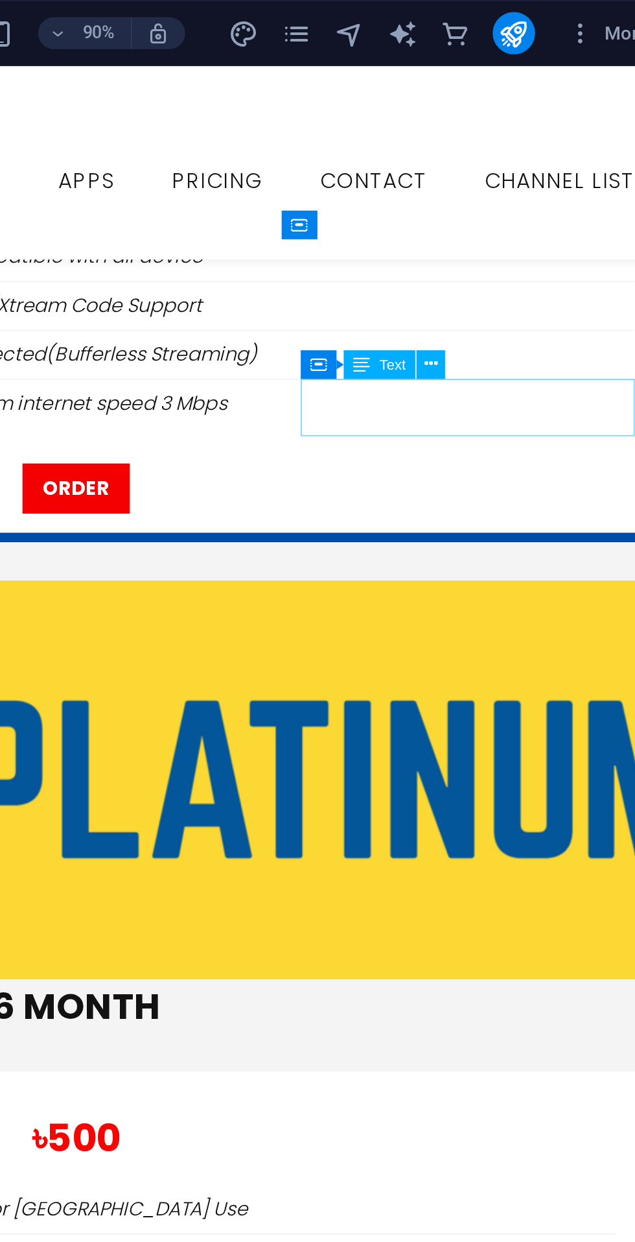
scroll to position [5275, 0]
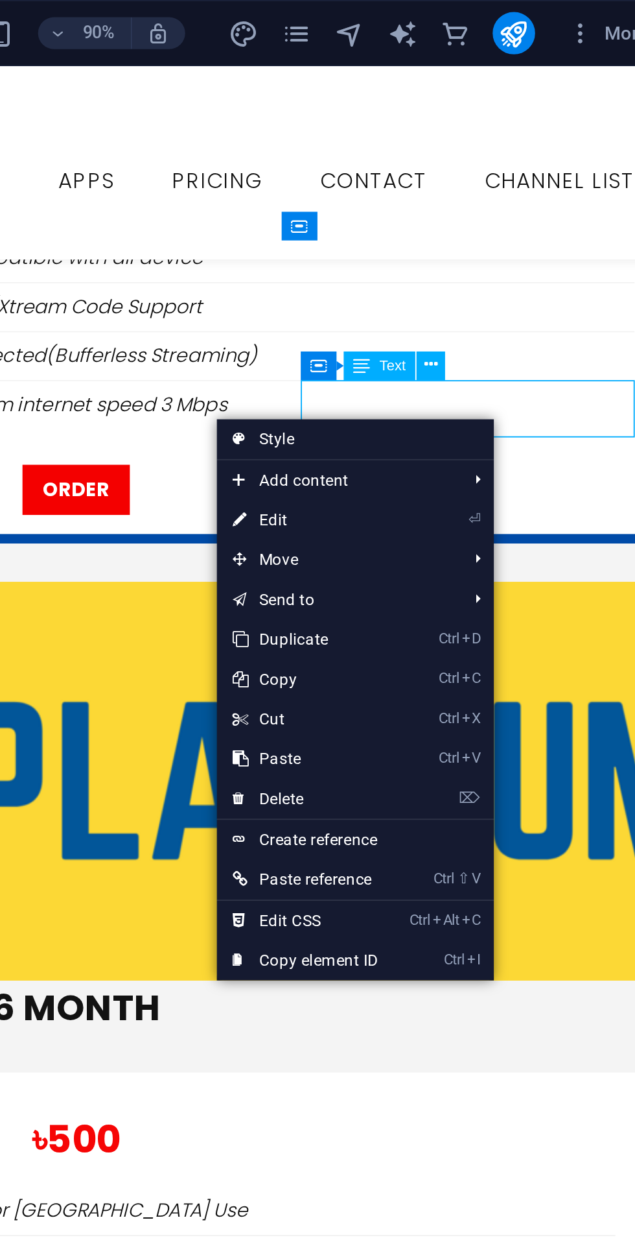
click at [477, 257] on link "⏎ Edit" at bounding box center [455, 253] width 87 height 19
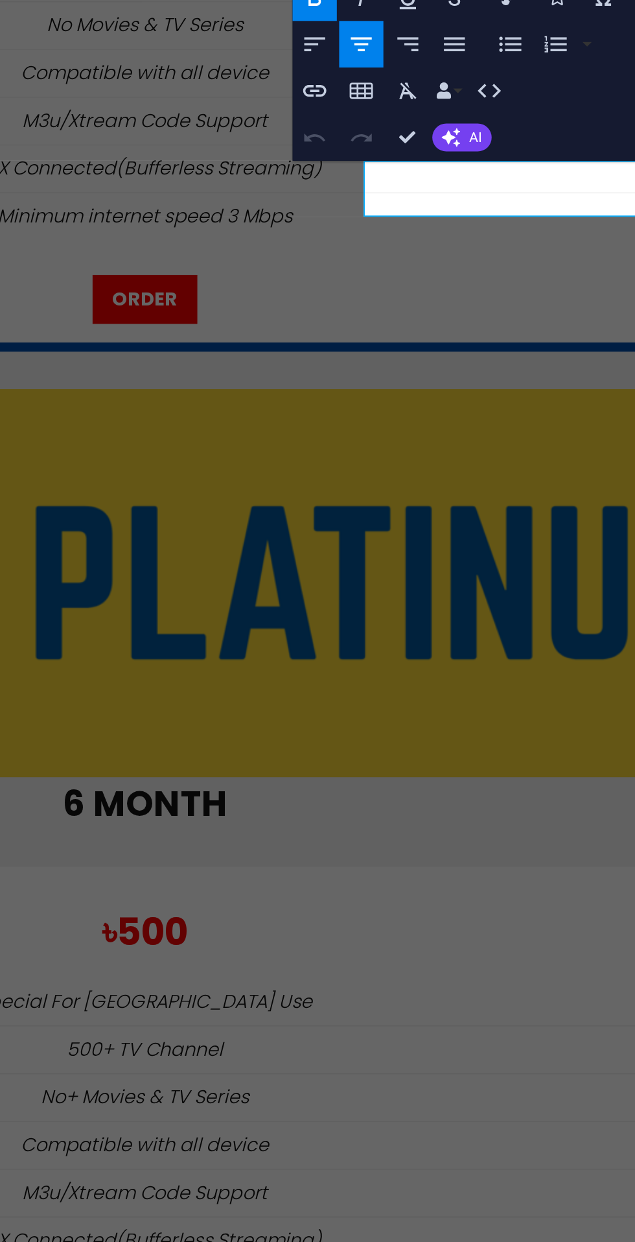
scroll to position [5270, 0]
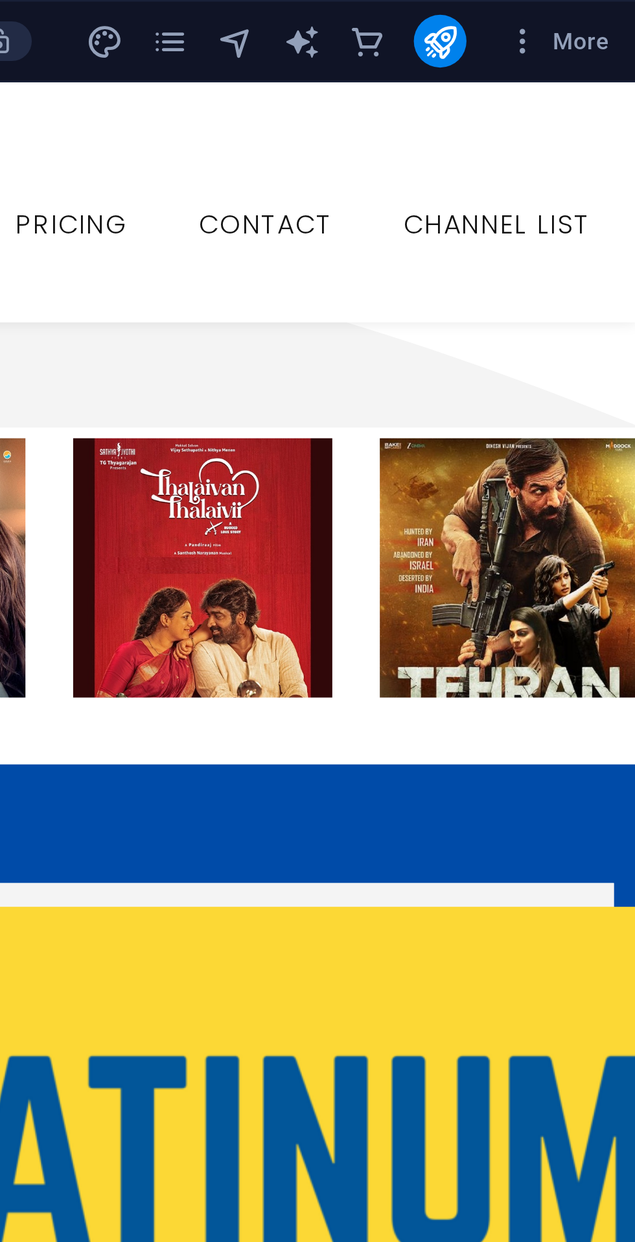
scroll to position [0, 0]
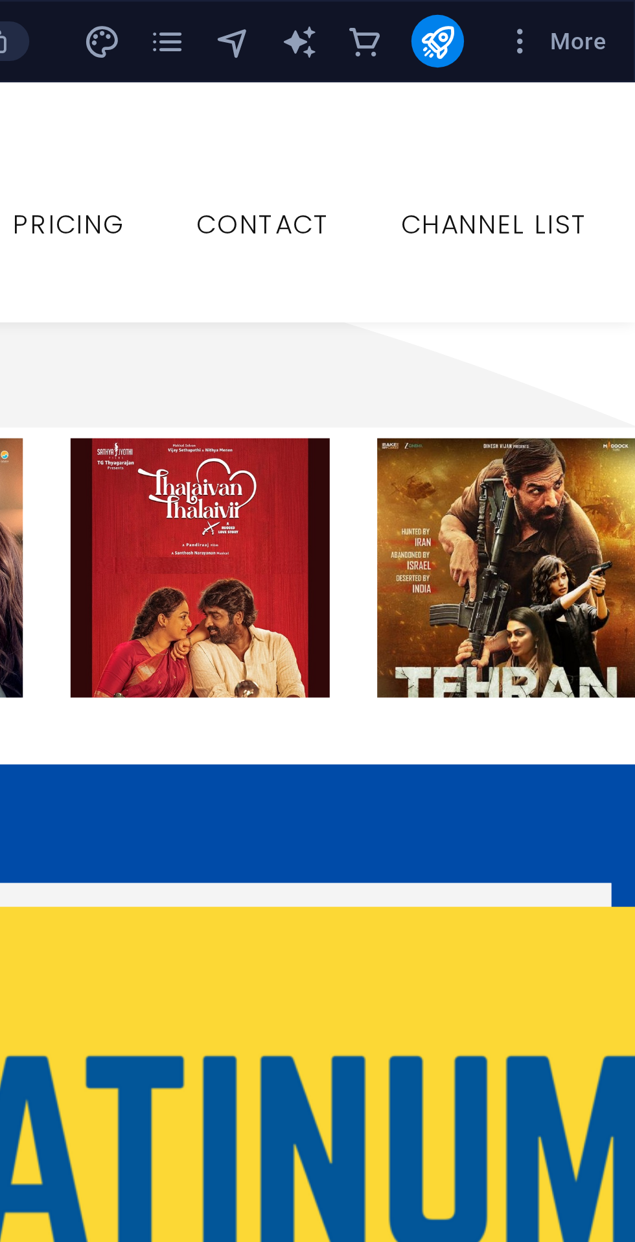
click at [561, 14] on icon "publish" at bounding box center [557, 16] width 15 height 15
